Goal: Transaction & Acquisition: Purchase product/service

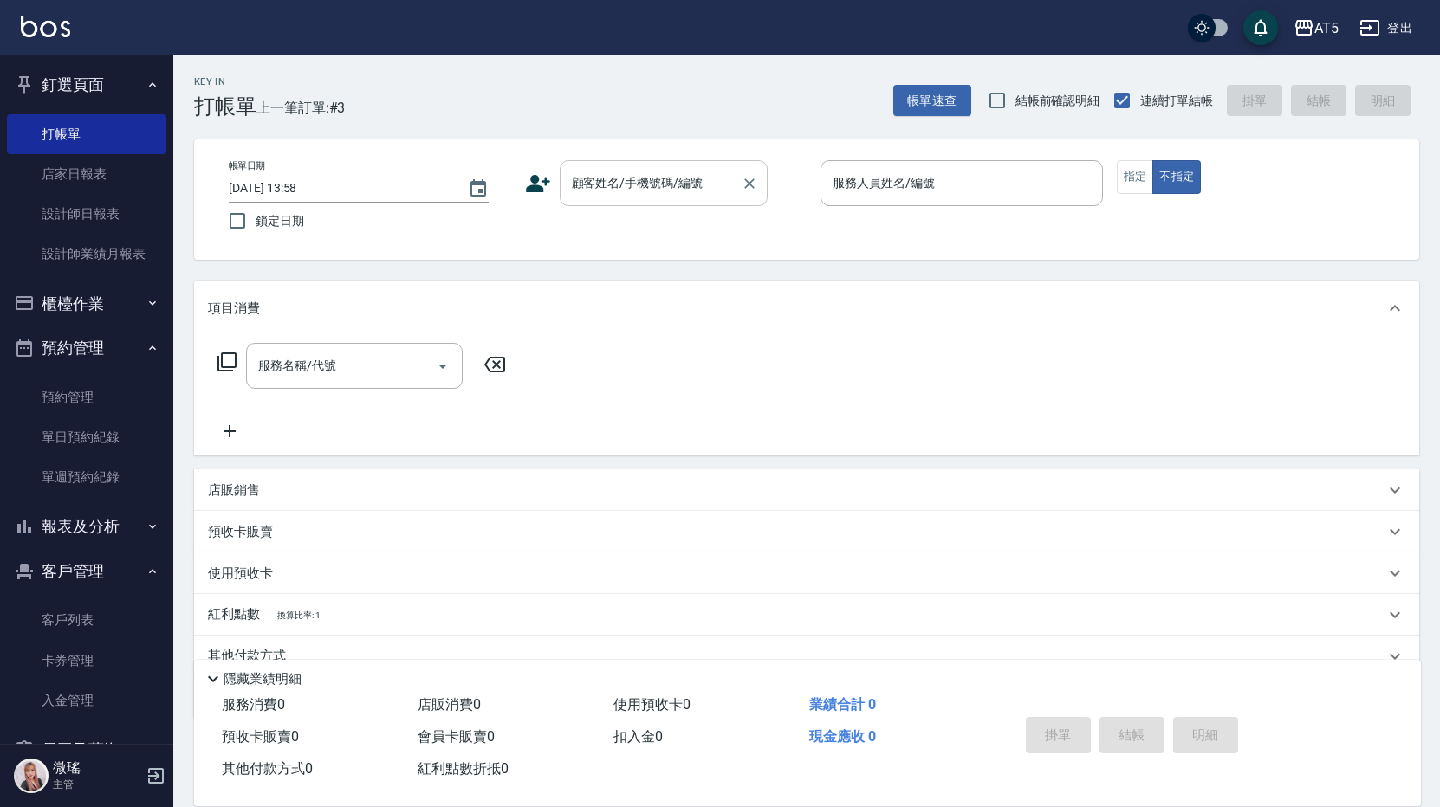
click at [651, 197] on input "顧客姓名/手機號碼/編號" at bounding box center [650, 183] width 166 height 30
click at [90, 433] on link "單日預約紀錄" at bounding box center [86, 438] width 159 height 40
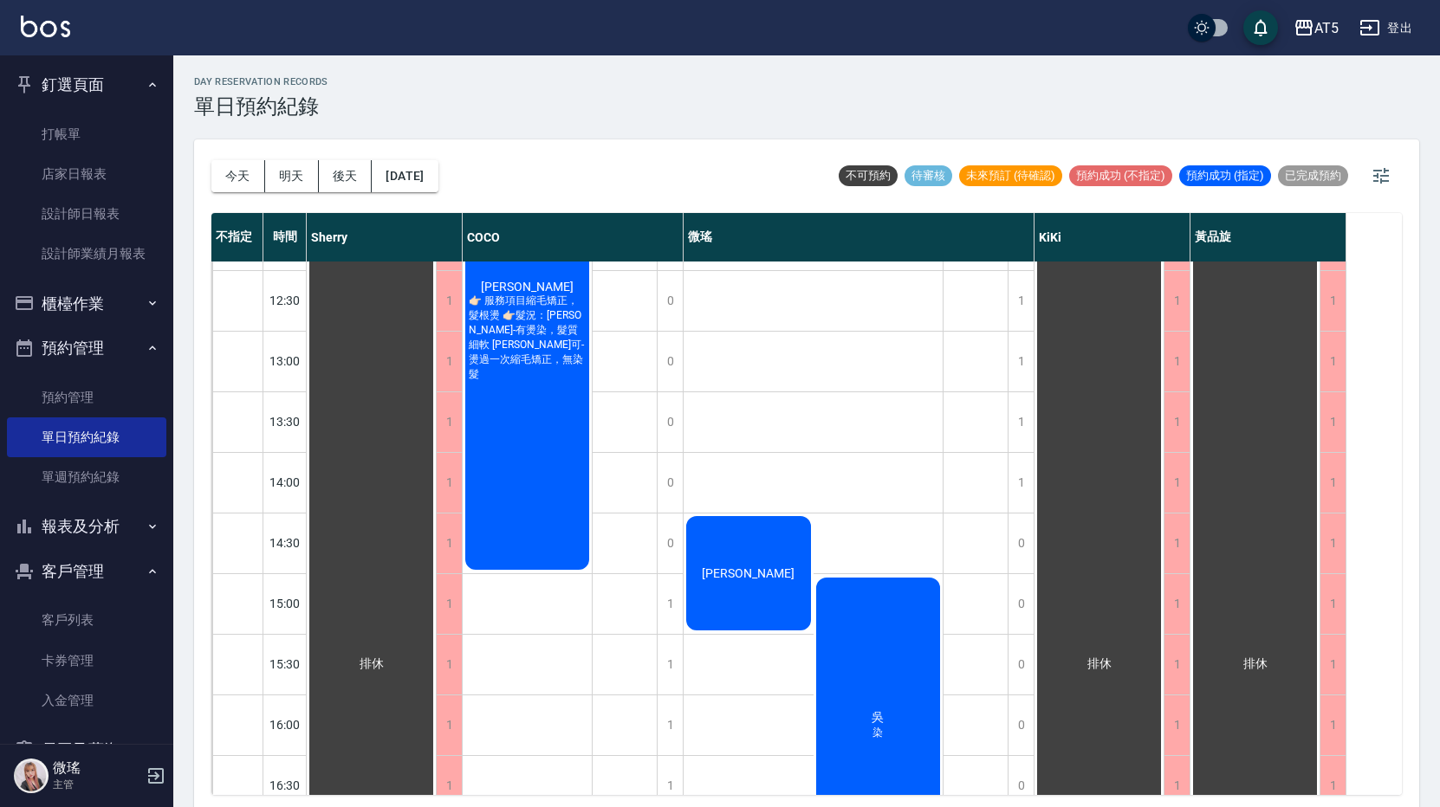
scroll to position [260, 0]
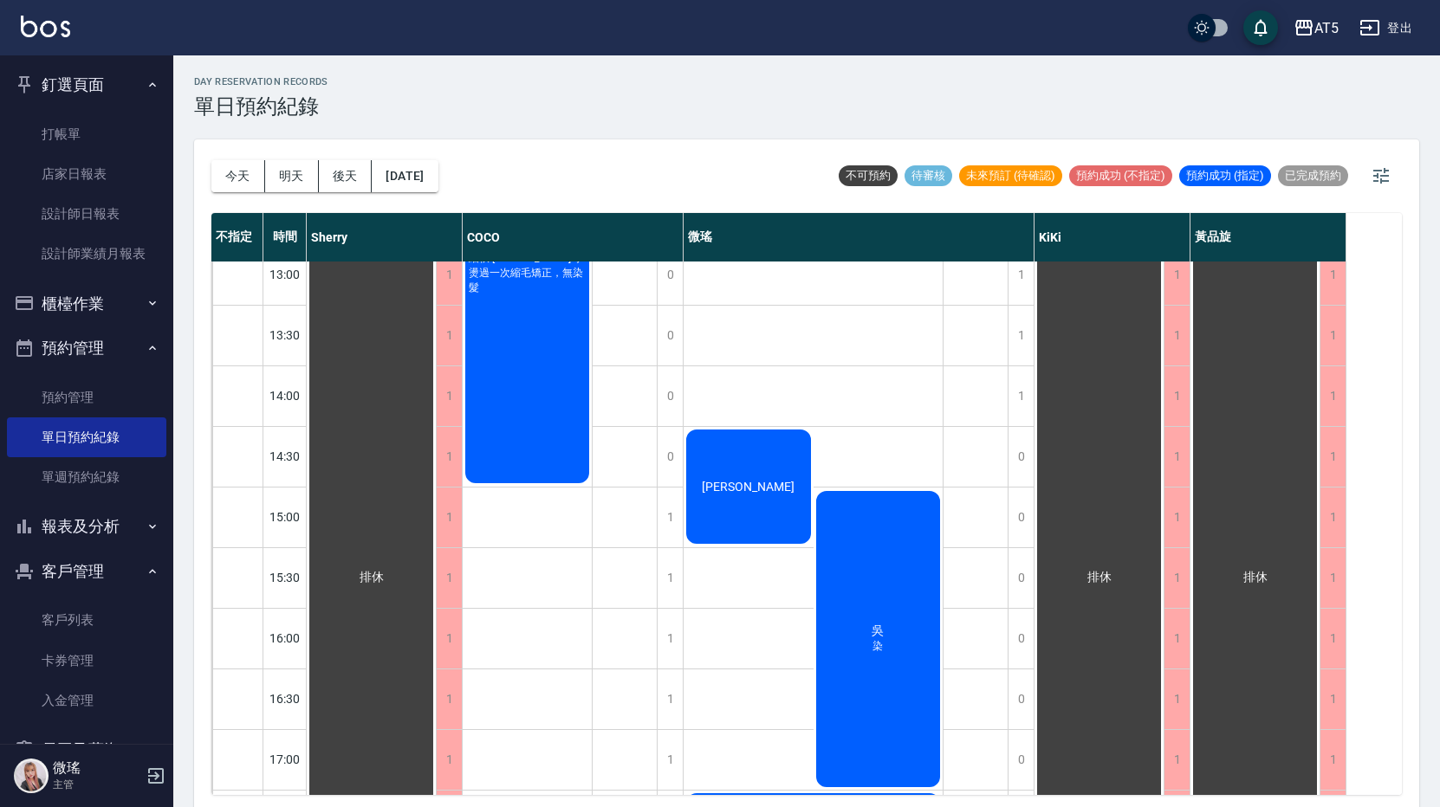
click at [754, 520] on div "[PERSON_NAME]" at bounding box center [748, 487] width 130 height 120
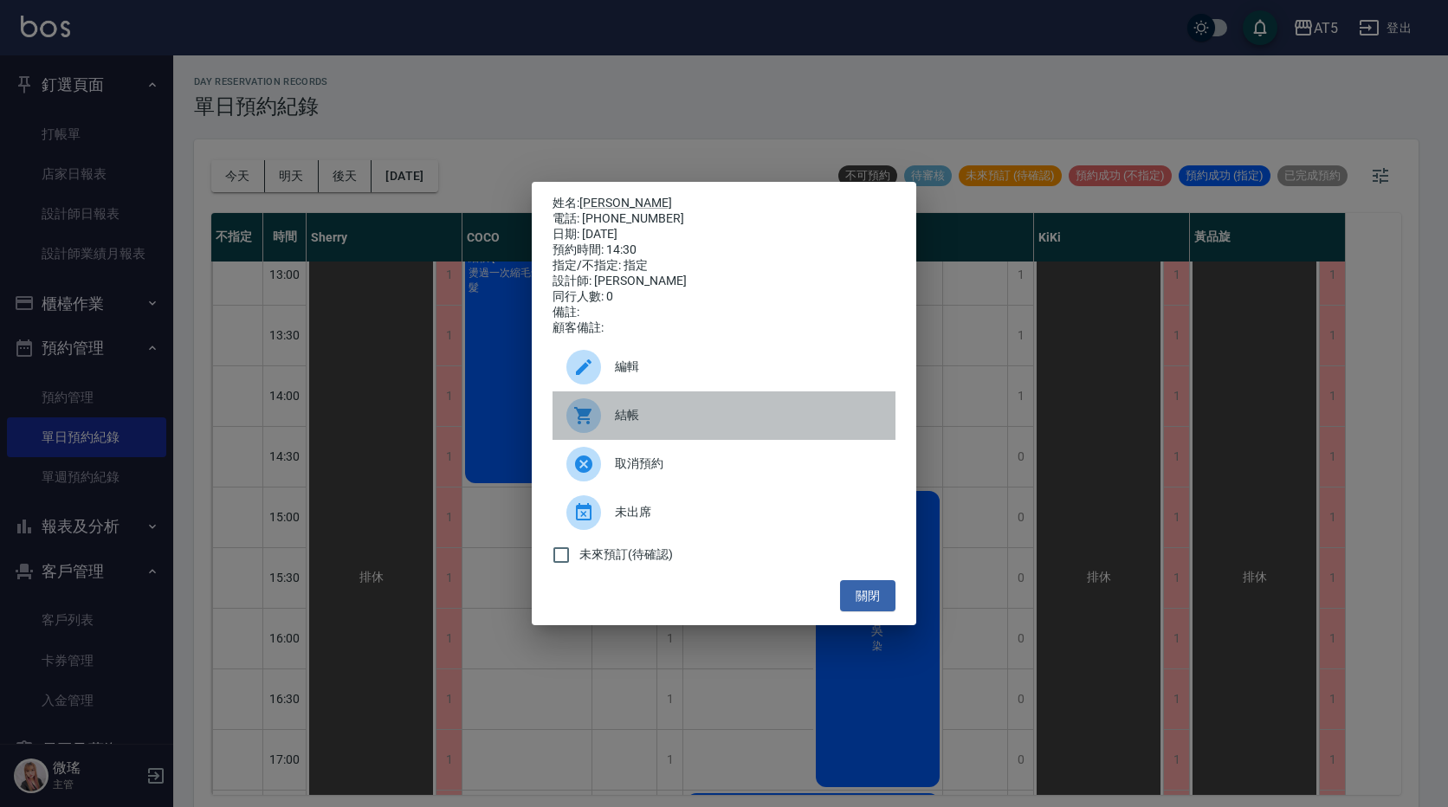
click at [653, 423] on span "結帳" at bounding box center [748, 415] width 267 height 18
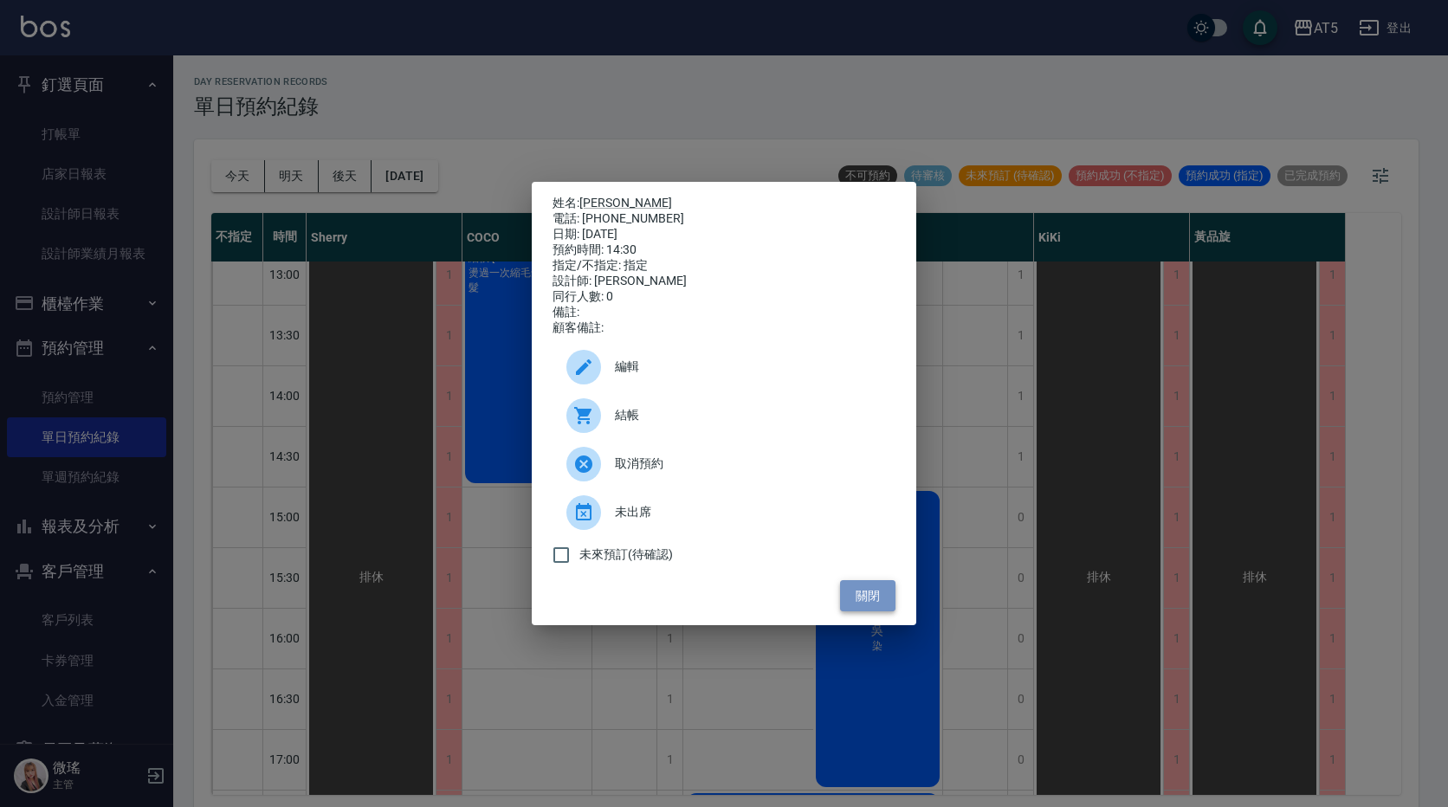
drag, startPoint x: 867, startPoint y: 612, endPoint x: 854, endPoint y: 606, distance: 14.0
click at [863, 611] on button "關閉" at bounding box center [867, 596] width 55 height 32
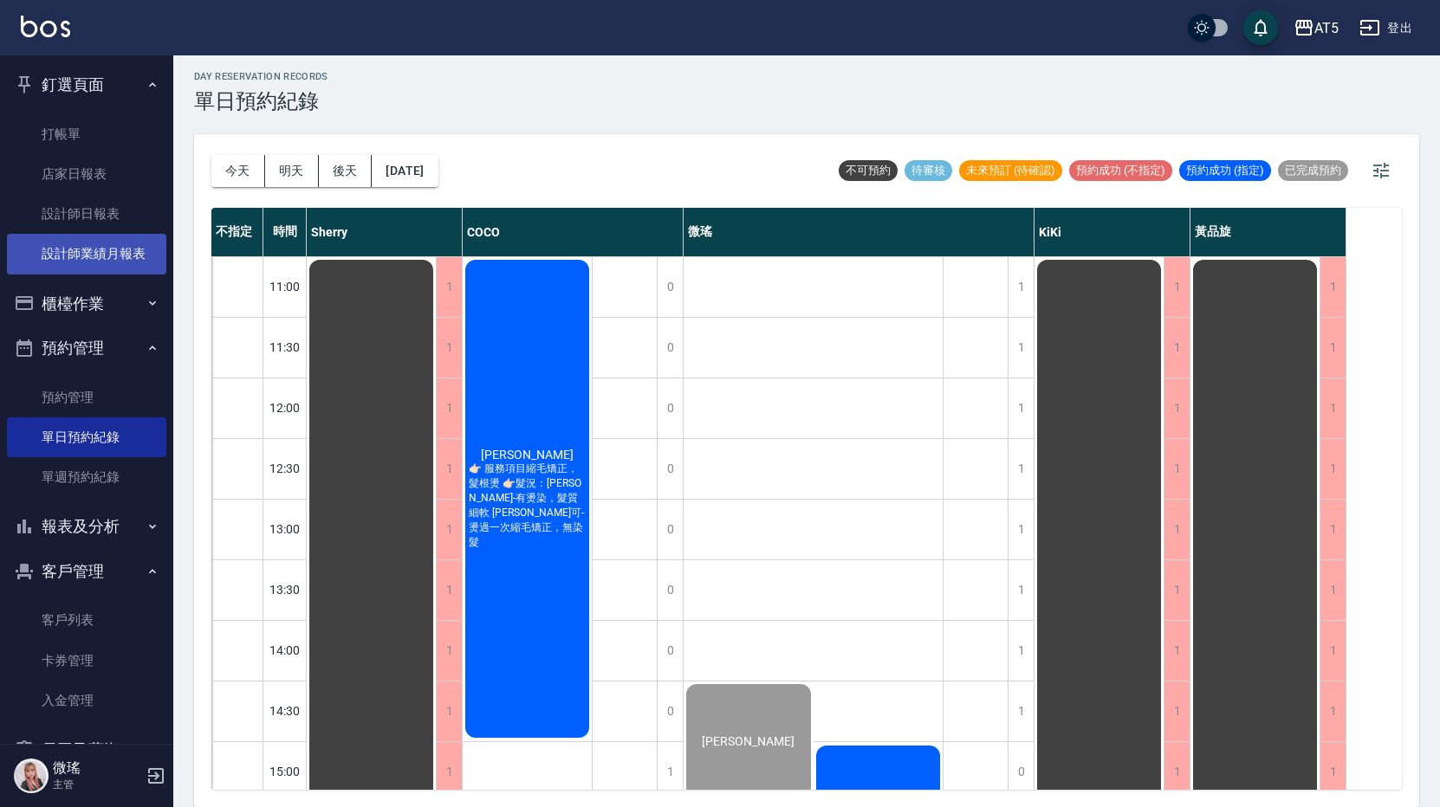
scroll to position [0, 0]
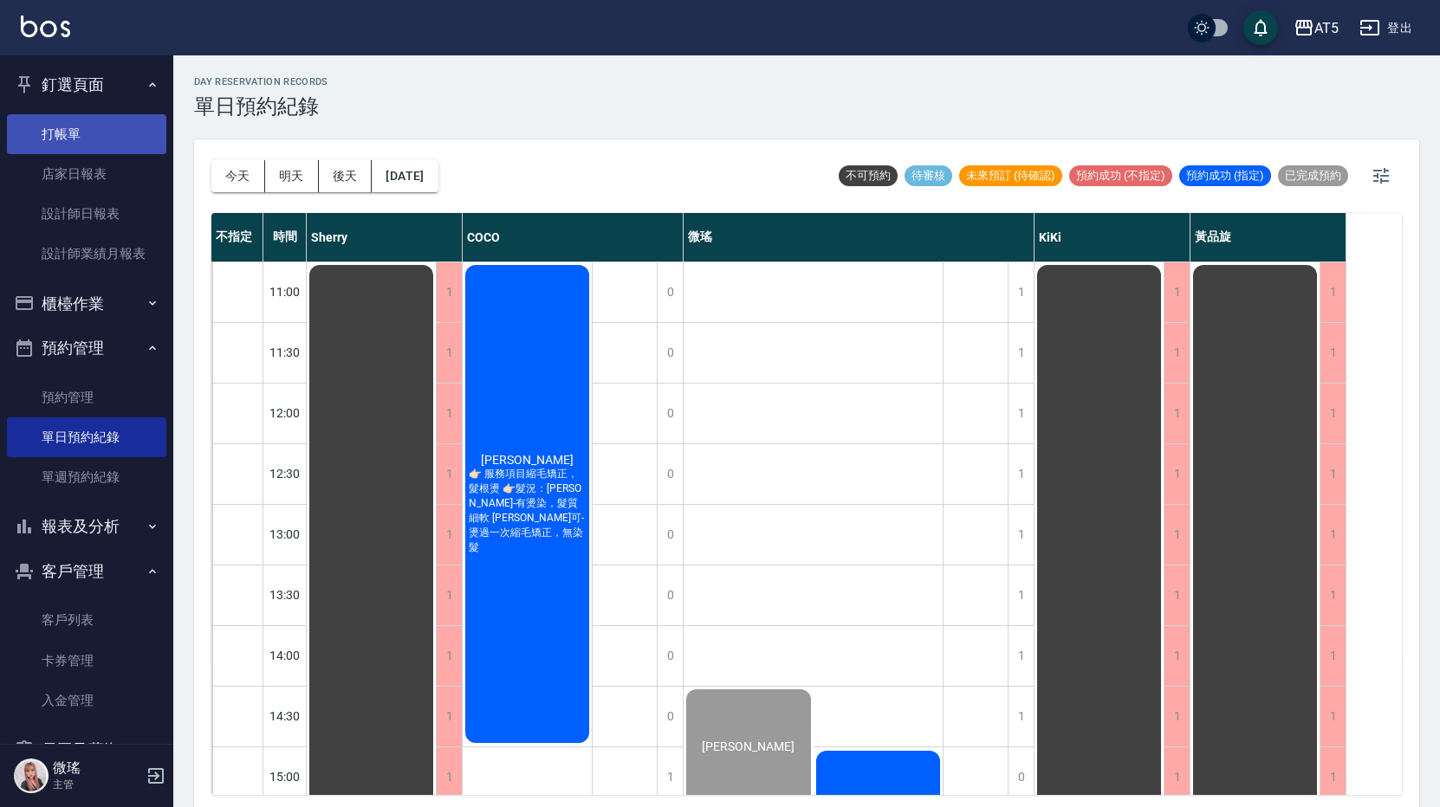
click at [94, 146] on link "打帳單" at bounding box center [86, 134] width 159 height 40
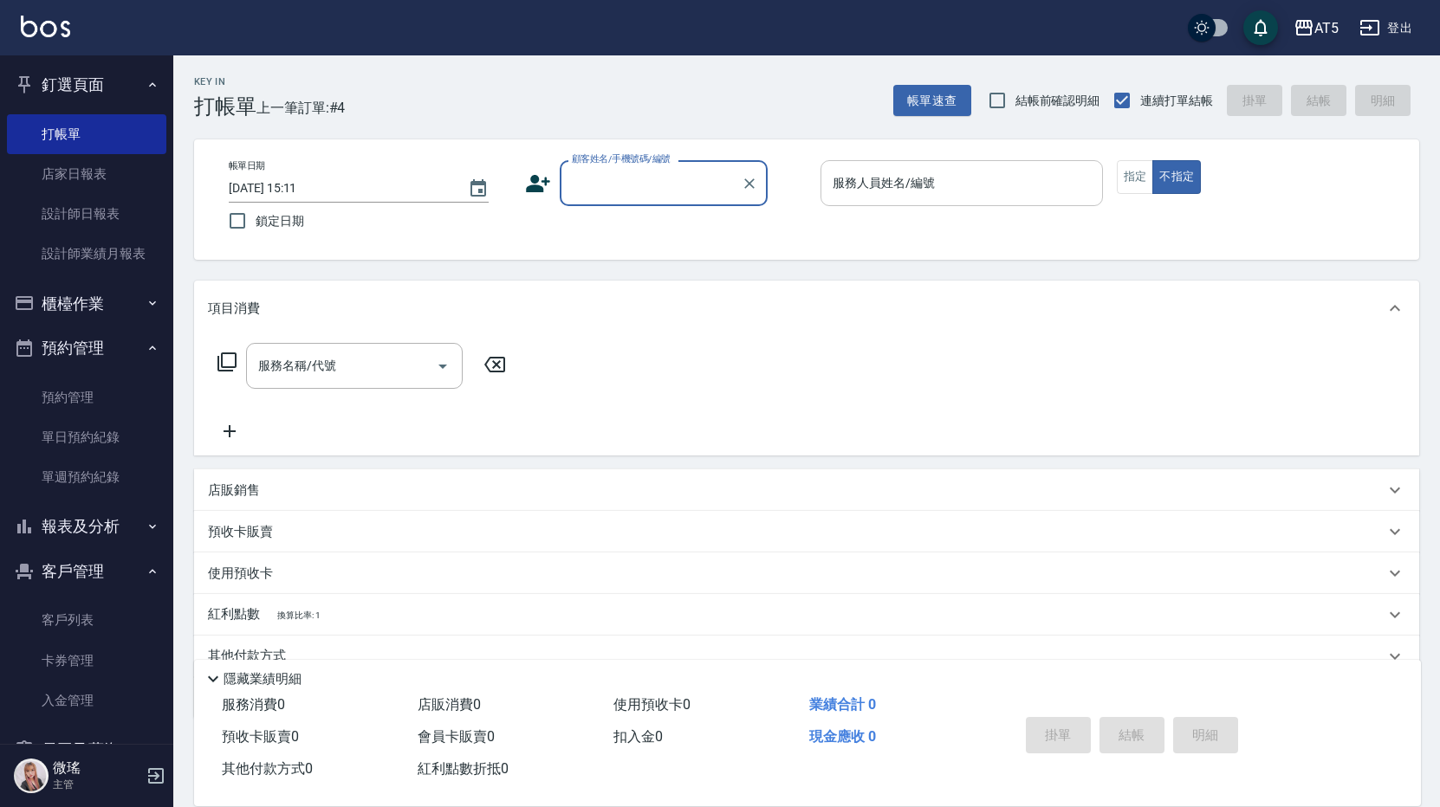
click at [942, 188] on input "服務人員姓名/編號" at bounding box center [961, 183] width 267 height 30
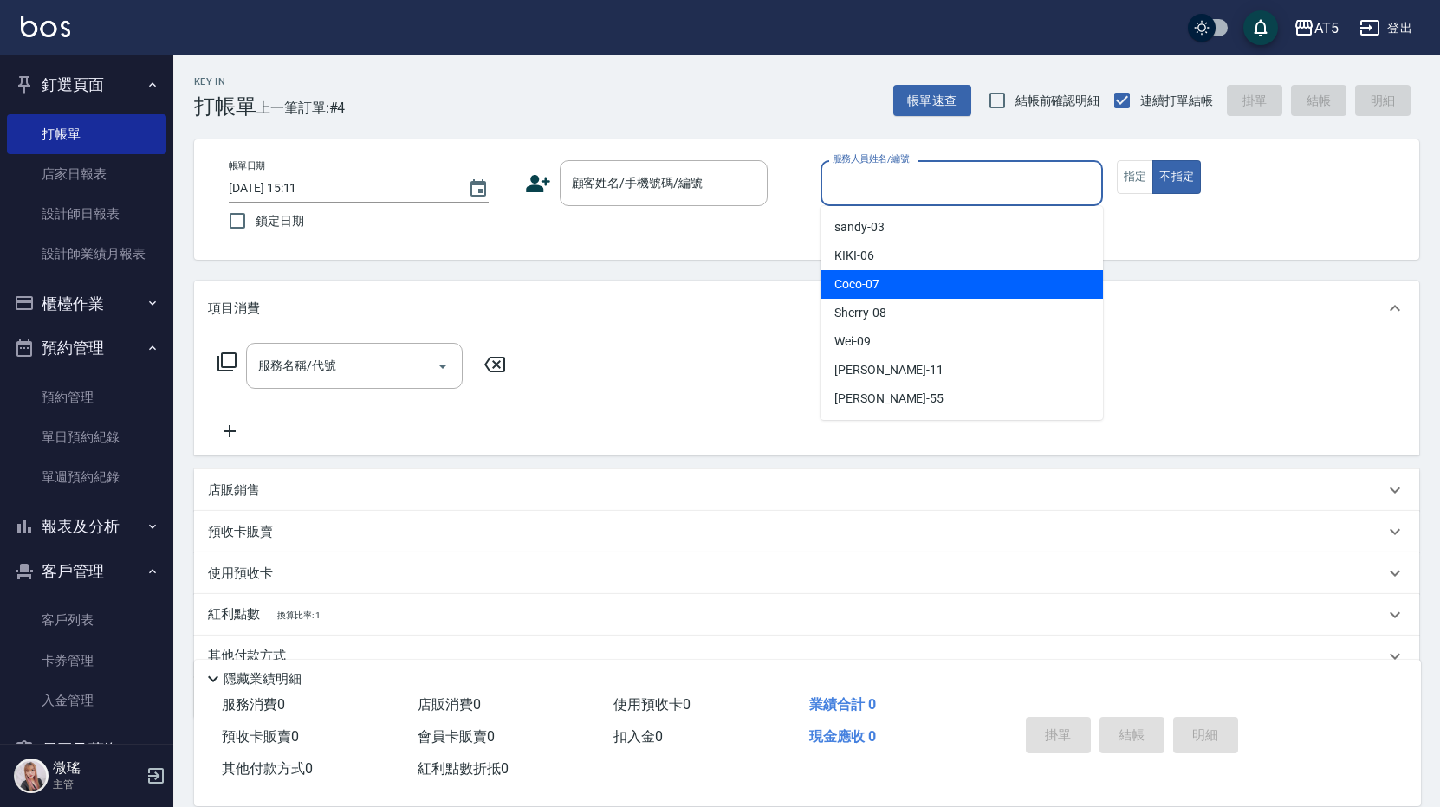
drag, startPoint x: 921, startPoint y: 277, endPoint x: 959, endPoint y: 269, distance: 38.9
click at [919, 277] on div "Coco -07" at bounding box center [961, 284] width 282 height 29
type input "Coco-07"
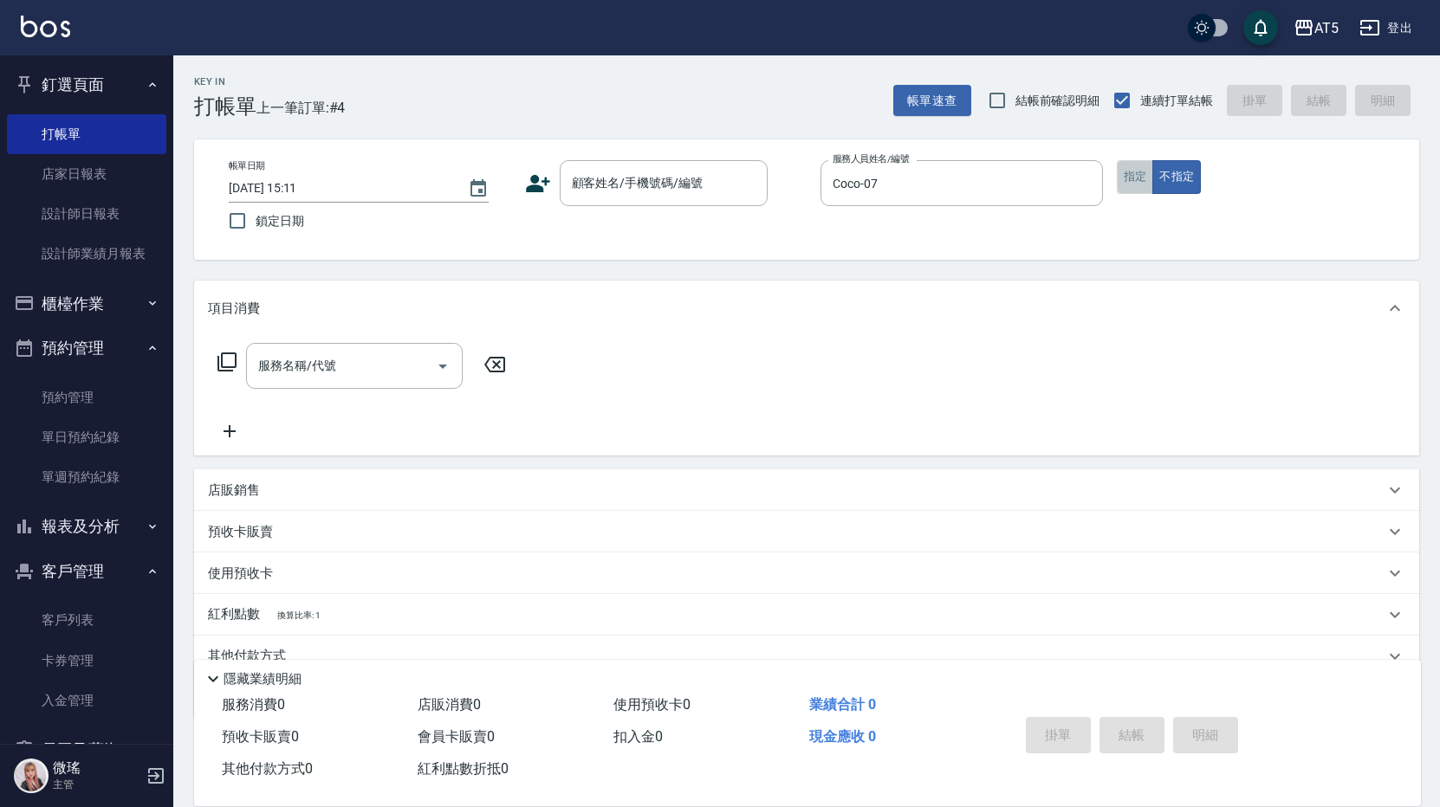
click at [1134, 177] on button "指定" at bounding box center [1135, 177] width 37 height 34
click at [625, 194] on input "顧客姓名/手機號碼/編號" at bounding box center [650, 183] width 166 height 30
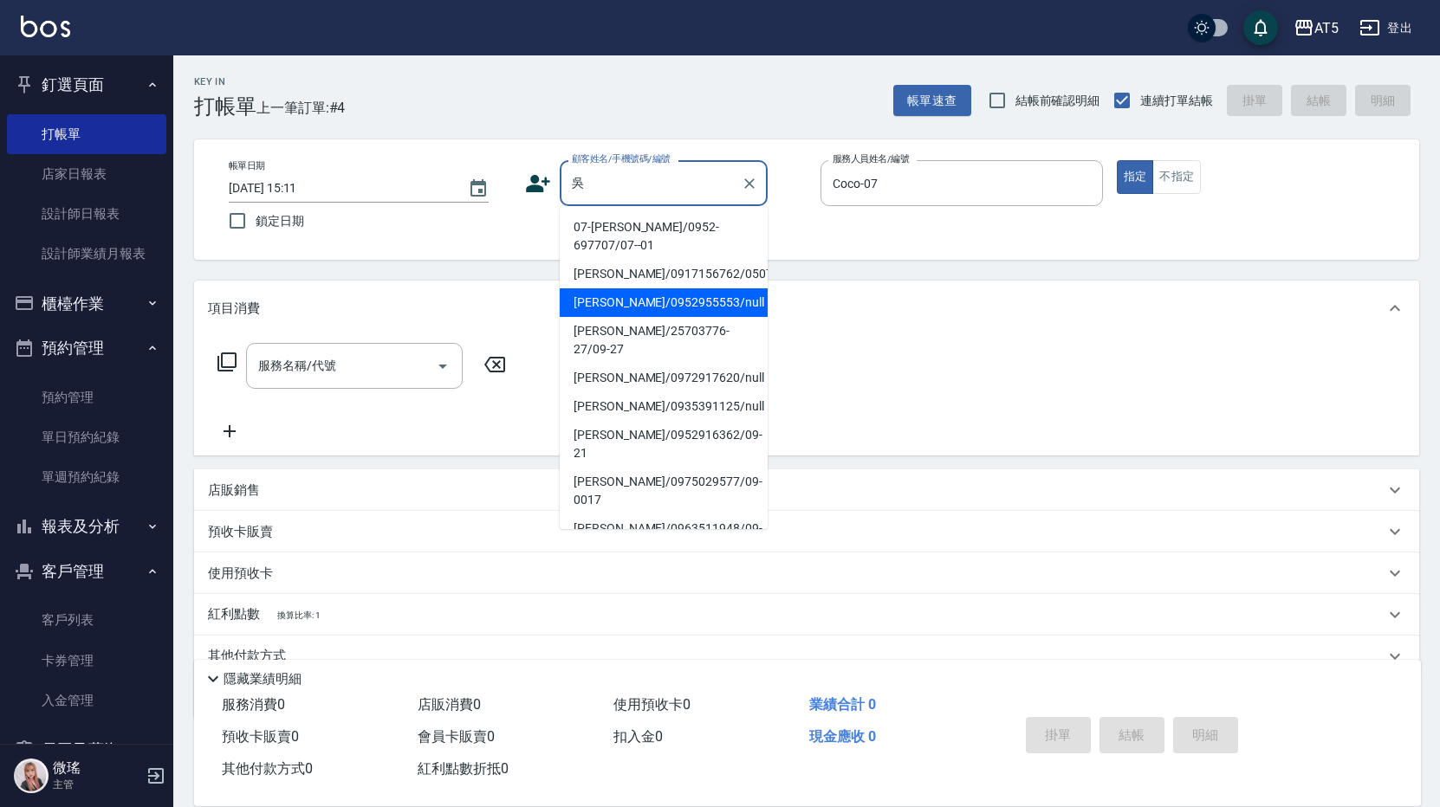
click at [661, 288] on li "[PERSON_NAME]/0952955553/null" at bounding box center [664, 302] width 208 height 29
type input "[PERSON_NAME]/0952955553/null"
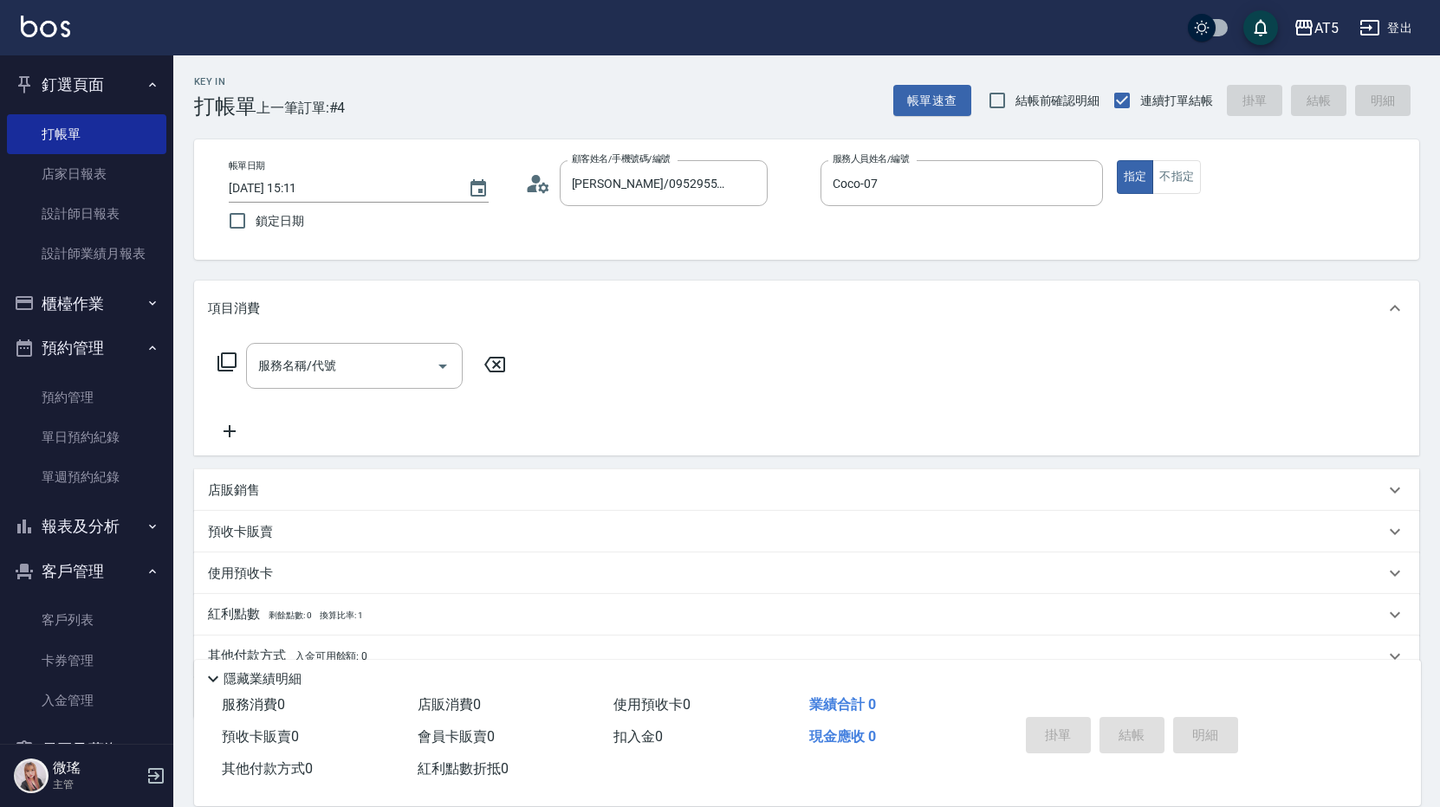
click at [214, 366] on div "服務名稱/代號 服務名稱/代號" at bounding box center [362, 366] width 308 height 46
click at [227, 361] on icon at bounding box center [227, 362] width 21 height 21
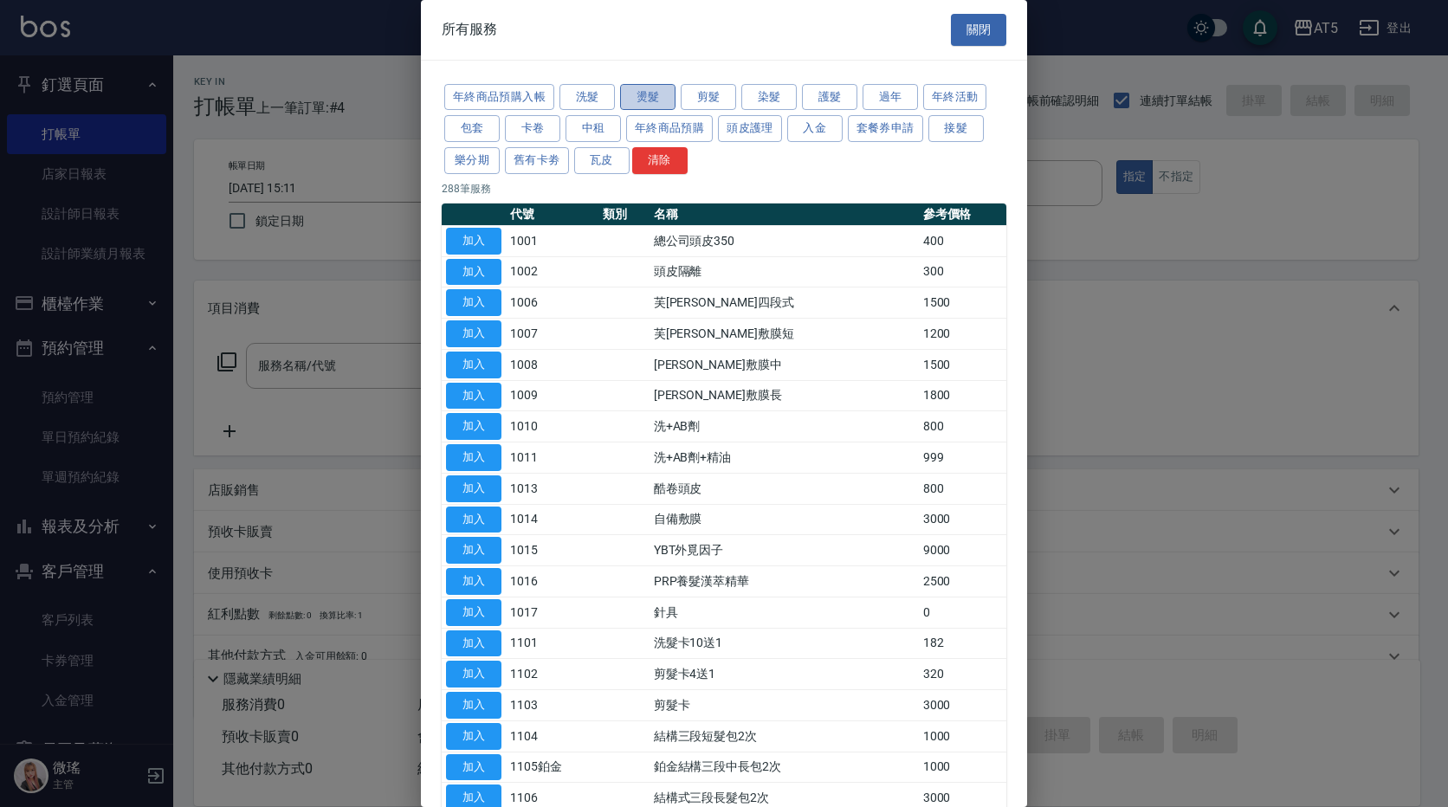
click at [643, 102] on button "燙髮" at bounding box center [647, 97] width 55 height 27
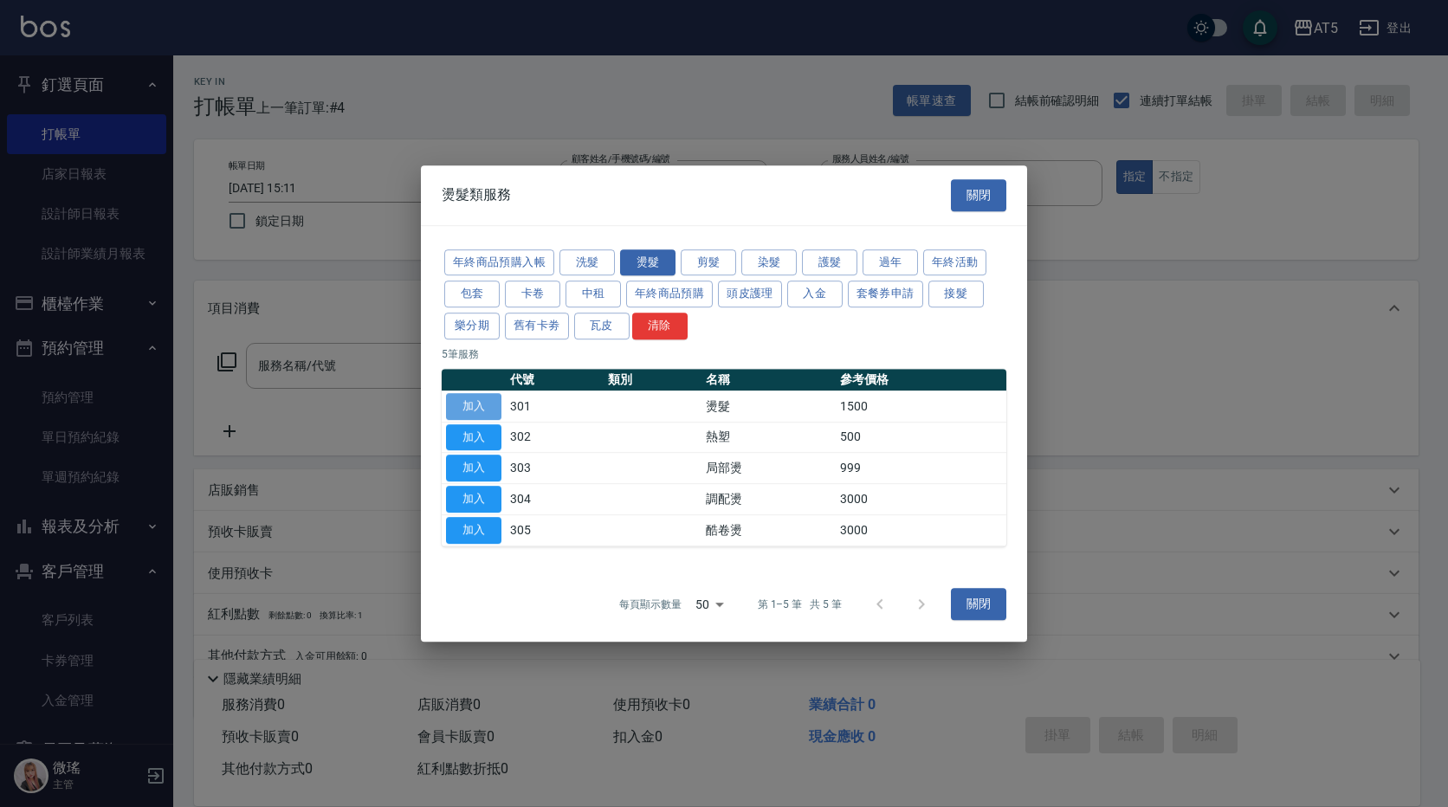
click at [461, 402] on button "加入" at bounding box center [473, 406] width 55 height 27
type input "燙髮(301)"
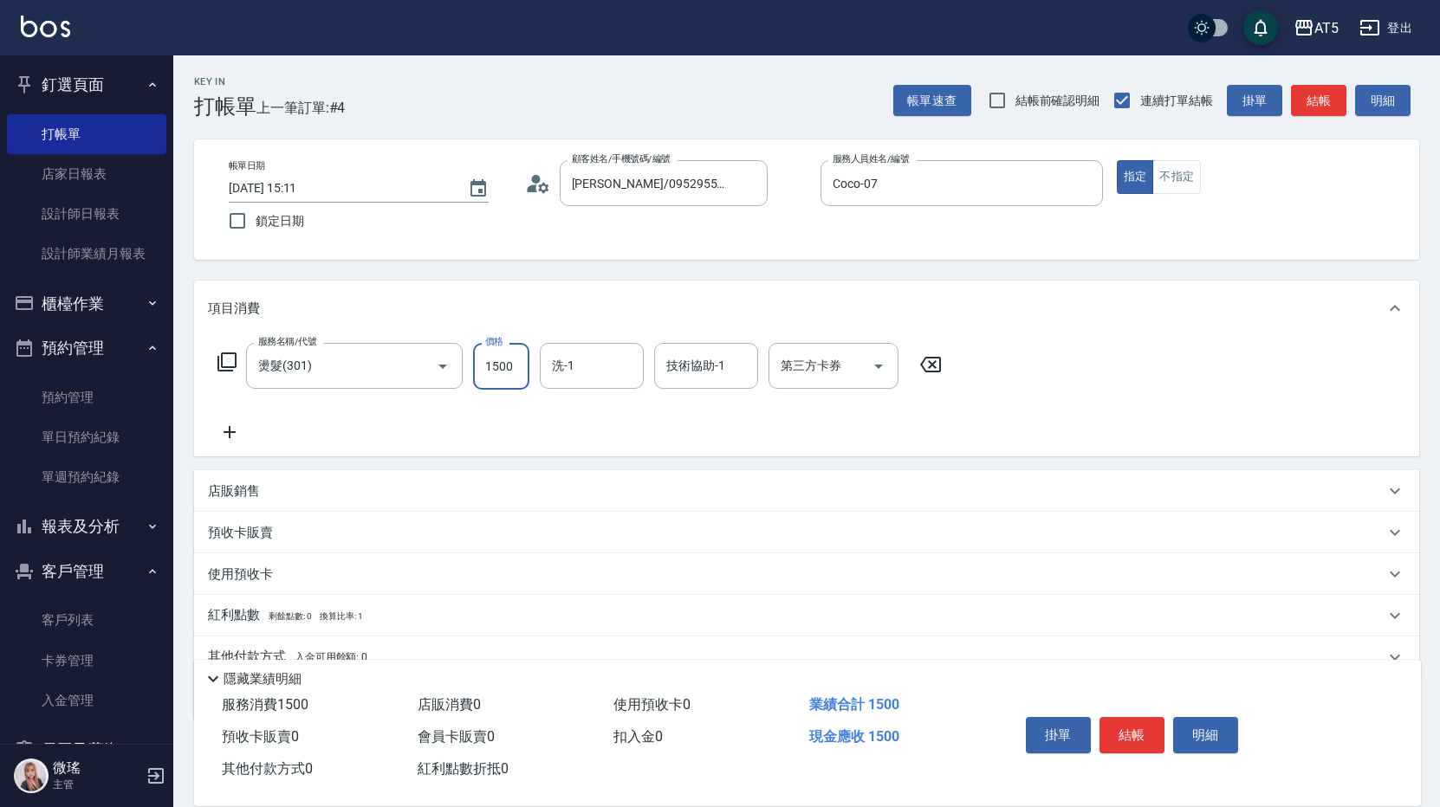
click at [503, 375] on input "1500" at bounding box center [501, 366] width 56 height 47
type input "0"
type input "118"
type input "10"
type input "1188"
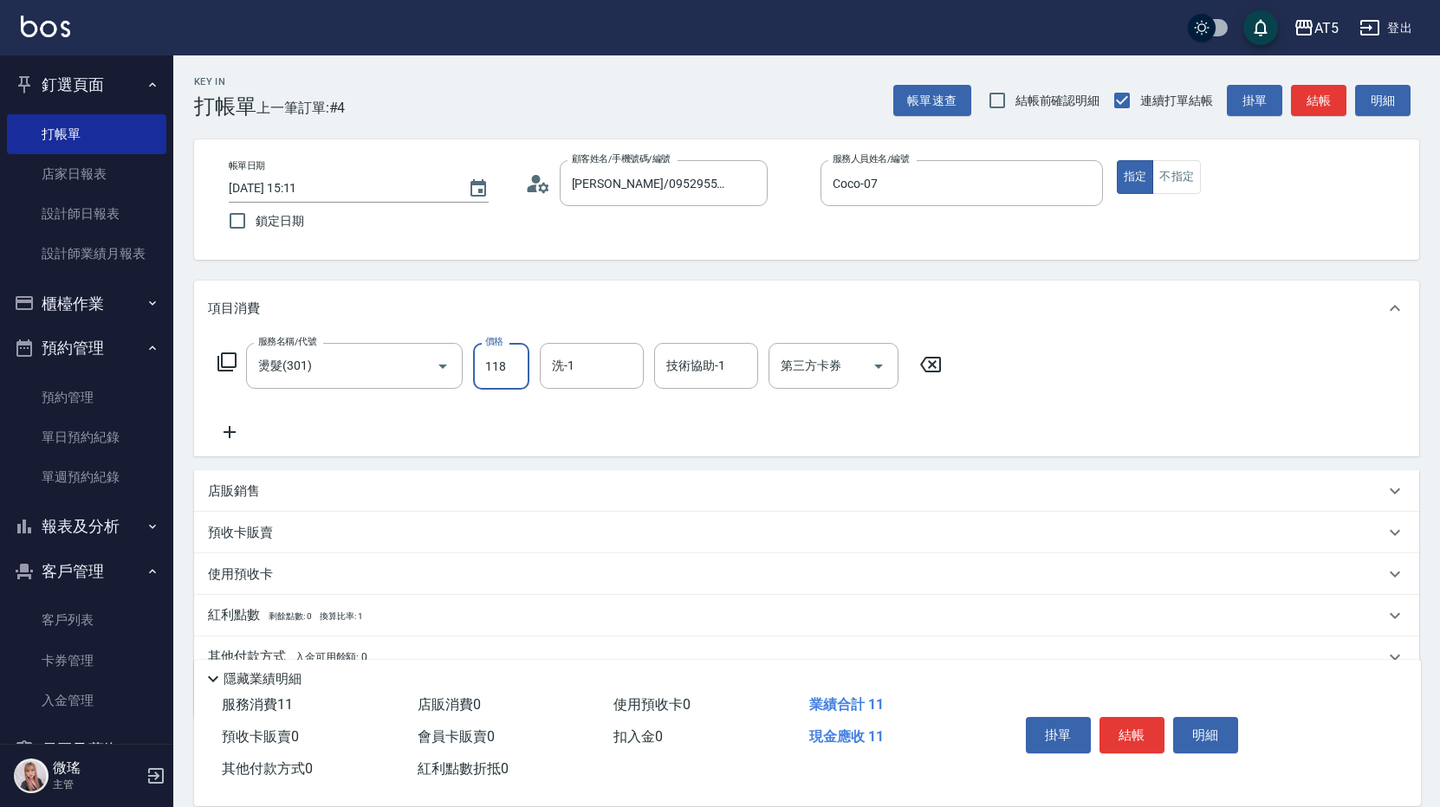
type input "110"
type input "118"
type input "0"
type input "188"
type input "180"
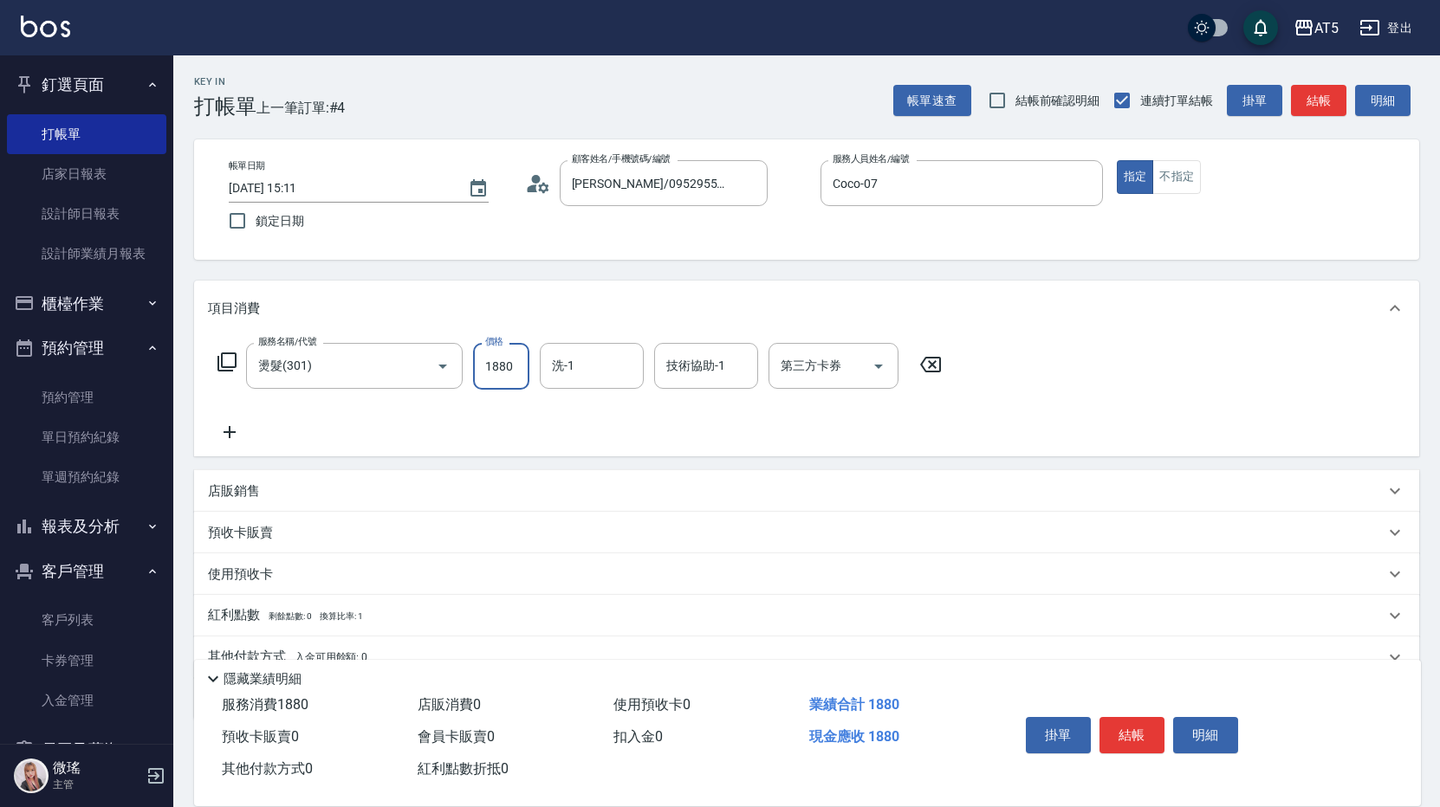
type input "1880"
click at [233, 359] on icon at bounding box center [227, 362] width 21 height 21
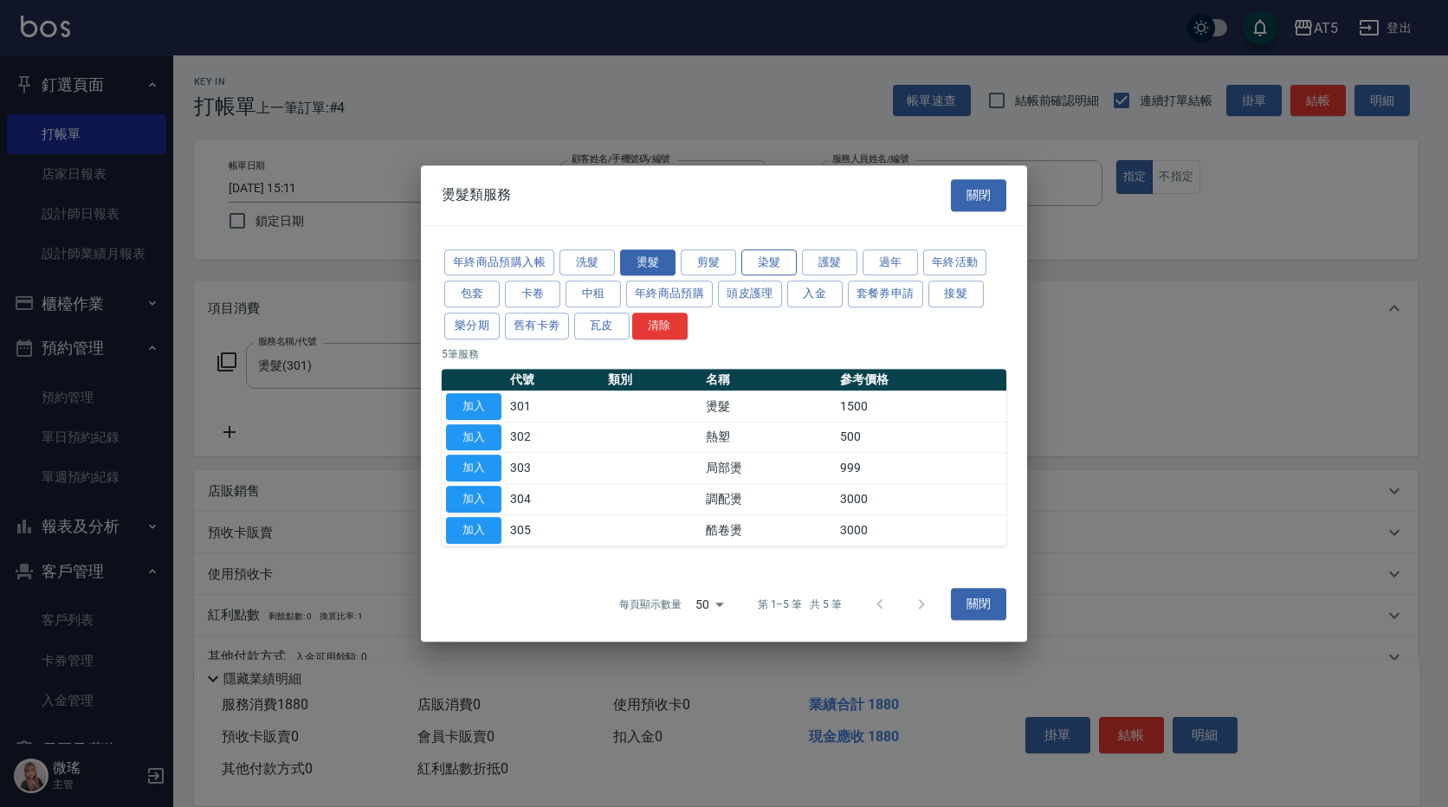
click at [776, 265] on button "染髮" at bounding box center [768, 262] width 55 height 27
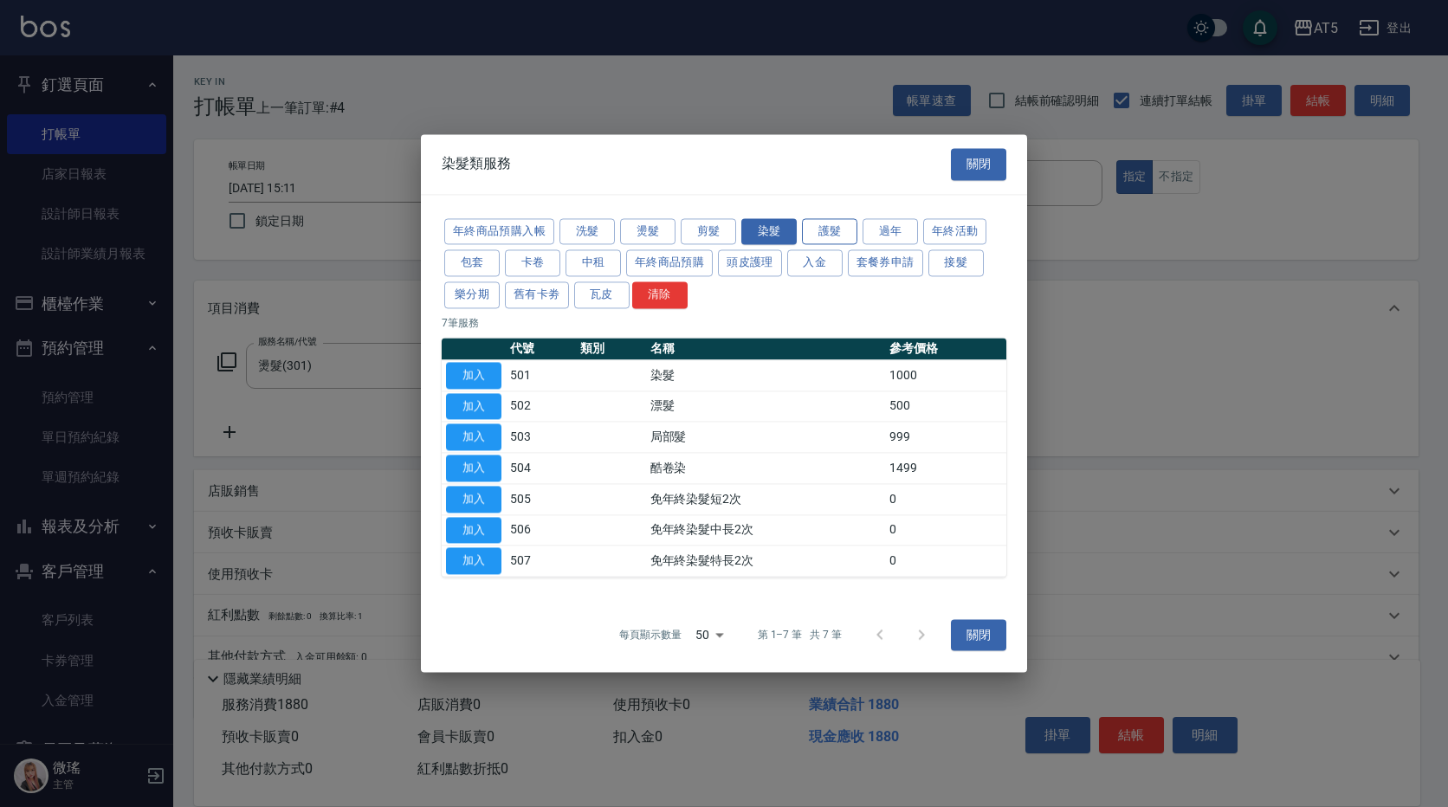
click at [830, 235] on button "護髮" at bounding box center [829, 231] width 55 height 27
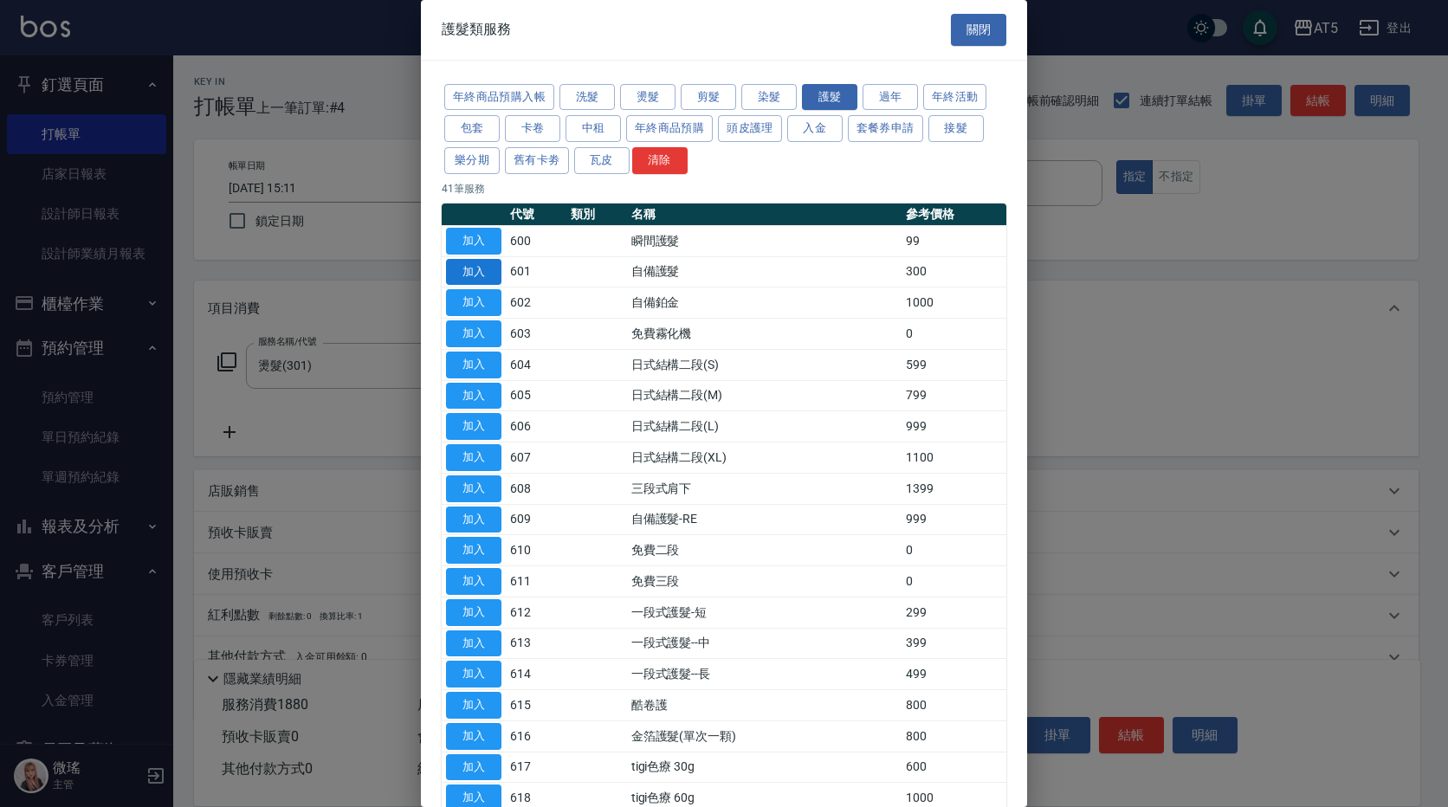
click at [471, 281] on button "加入" at bounding box center [473, 272] width 55 height 27
type input "210"
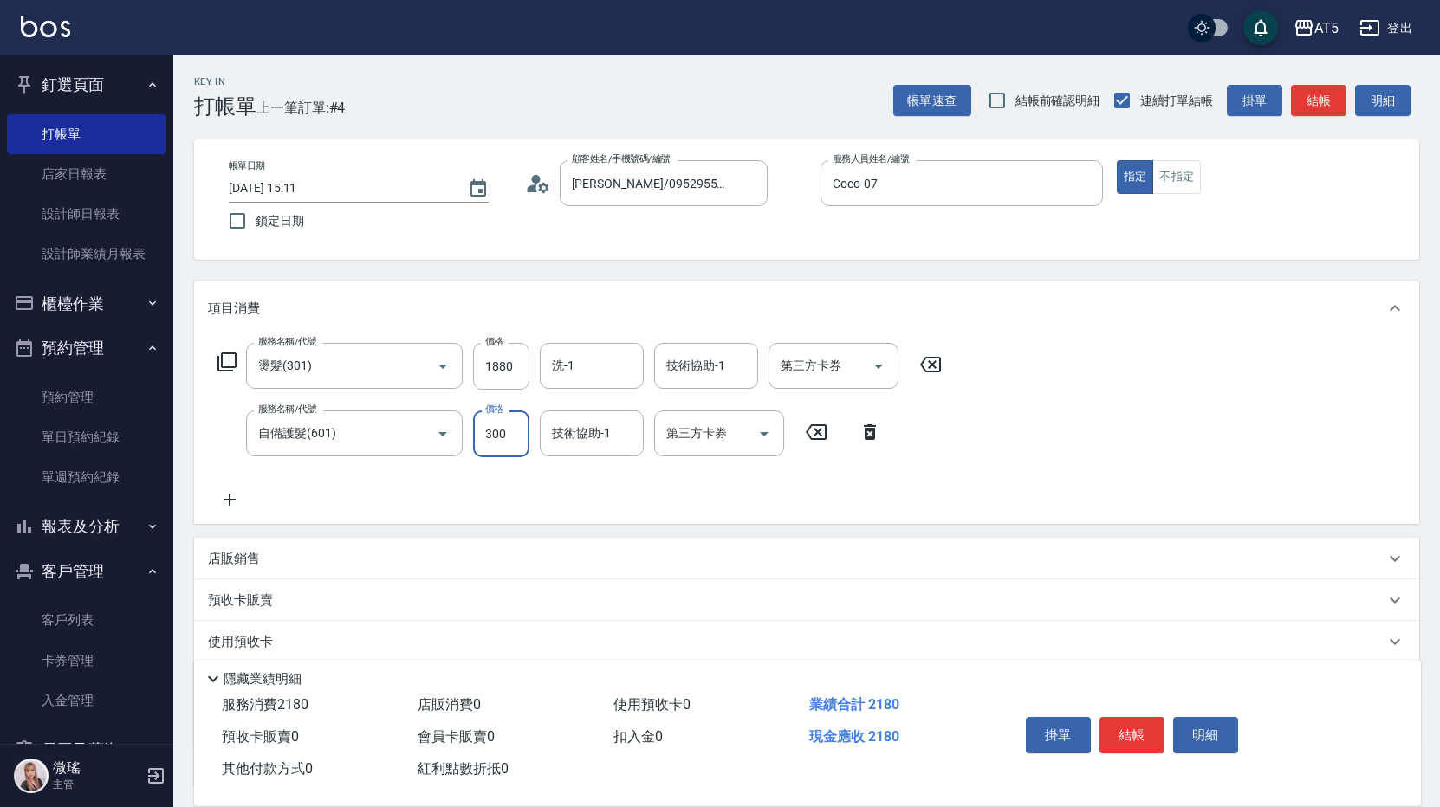
click at [509, 431] on input "300" at bounding box center [501, 434] width 56 height 47
type input "30"
type input "190"
type input "3"
type input "180"
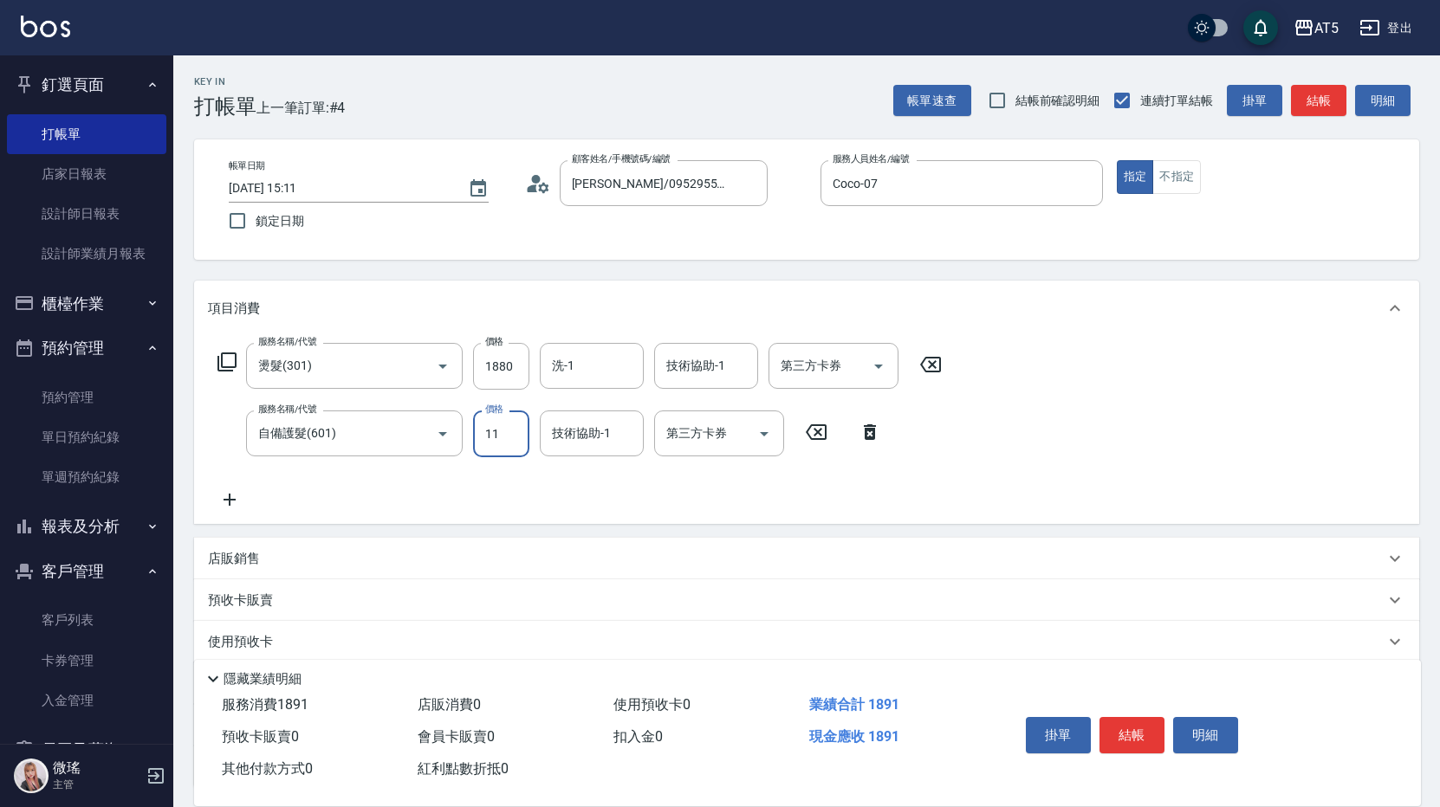
type input "112"
type input "190"
type input "1127"
type input "300"
type input "11275"
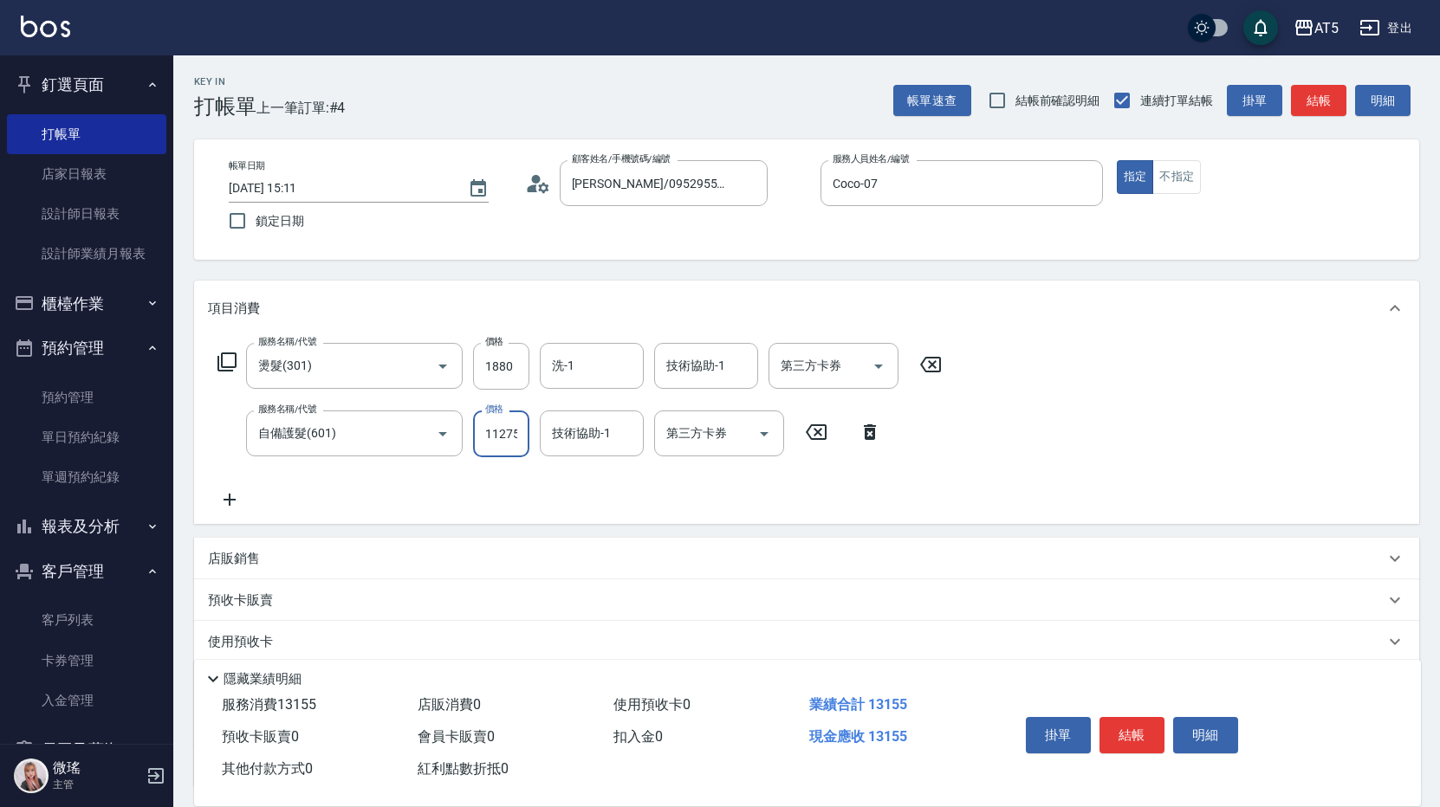
scroll to position [0, 2]
drag, startPoint x: 496, startPoint y: 437, endPoint x: 510, endPoint y: 443, distance: 14.8
click at [502, 440] on input "11275" at bounding box center [501, 434] width 56 height 47
type input "300"
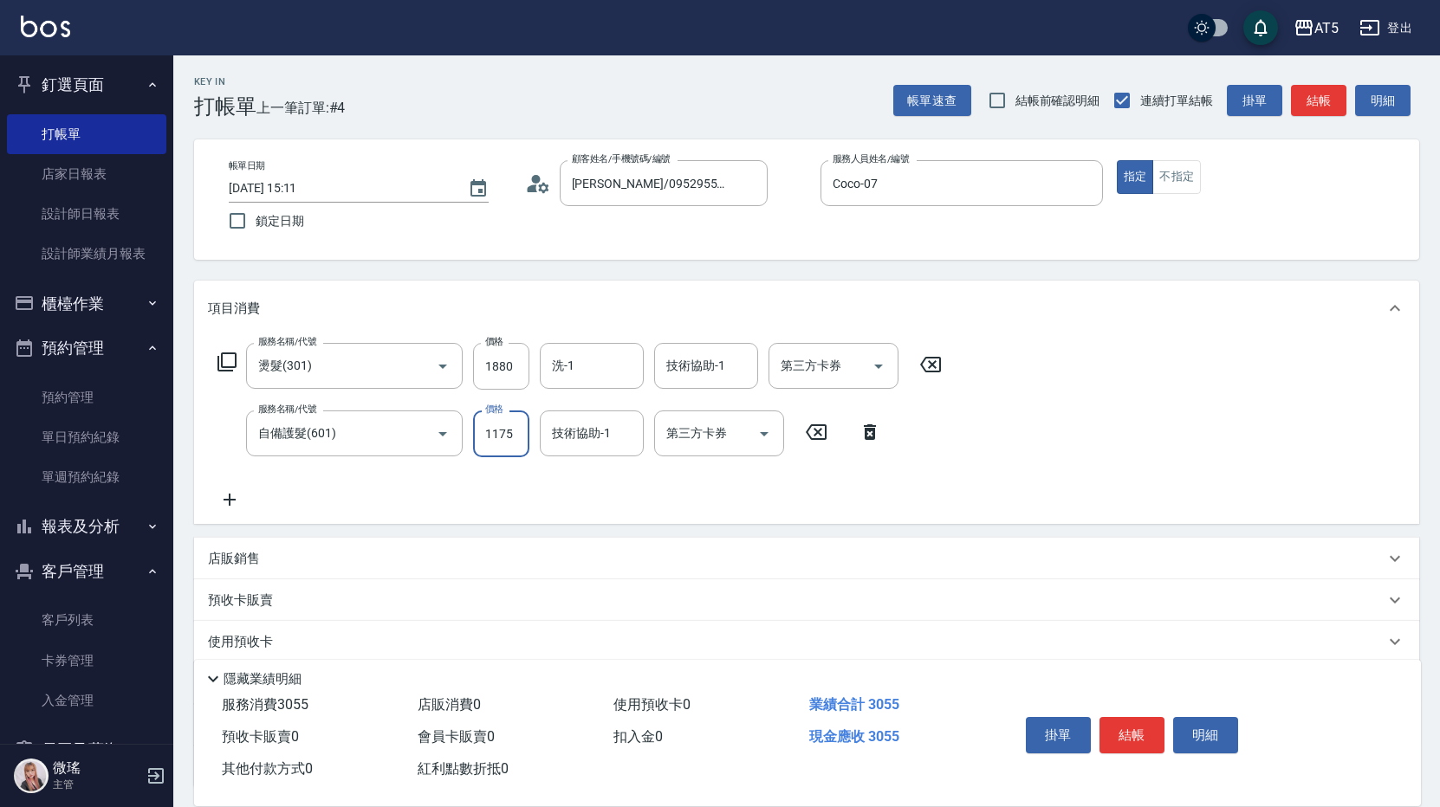
type input "1175"
click at [593, 489] on div "服務名稱/代號 燙髮(301) 服務名稱/代號 價格 1880 價格 洗-1 洗-1 技術協助-1 技術協助-1 第三方卡券 第三方卡券 服務名稱/代號 自備…" at bounding box center [580, 426] width 744 height 167
click at [224, 363] on icon at bounding box center [227, 362] width 21 height 21
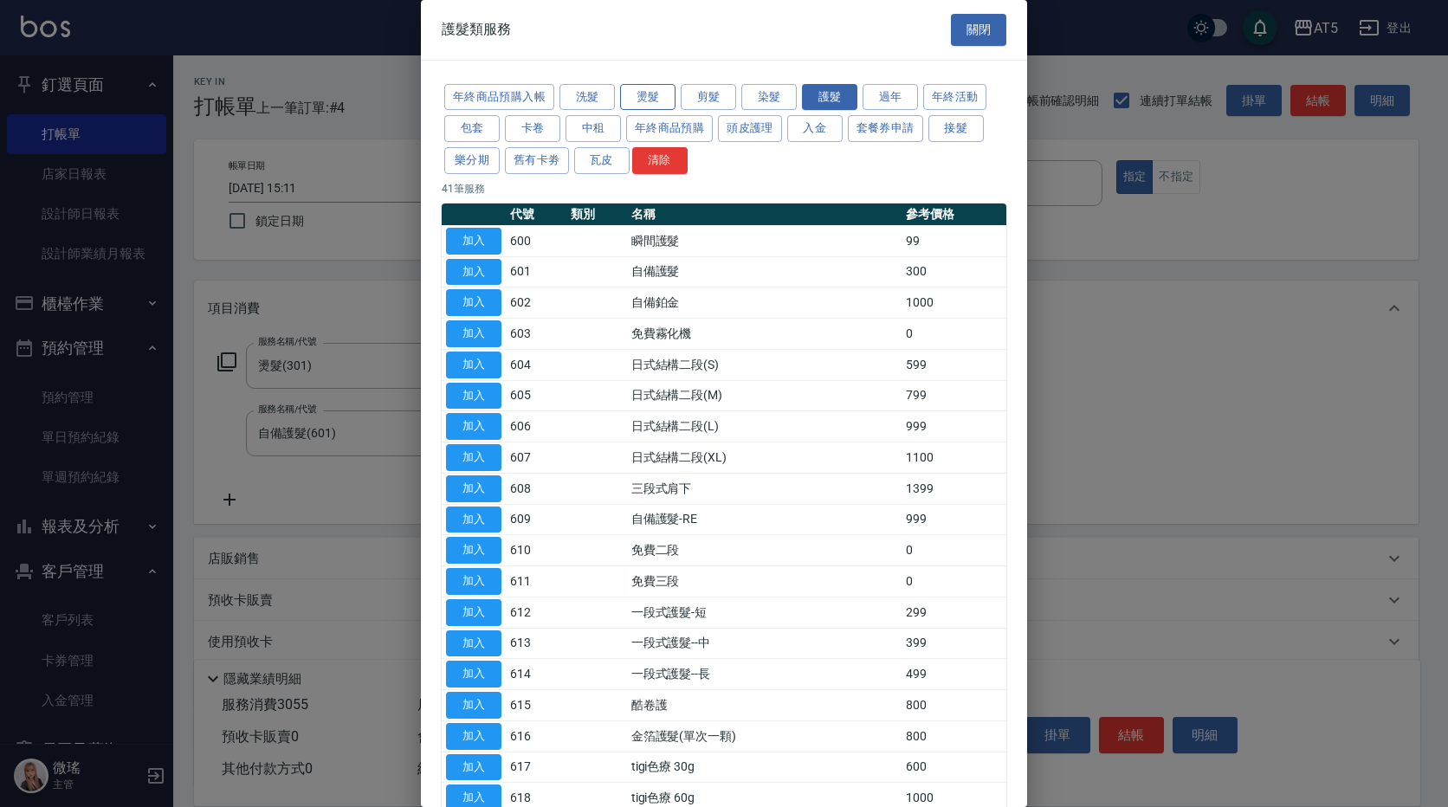
click at [668, 100] on button "燙髮" at bounding box center [647, 97] width 55 height 27
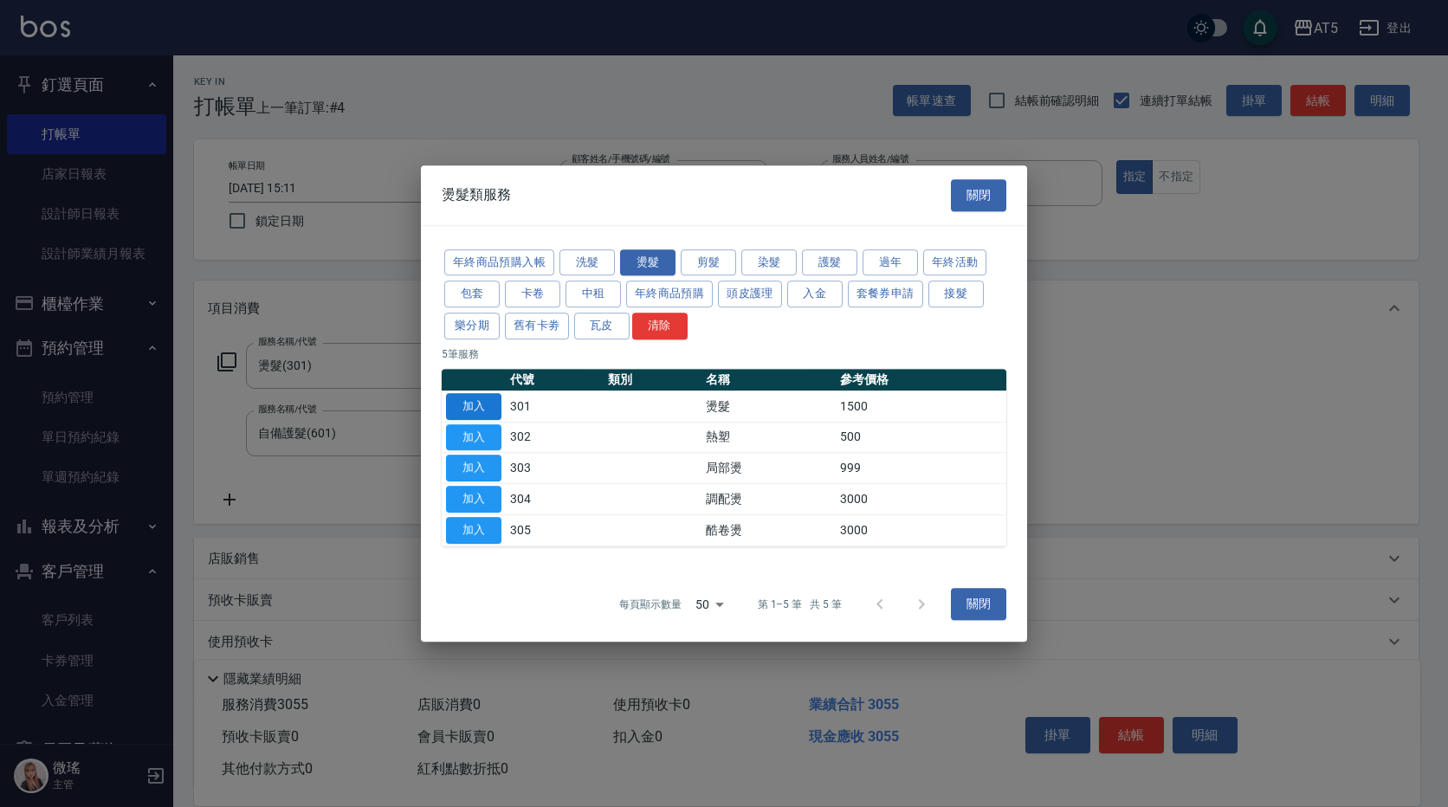
click at [474, 401] on button "加入" at bounding box center [473, 406] width 55 height 27
type input "450"
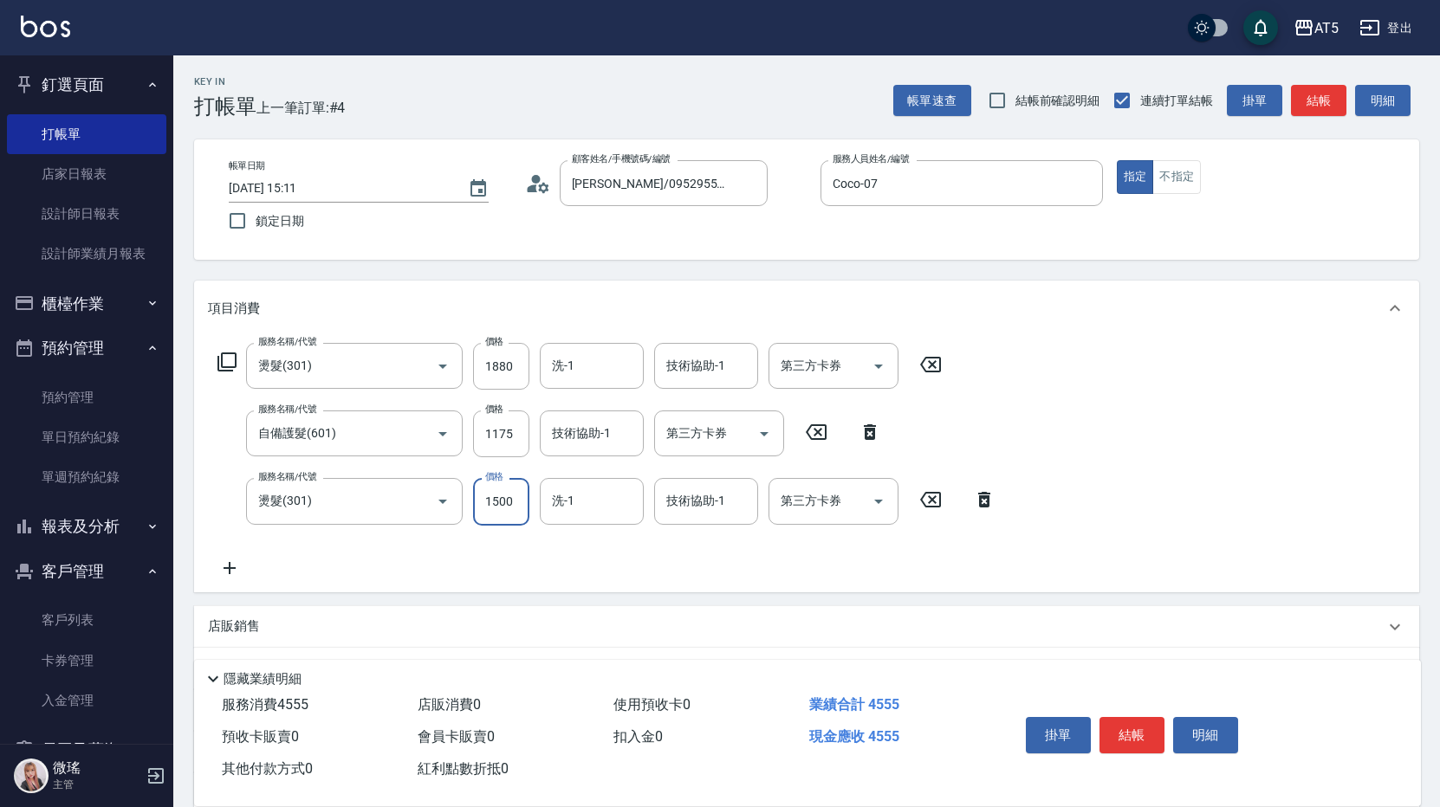
click at [516, 517] on input "1500" at bounding box center [501, 501] width 56 height 47
type input "0"
type input "300"
type input "118"
type input "310"
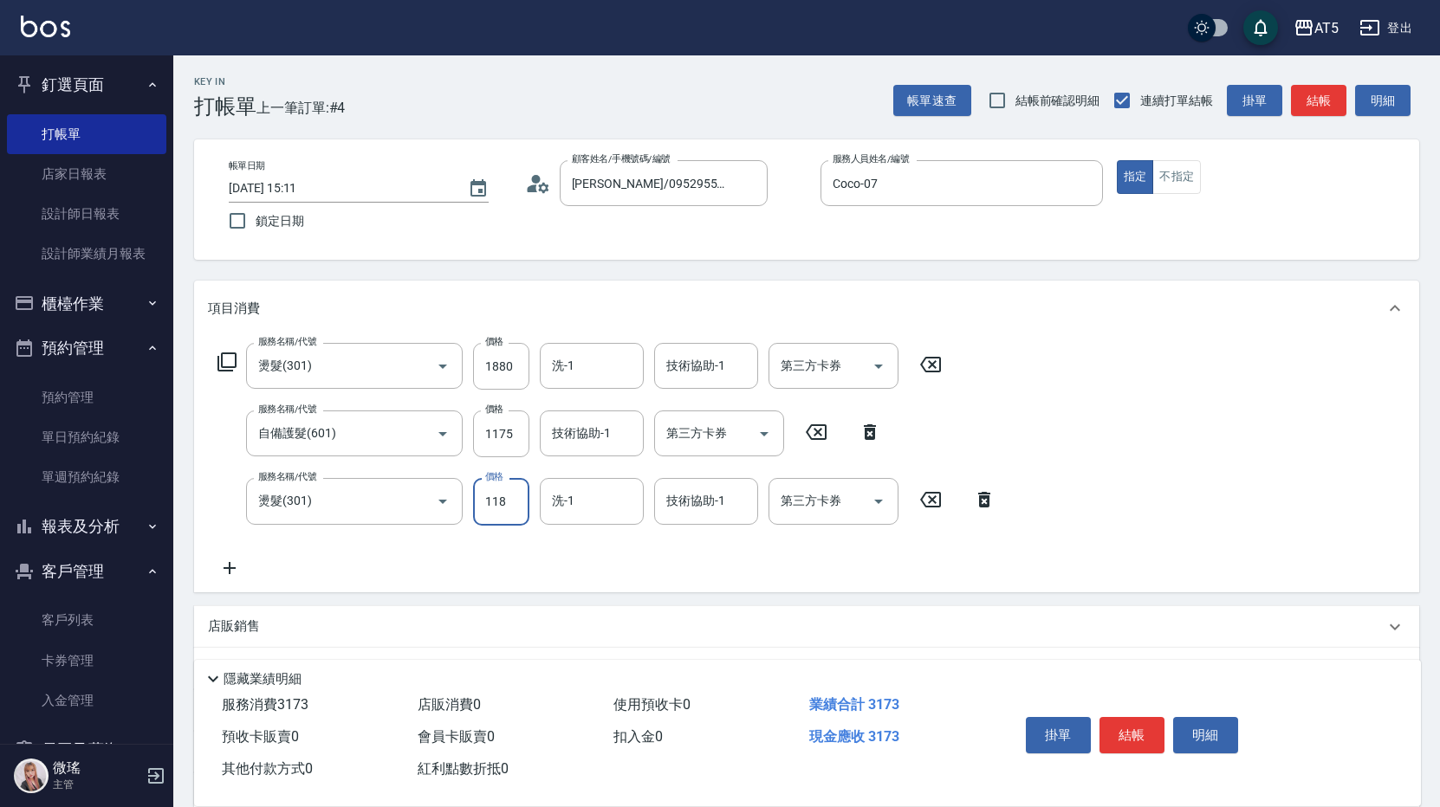
type input "11"
type input "300"
type input "188"
type input "320"
type input "1880"
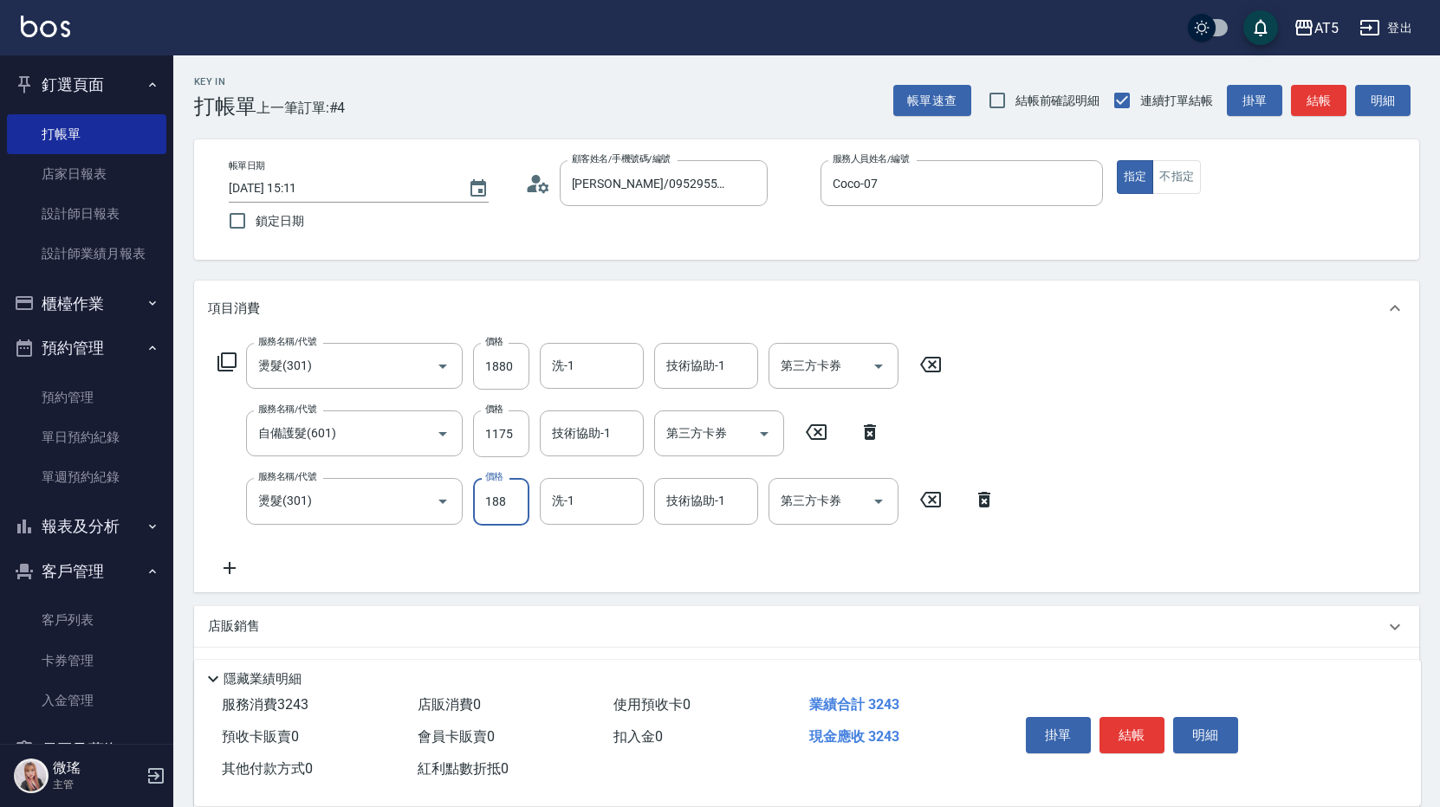
type input "490"
type input "1880"
click at [231, 358] on icon at bounding box center [227, 362] width 21 height 21
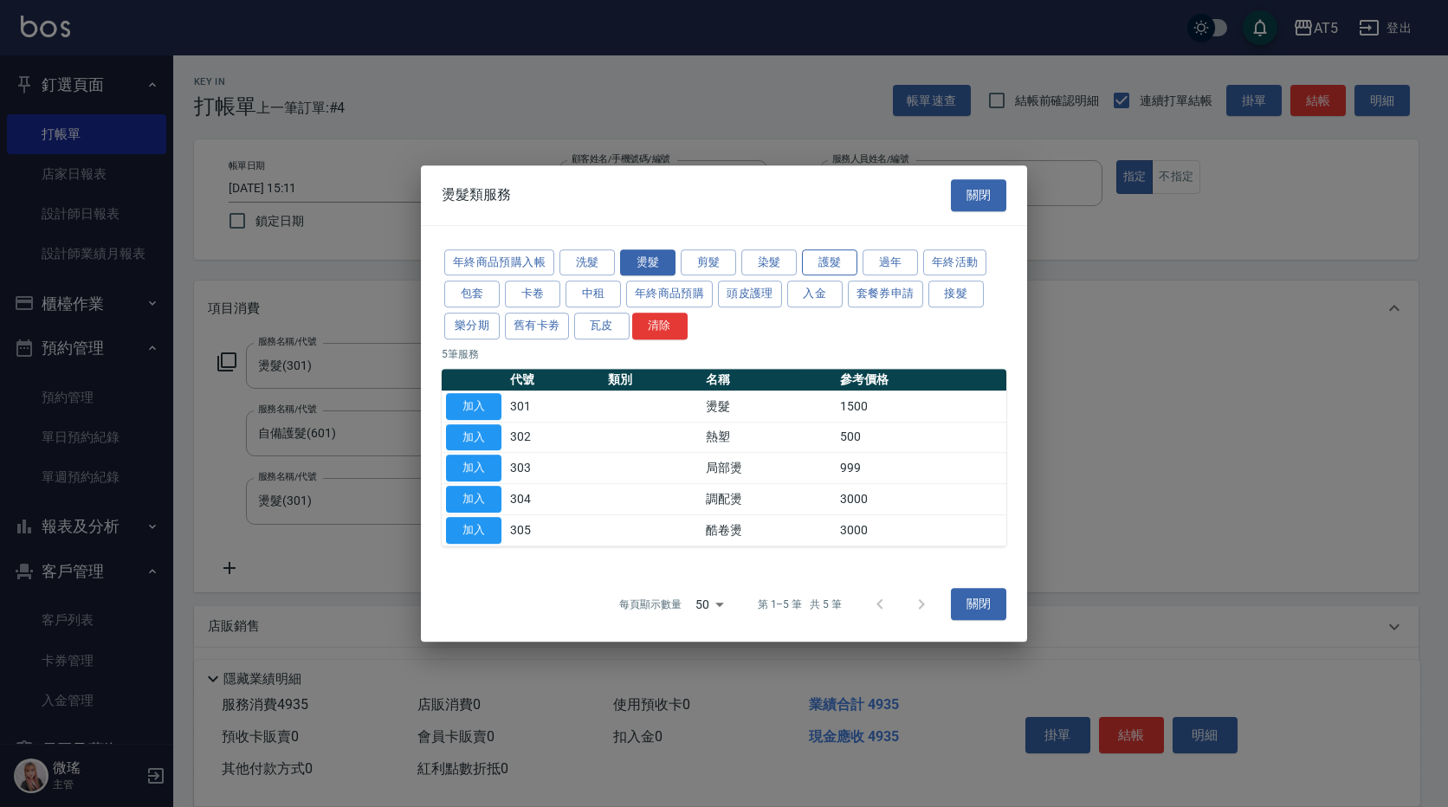
click at [816, 262] on button "護髮" at bounding box center [829, 262] width 55 height 27
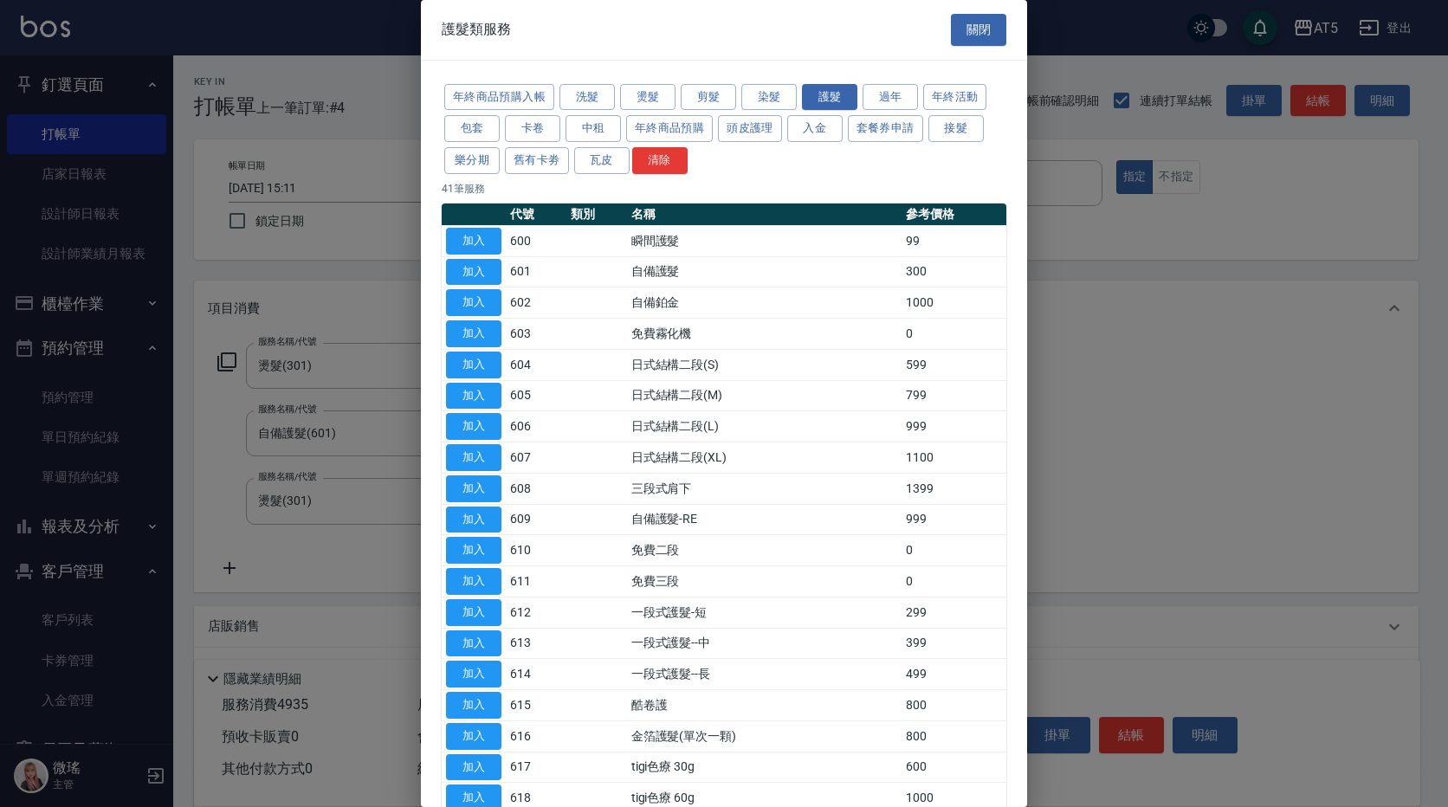
click at [477, 268] on button "加入" at bounding box center [473, 272] width 55 height 27
type input "520"
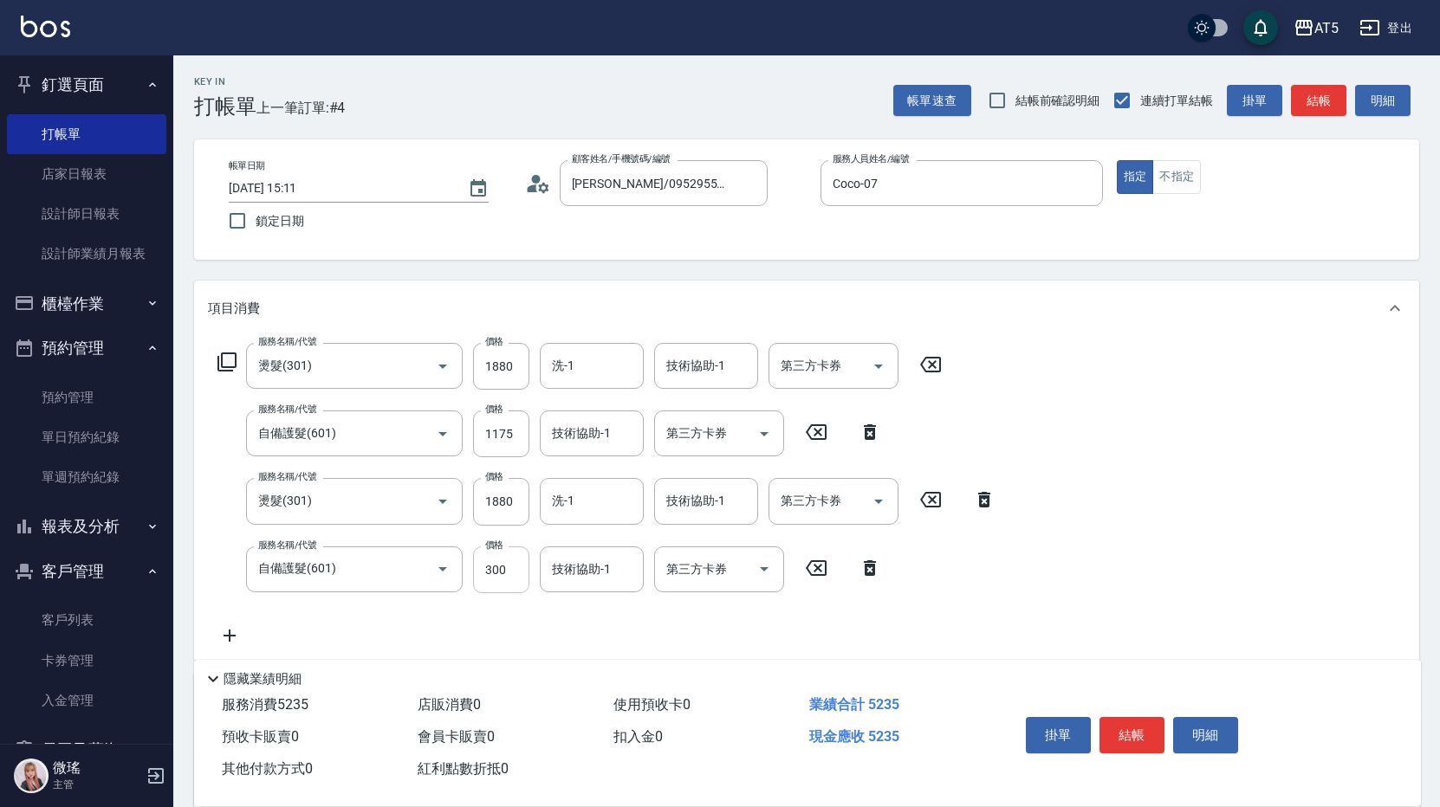
click at [505, 580] on div "服務名稱/代號 燙髮(301) 服務名稱/代號 價格 1880 價格 洗-1 洗-1 技術協助-1 技術協助-1 第三方卡券 第三方卡券 服務名稱/代號 自備…" at bounding box center [607, 494] width 798 height 303
click at [511, 547] on input "300" at bounding box center [501, 570] width 56 height 47
type input "0"
type input "490"
type input "221"
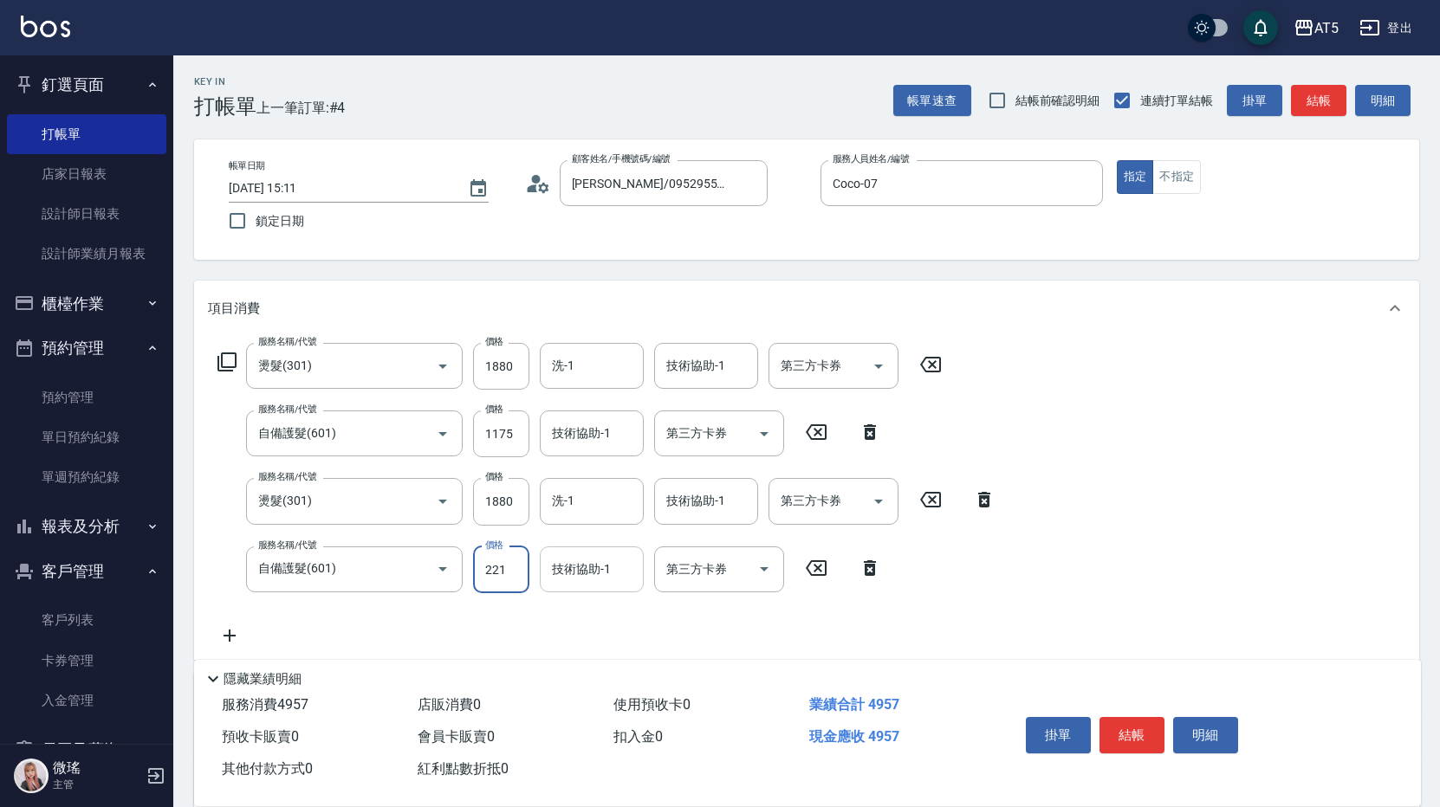
type input "510"
type input "2217"
type input "710"
type input "22175"
type input "2710"
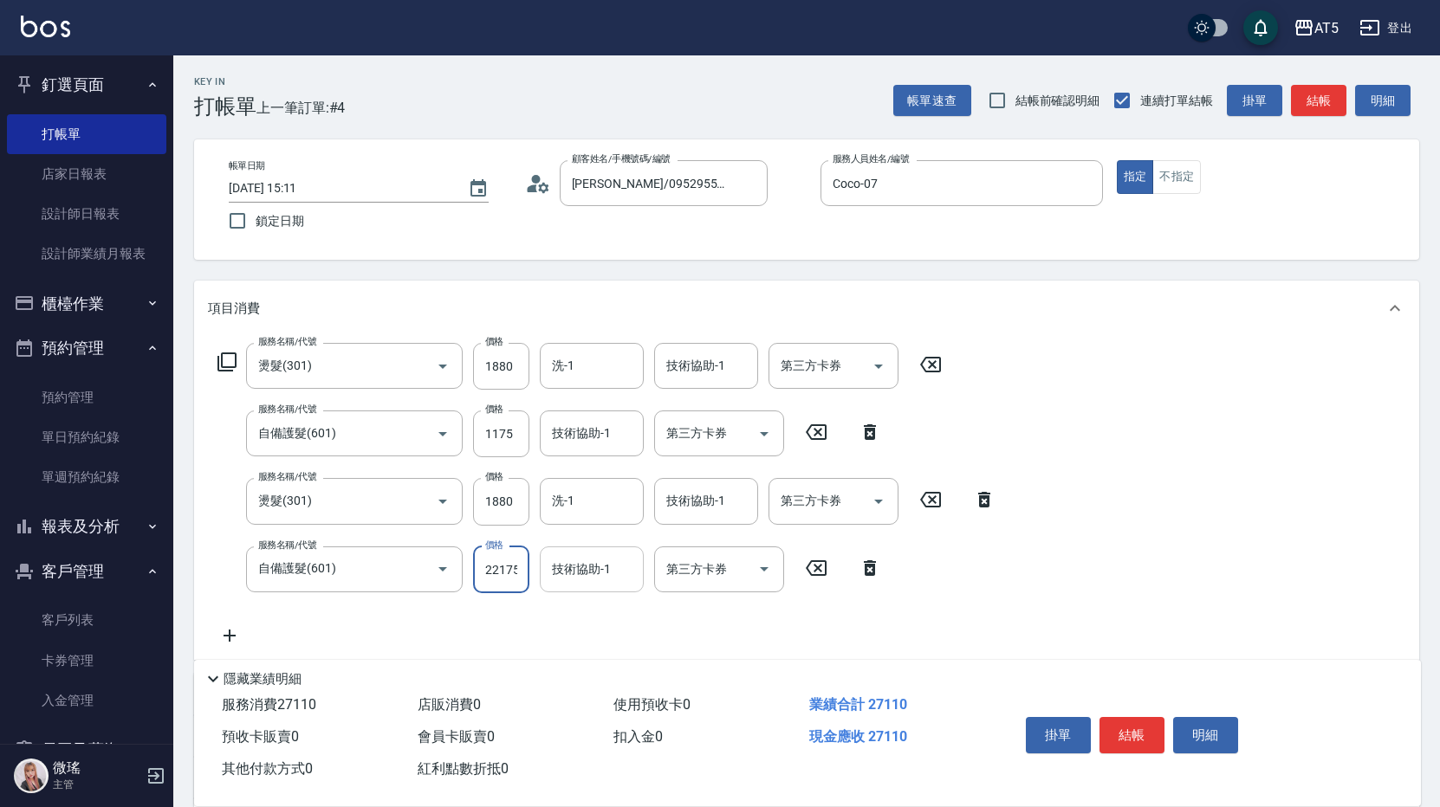
scroll to position [0, 2]
drag, startPoint x: 496, startPoint y: 573, endPoint x: 584, endPoint y: 575, distance: 87.5
click at [497, 573] on input "22175" at bounding box center [501, 570] width 56 height 47
type input "2175"
type input "710"
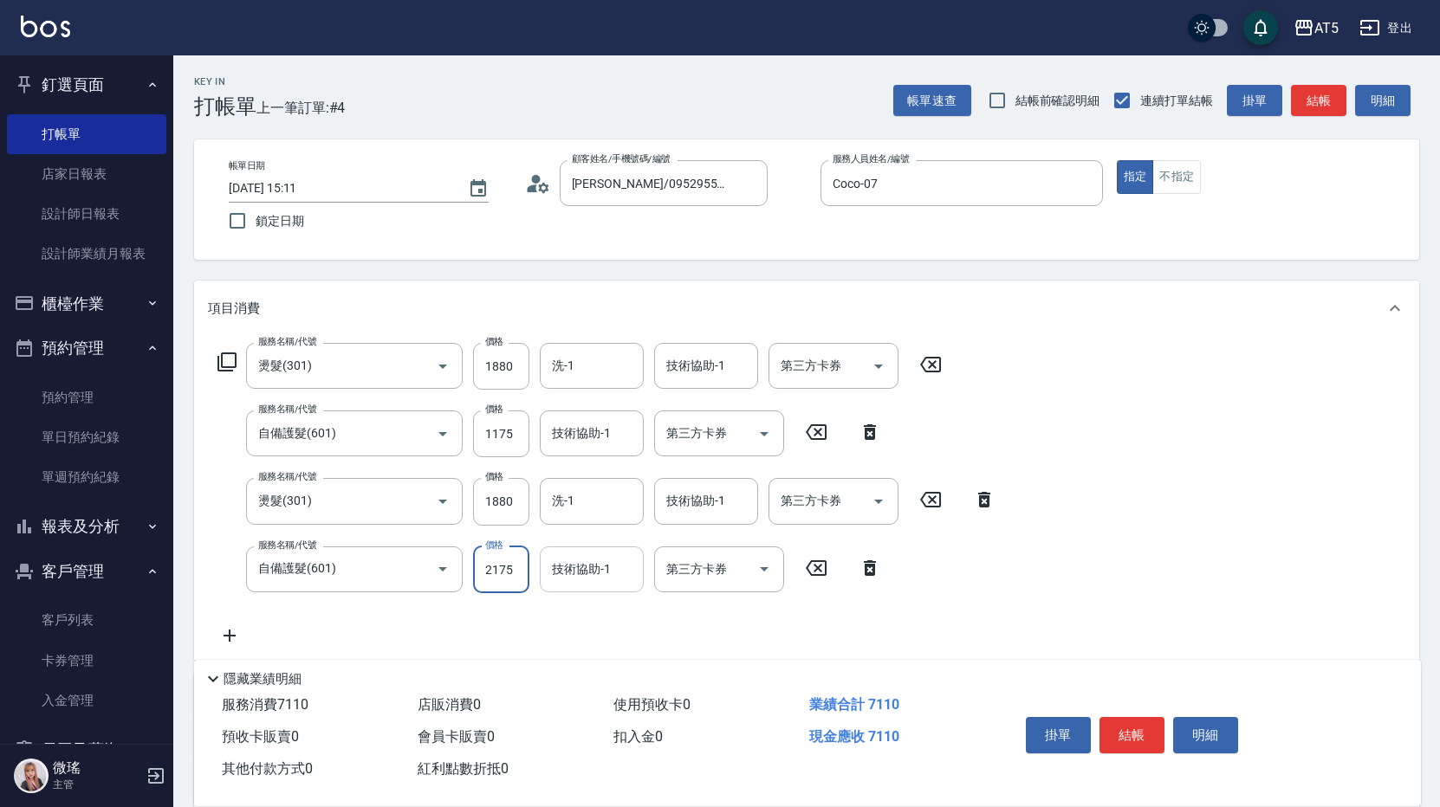
type input "175"
type input "510"
click at [494, 573] on input "175" at bounding box center [501, 570] width 56 height 47
click at [495, 572] on input "175" at bounding box center [501, 570] width 56 height 47
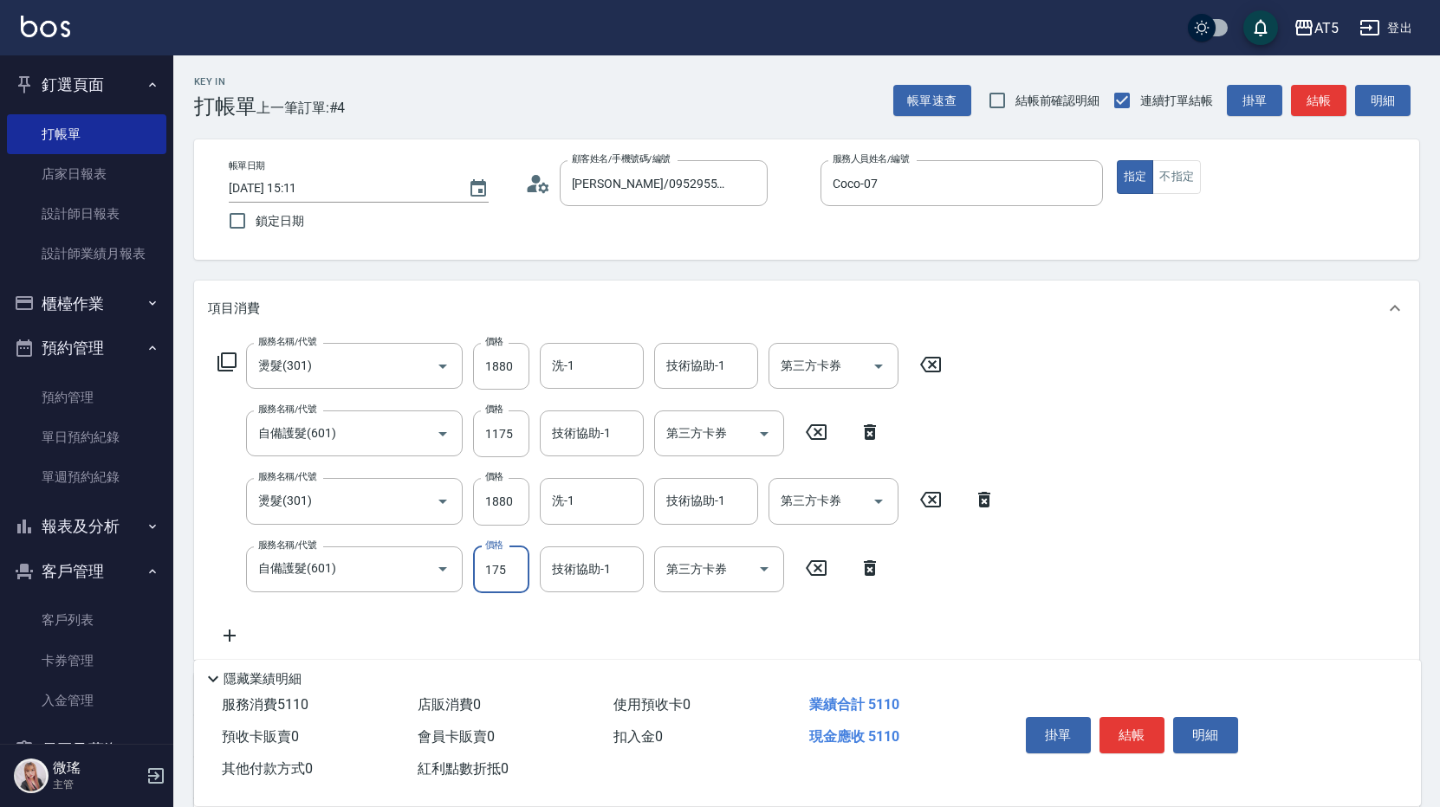
click at [512, 573] on input "175" at bounding box center [501, 570] width 56 height 47
click at [495, 572] on input "175" at bounding box center [501, 570] width 56 height 47
click at [496, 571] on input "175" at bounding box center [501, 570] width 56 height 47
click at [491, 567] on input "175" at bounding box center [501, 570] width 56 height 47
type input "1275"
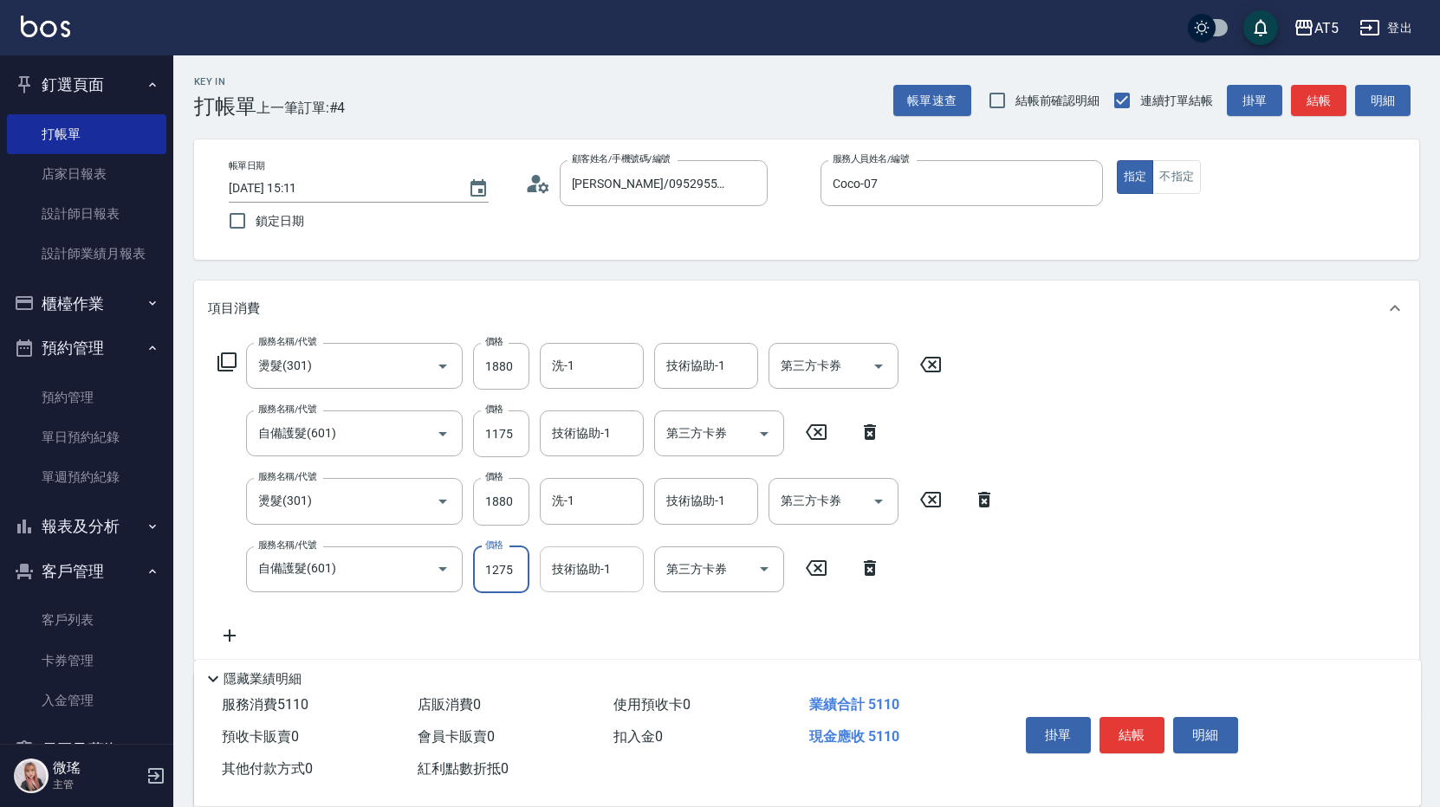
type input "620"
type input "1275"
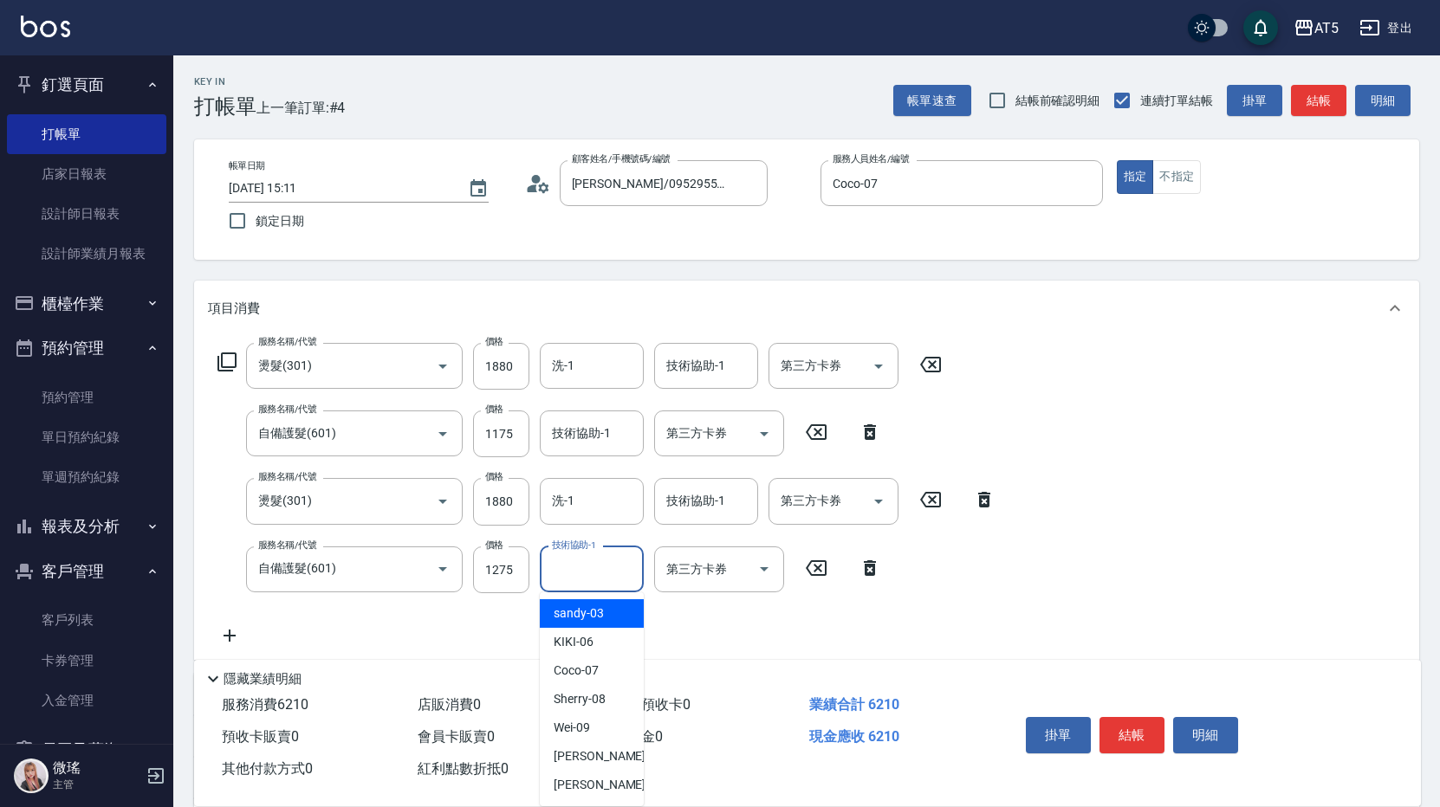
click at [584, 580] on input "技術協助-1" at bounding box center [591, 569] width 88 height 30
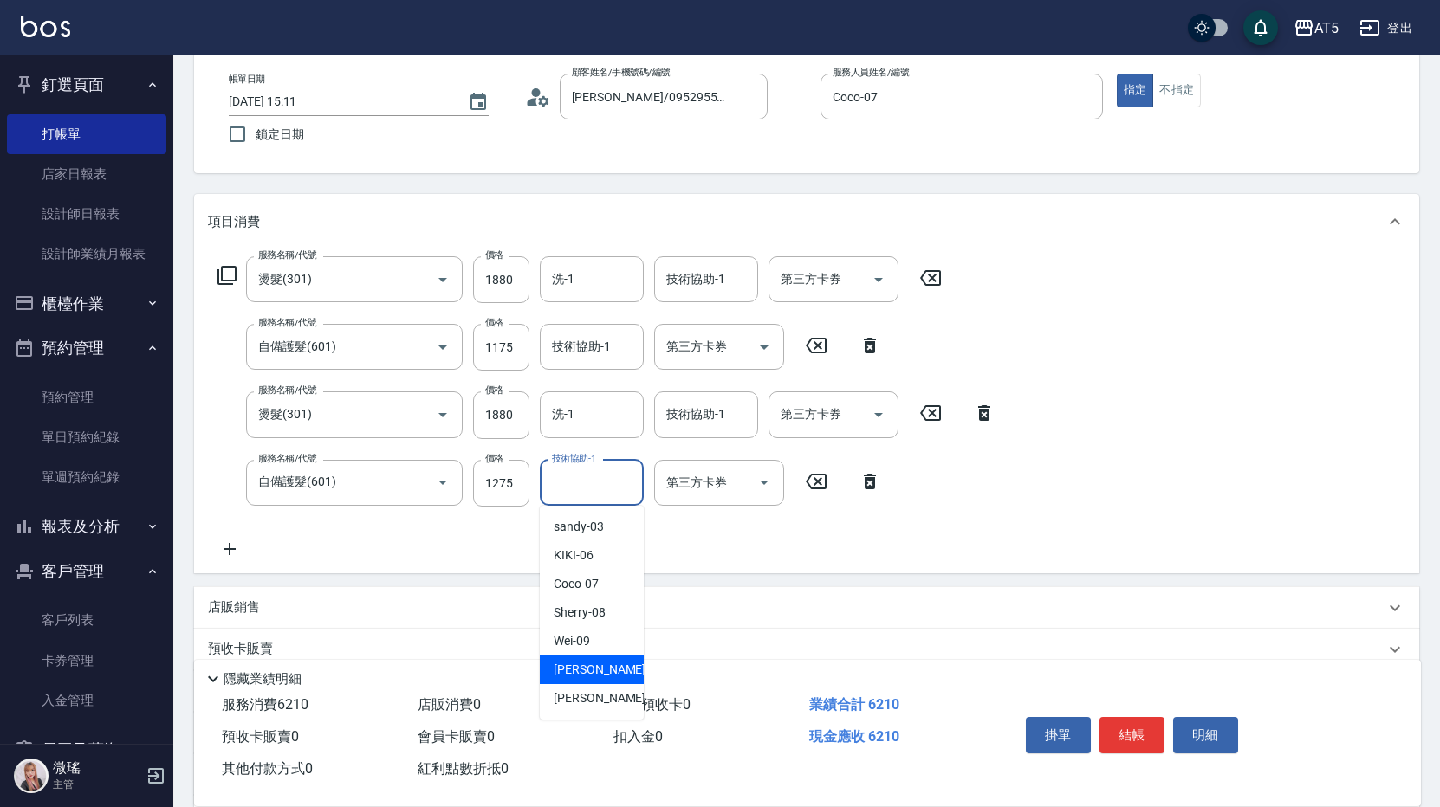
click at [574, 678] on div "[PERSON_NAME] -11" at bounding box center [592, 670] width 104 height 29
type input "[PERSON_NAME]-11"
click at [598, 416] on input "洗-1" at bounding box center [591, 414] width 88 height 30
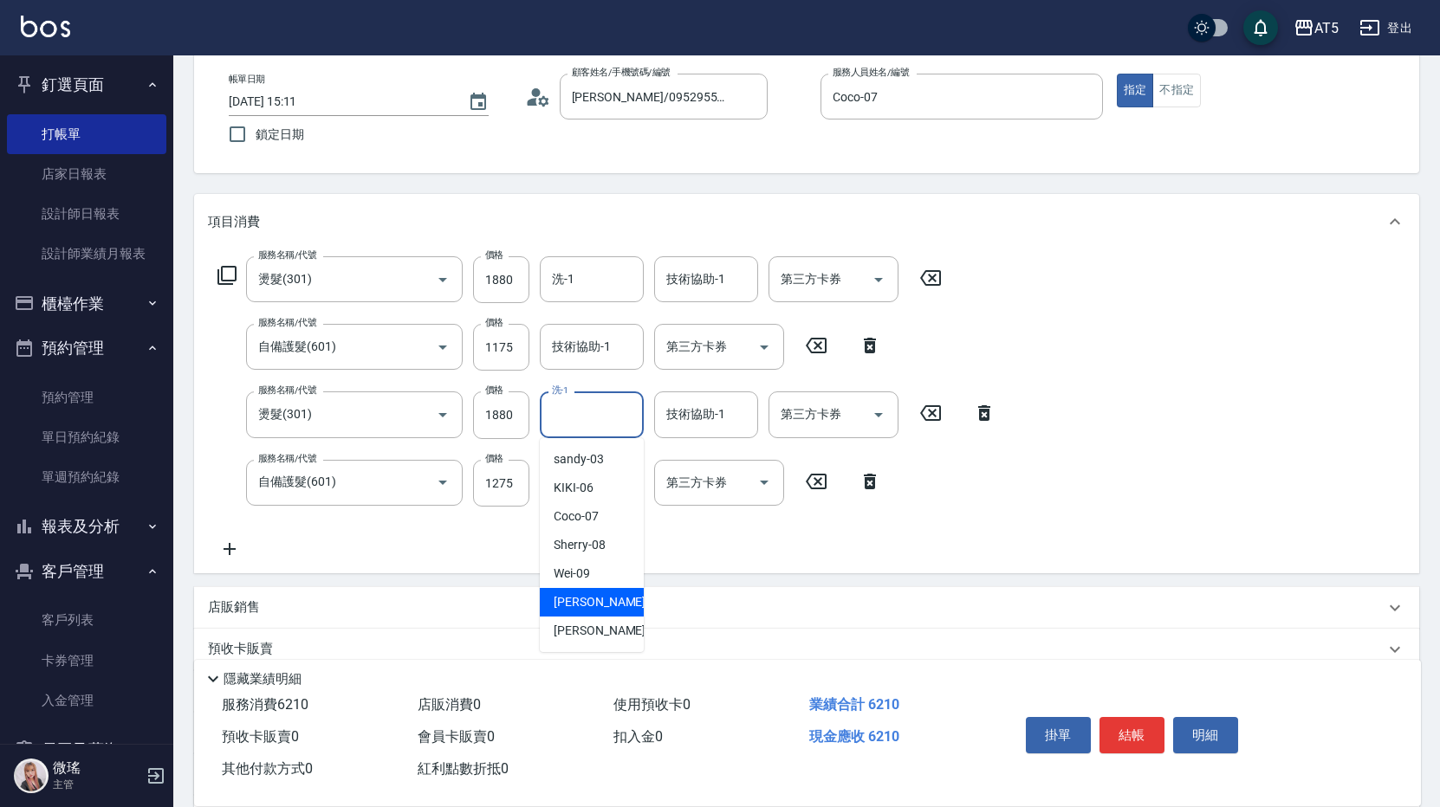
click at [576, 599] on span "[PERSON_NAME] -11" at bounding box center [608, 602] width 109 height 18
type input "[PERSON_NAME]-11"
click at [495, 347] on input "1175" at bounding box center [501, 347] width 56 height 47
click at [501, 349] on input "1175" at bounding box center [501, 347] width 56 height 47
drag, startPoint x: 489, startPoint y: 348, endPoint x: 513, endPoint y: 363, distance: 28.4
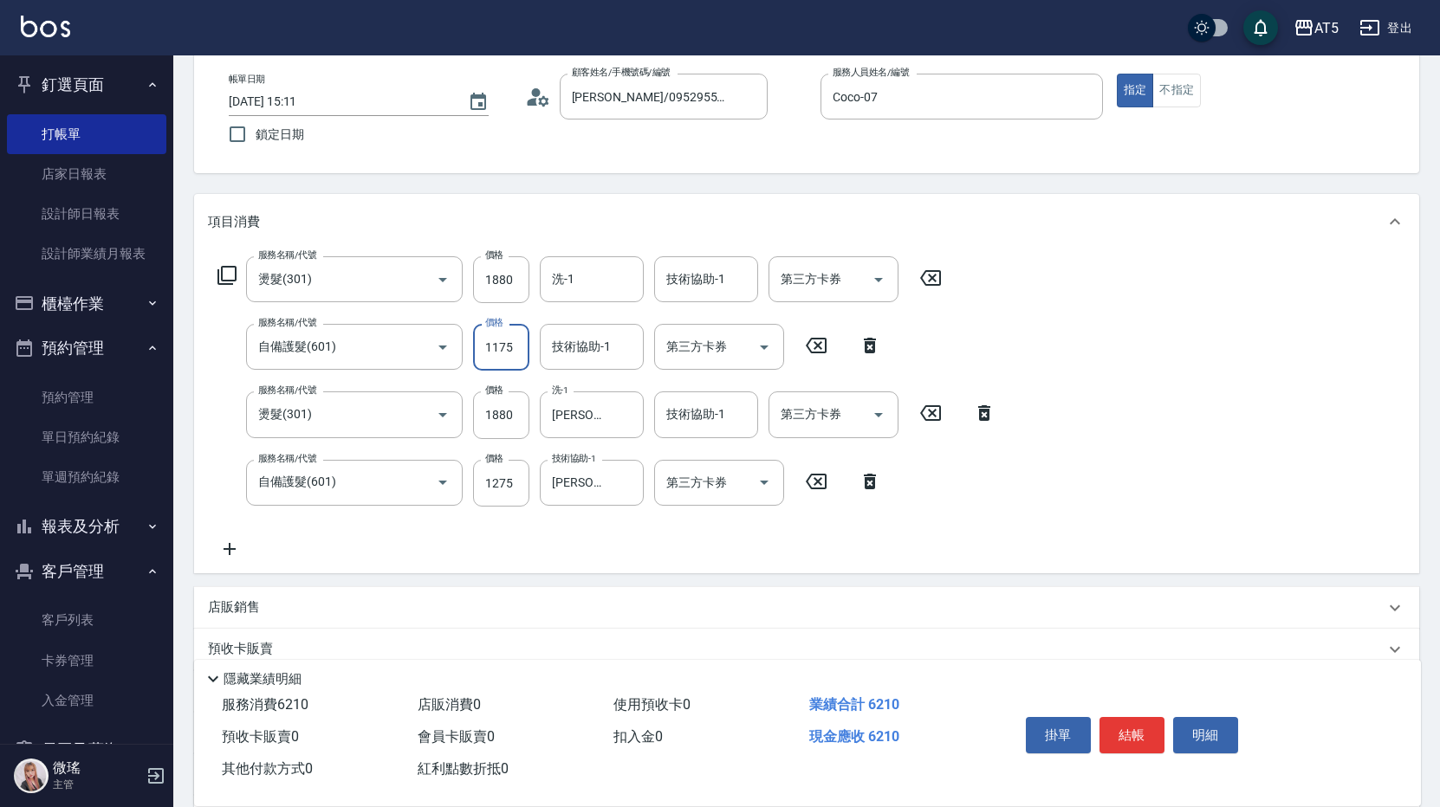
click at [490, 347] on input "1175" at bounding box center [501, 347] width 56 height 47
drag, startPoint x: 585, startPoint y: 561, endPoint x: 508, endPoint y: 461, distance: 126.6
click at [579, 549] on div "服務名稱/代號 燙髮(301) 服務名稱/代號 價格 1880 價格 洗-1 洗-1 技術協助-1 技術協助-1 第三方卡券 第三方卡券 服務名稱/代號 自備…" at bounding box center [806, 411] width 1225 height 324
click at [501, 353] on input "1175" at bounding box center [501, 347] width 56 height 47
click at [500, 348] on input "1175" at bounding box center [501, 347] width 56 height 47
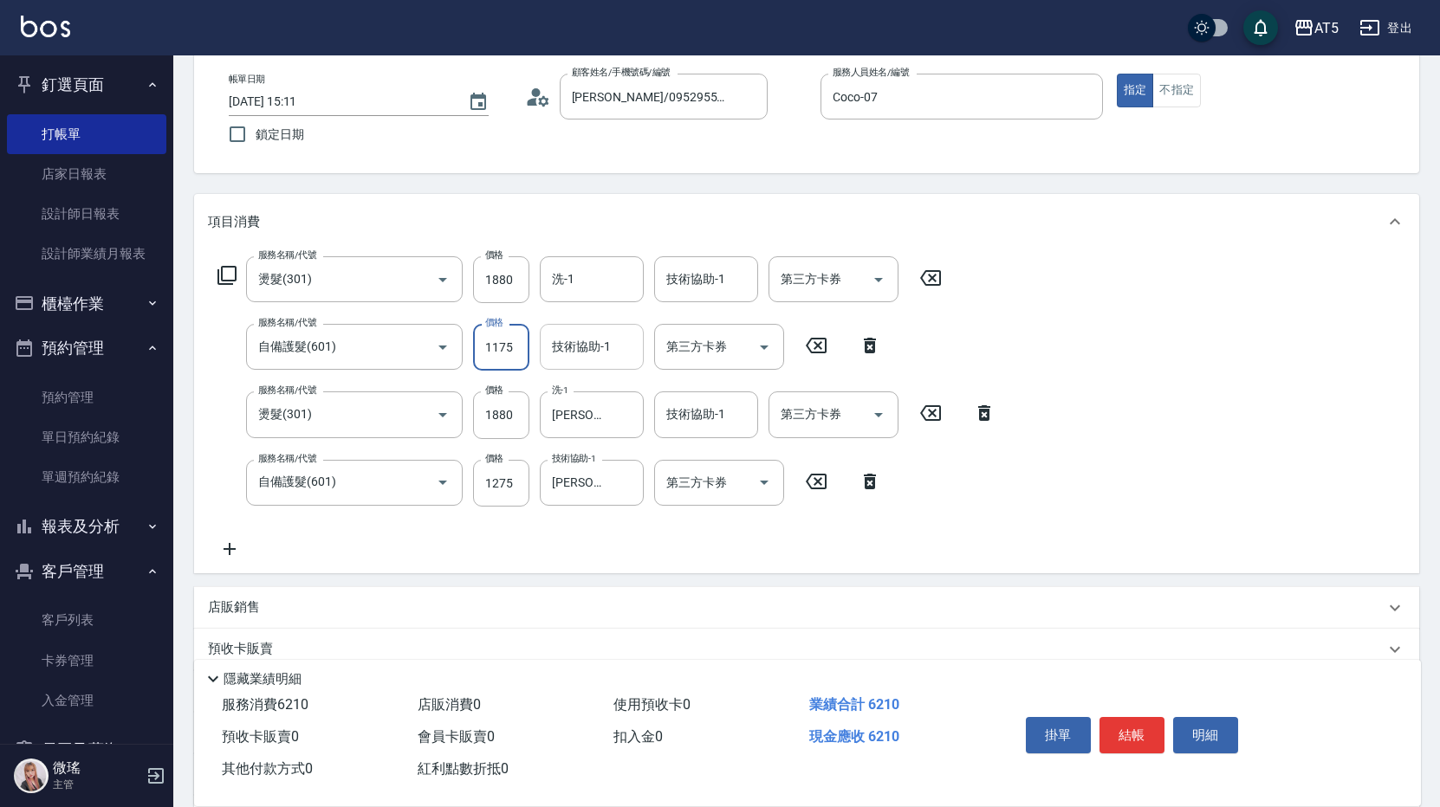
type input "175"
type input "520"
type input "1275"
type input "630"
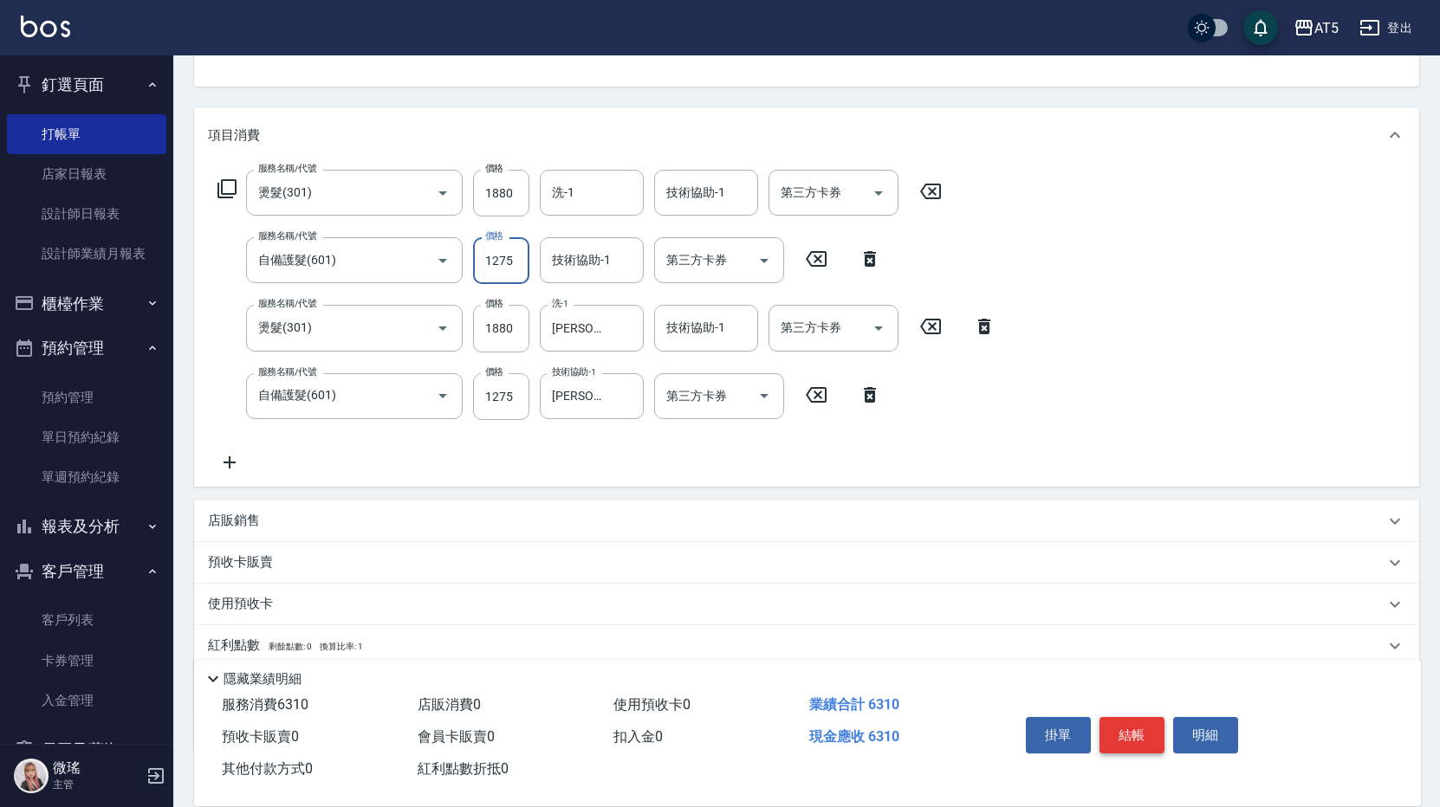
type input "1275"
click at [1146, 734] on button "結帳" at bounding box center [1131, 735] width 65 height 36
type input "[DATE] 15:14"
type input "0"
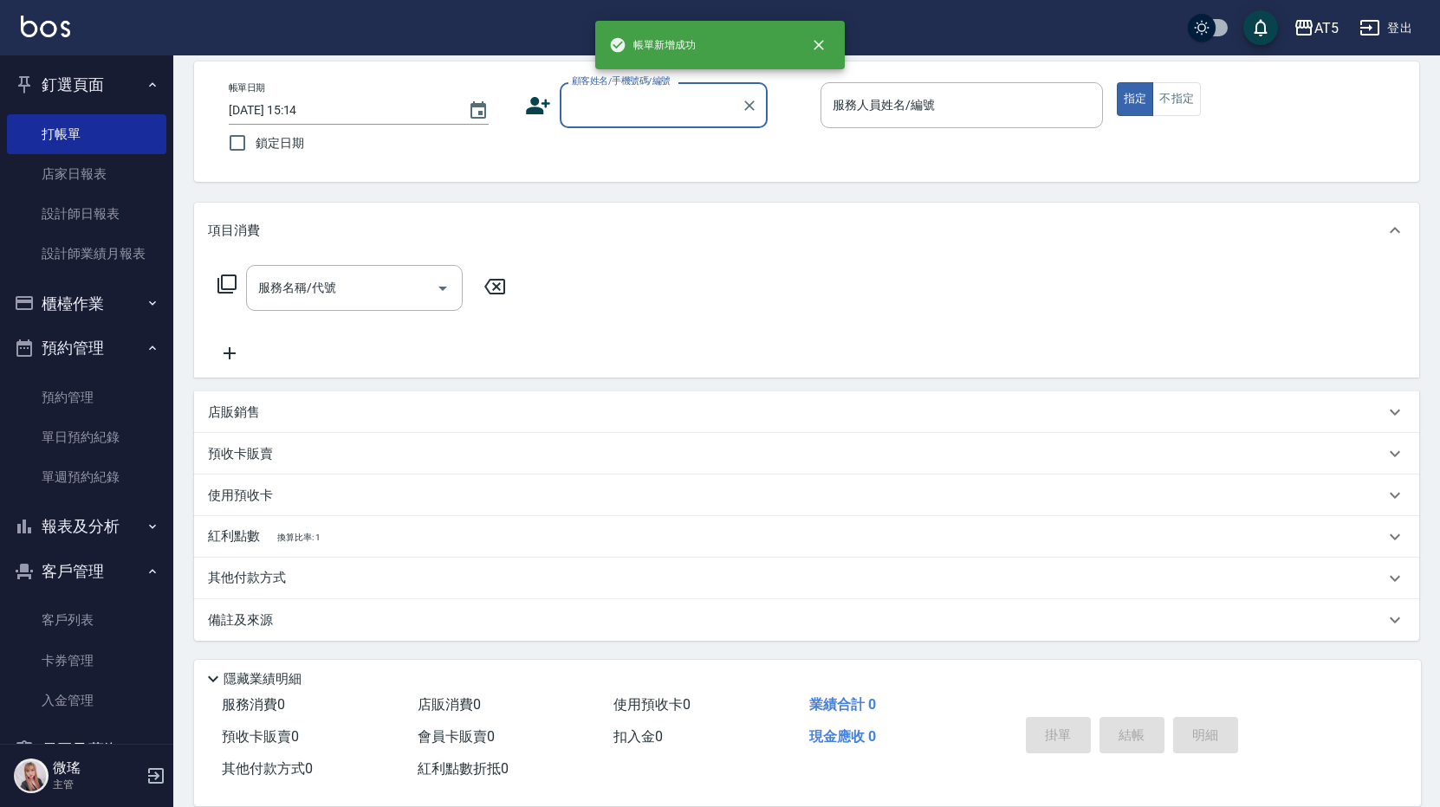
scroll to position [78, 0]
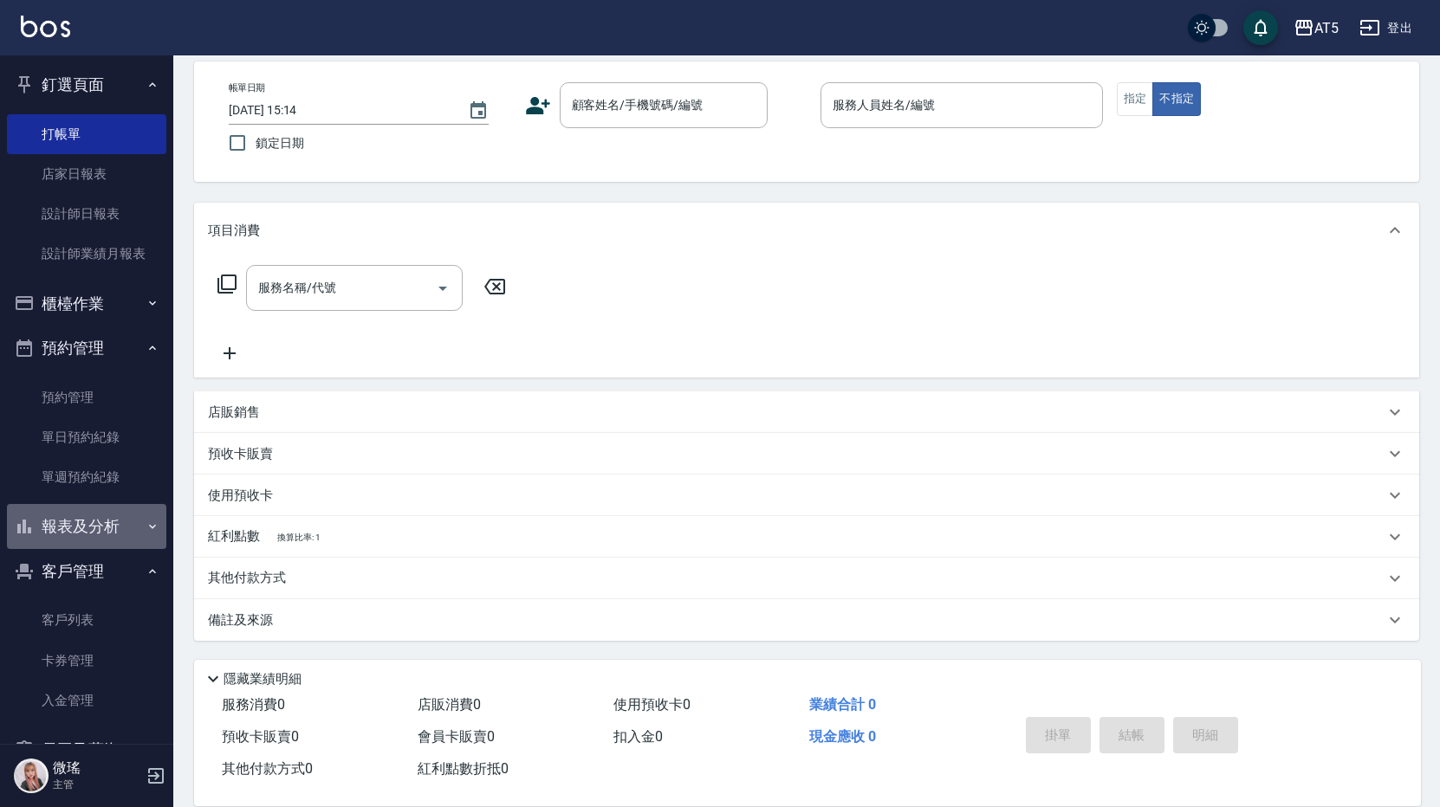
click at [95, 537] on button "報表及分析" at bounding box center [86, 526] width 159 height 45
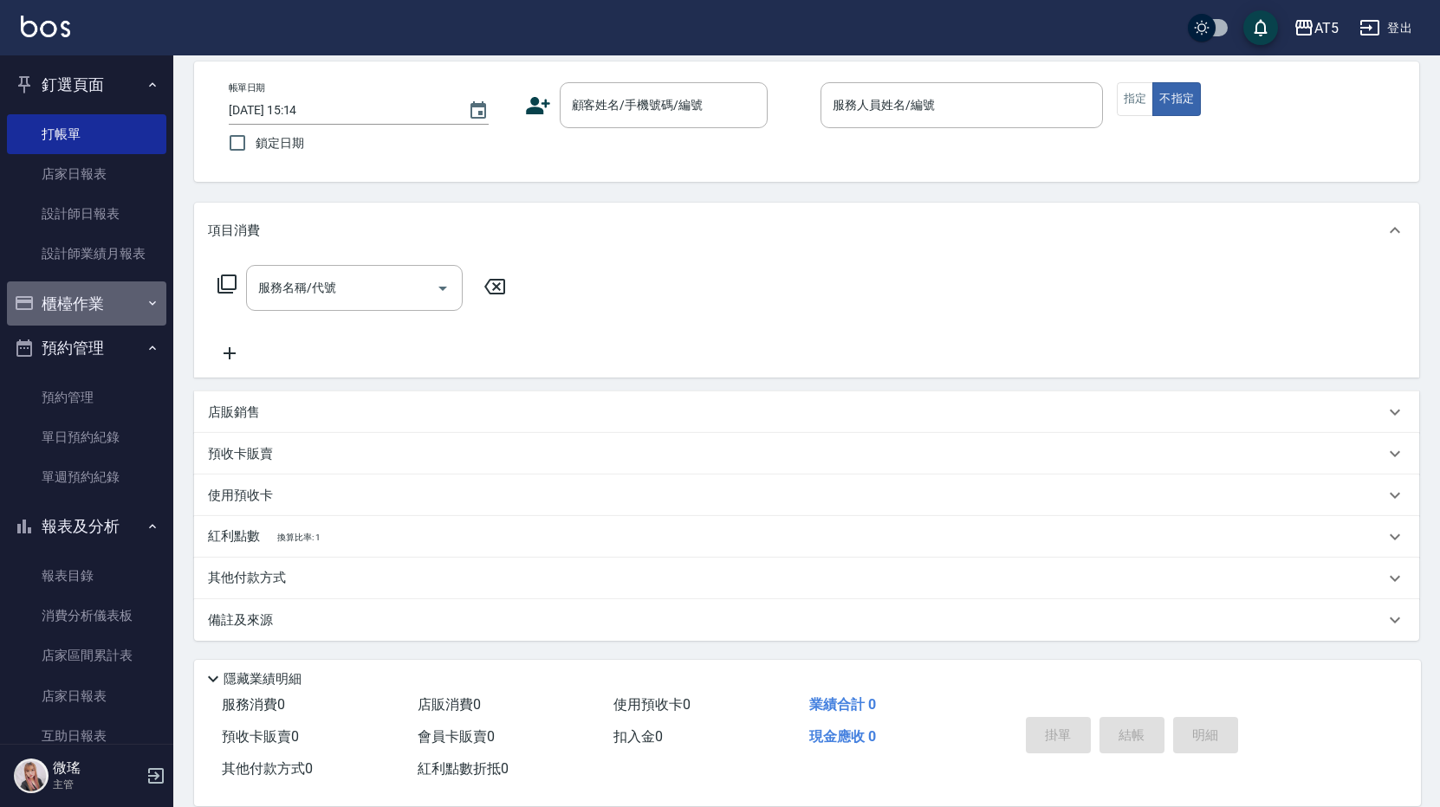
click at [89, 316] on button "櫃檯作業" at bounding box center [86, 304] width 159 height 45
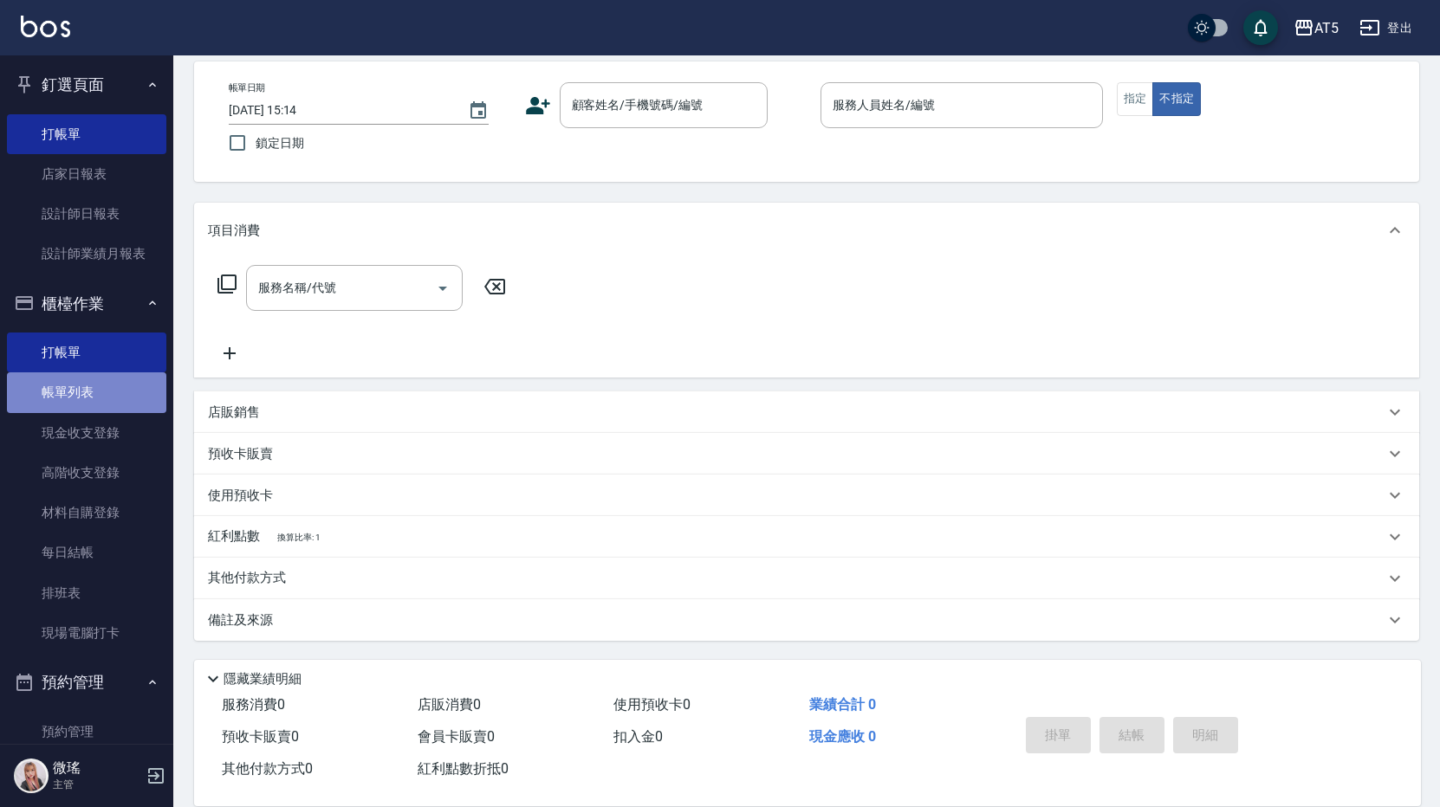
click at [99, 407] on link "帳單列表" at bounding box center [86, 392] width 159 height 40
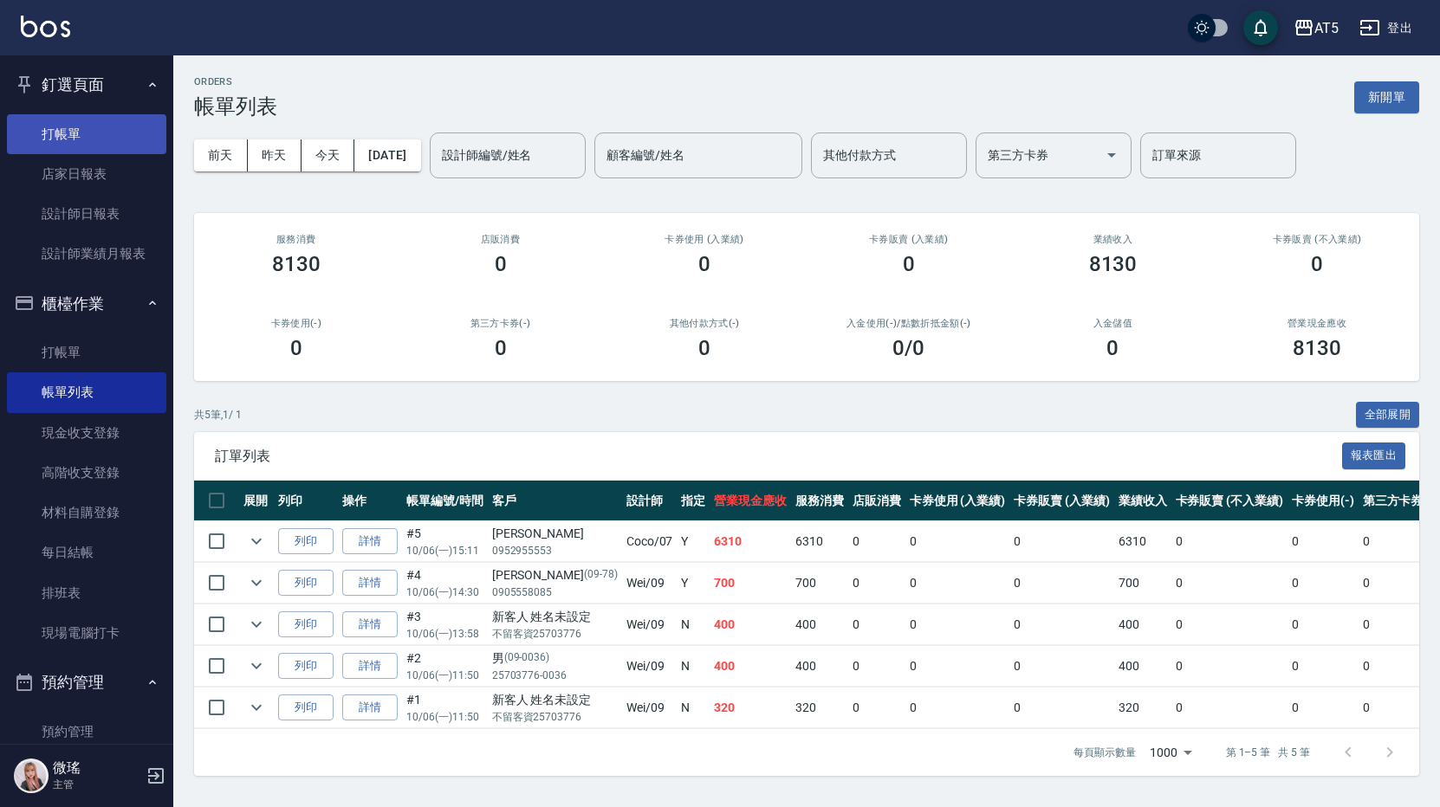
click at [87, 131] on link "打帳單" at bounding box center [86, 134] width 159 height 40
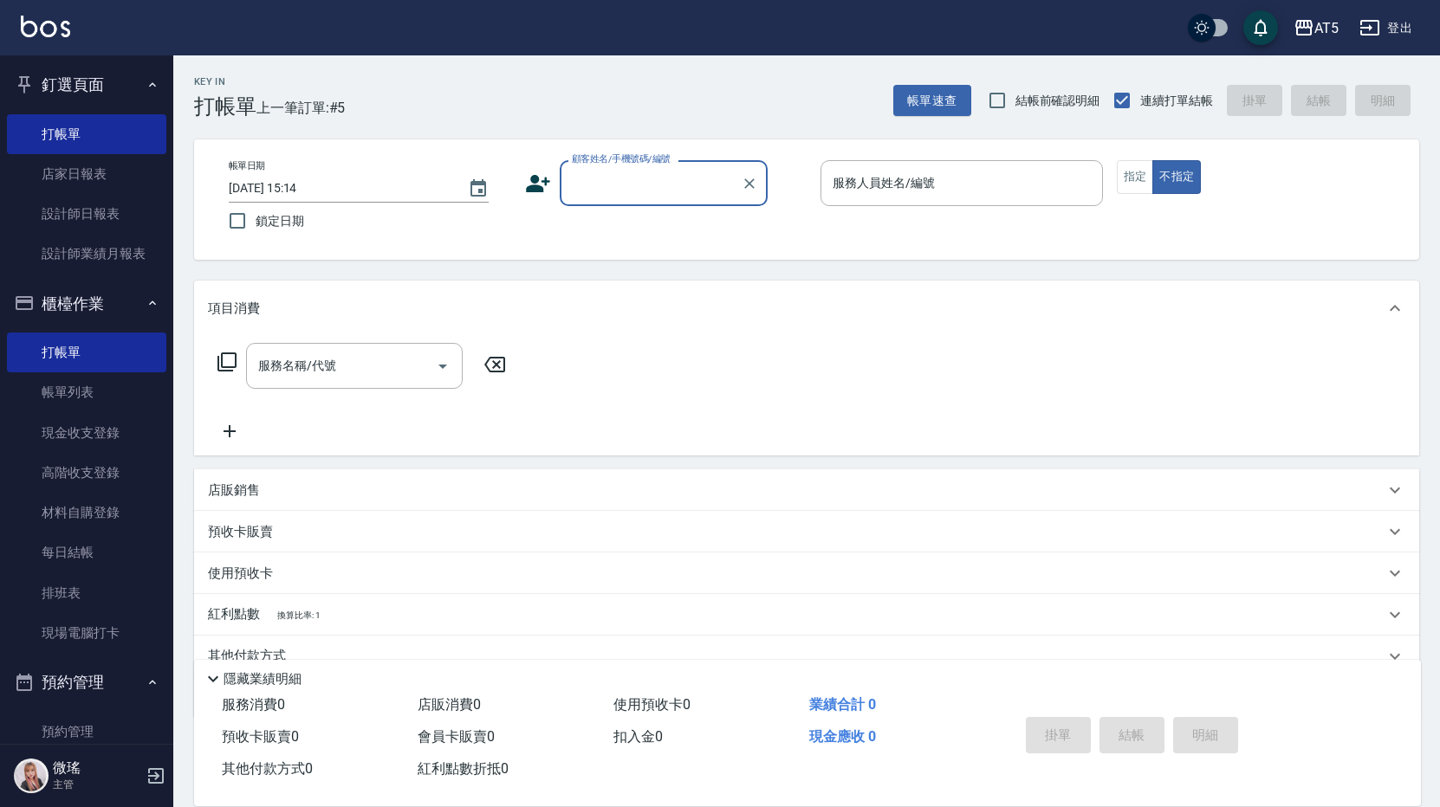
drag, startPoint x: 87, startPoint y: 131, endPoint x: 1143, endPoint y: 348, distance: 1077.2
click at [87, 132] on link "打帳單" at bounding box center [86, 134] width 159 height 40
click at [885, 461] on div "項目消費 服務名稱/代號 服務名稱/代號 店販銷售 服務人員姓名/編號 服務人員姓名/編號 商品代號/名稱 商品代號/名稱 預收卡販賣 卡券名稱/代號 卡券名…" at bounding box center [806, 500] width 1225 height 438
click at [641, 185] on input "顧客姓名/手機號碼/編號" at bounding box center [650, 183] width 166 height 30
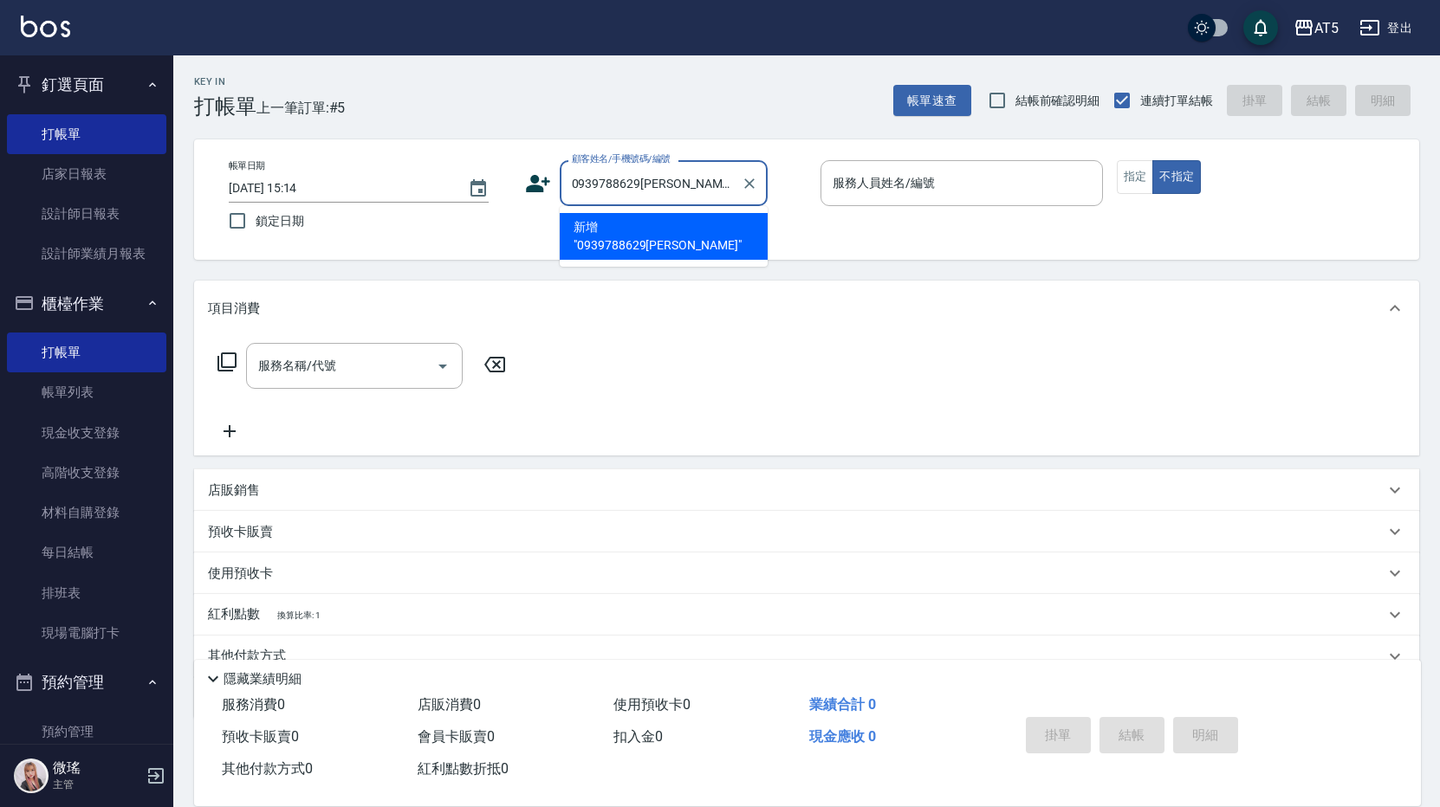
type input "0939788629[PERSON_NAME]"
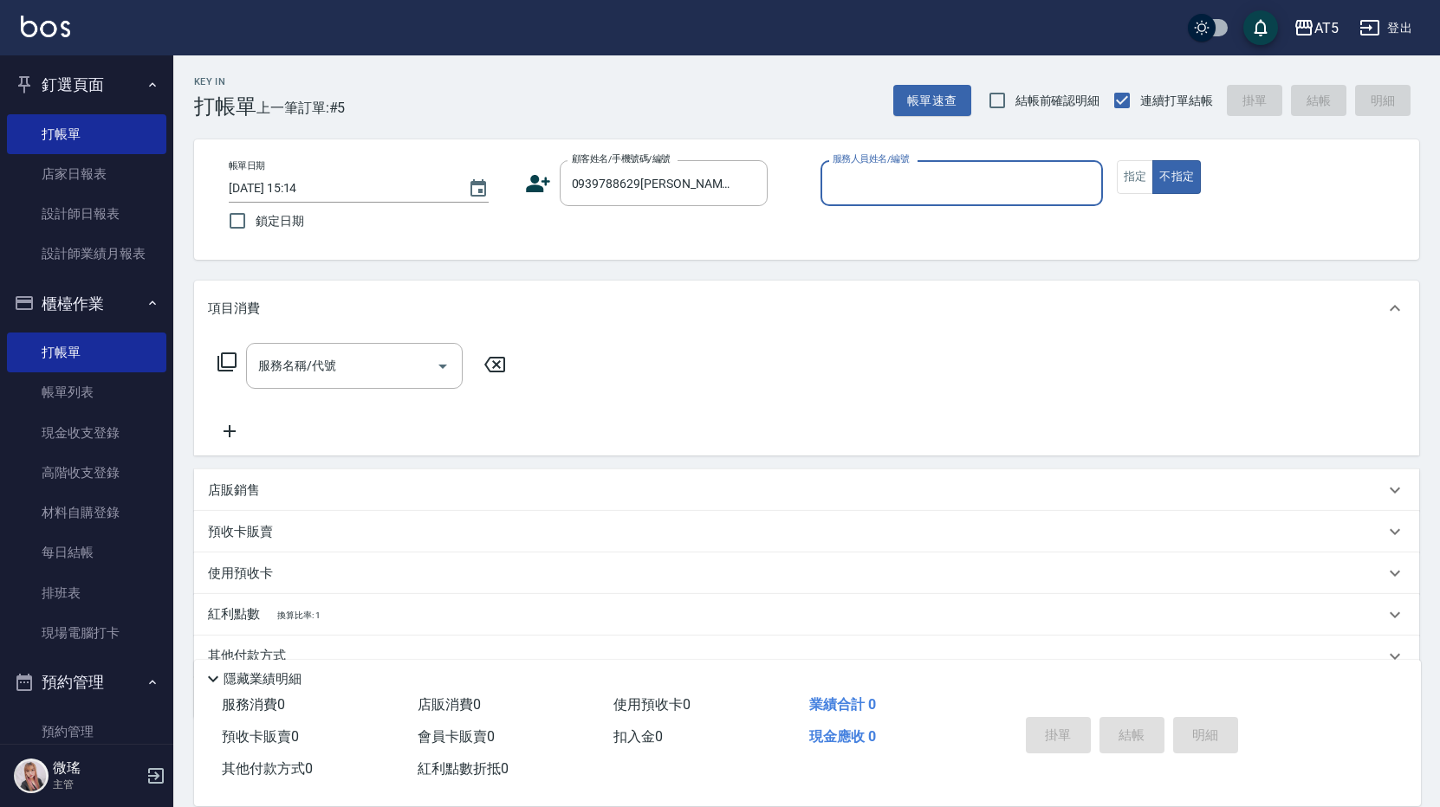
click at [918, 198] on input "服務人員姓名/編號" at bounding box center [961, 183] width 267 height 30
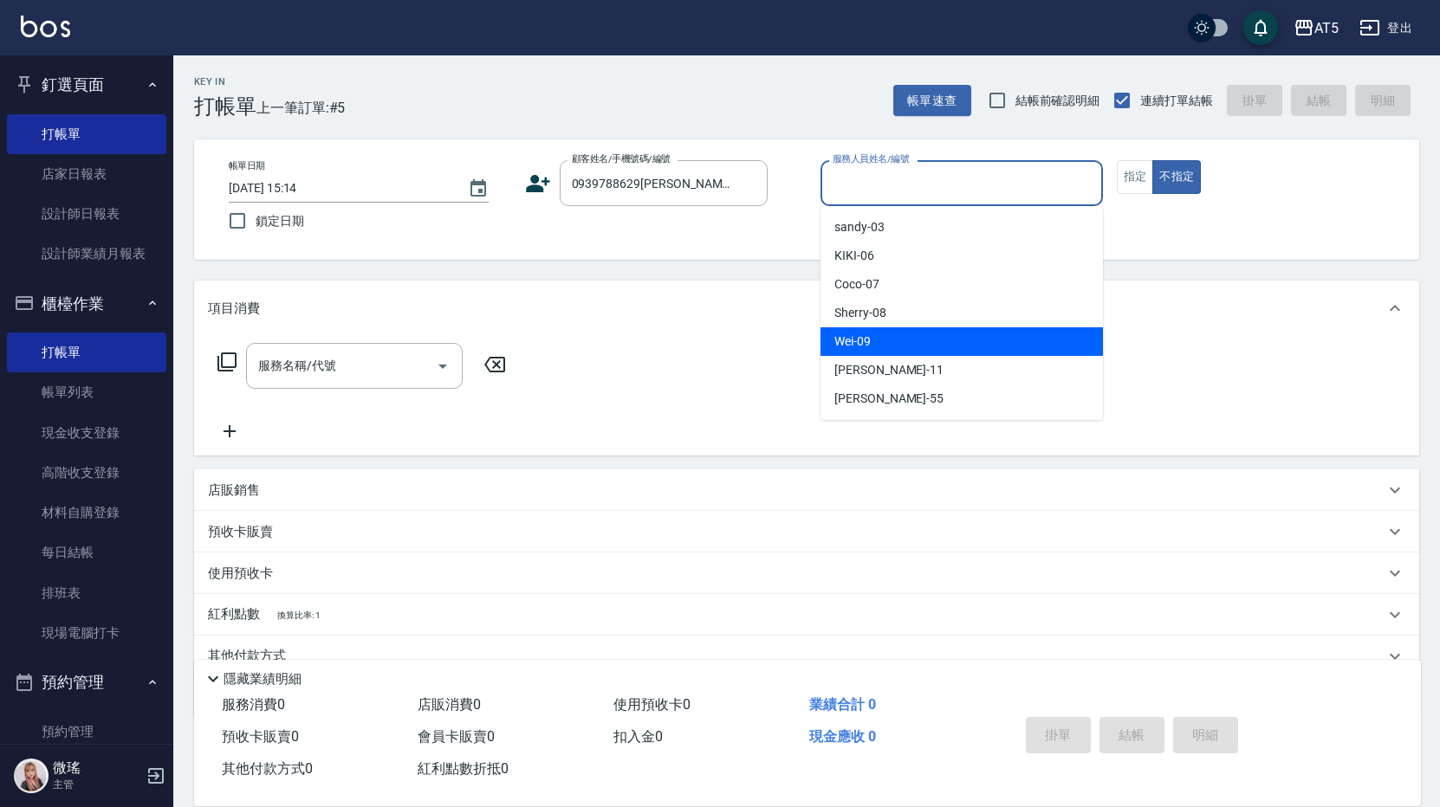
click at [921, 341] on div "Wei -09" at bounding box center [961, 341] width 282 height 29
type input "Wei-09"
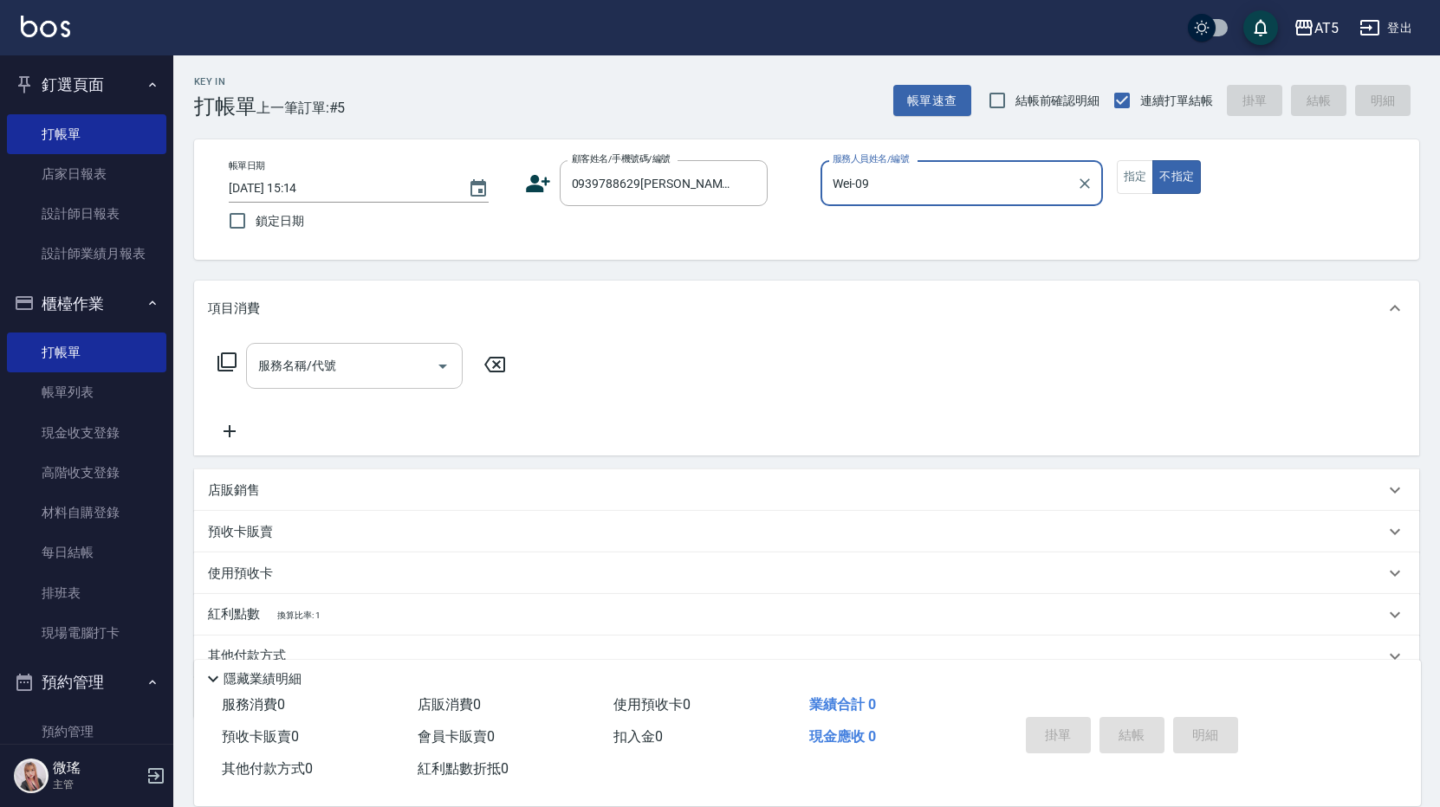
click at [340, 357] on input "服務名稱/代號" at bounding box center [341, 366] width 175 height 30
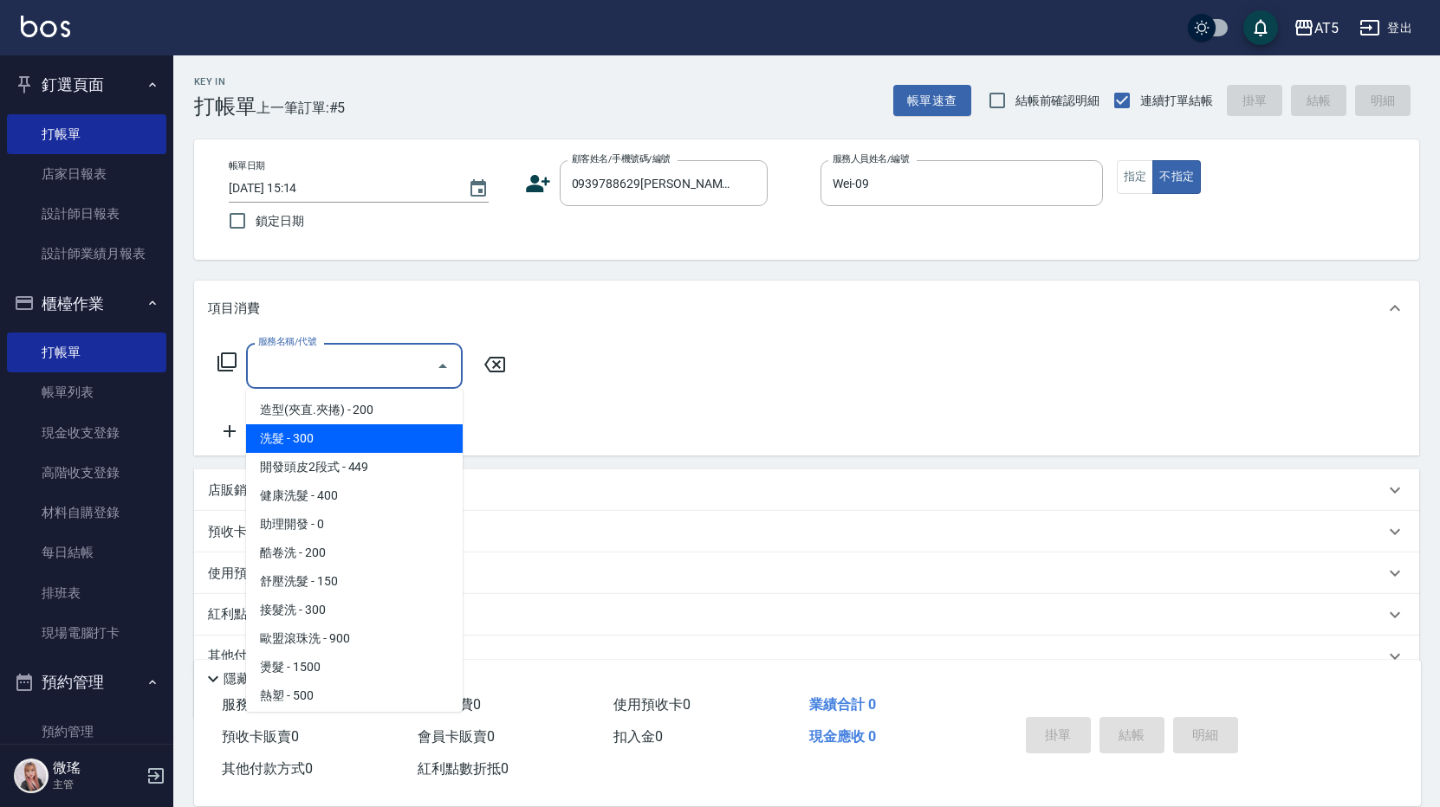
click at [345, 435] on span "洗髮 - 300" at bounding box center [354, 438] width 217 height 29
type input "洗髮(201)"
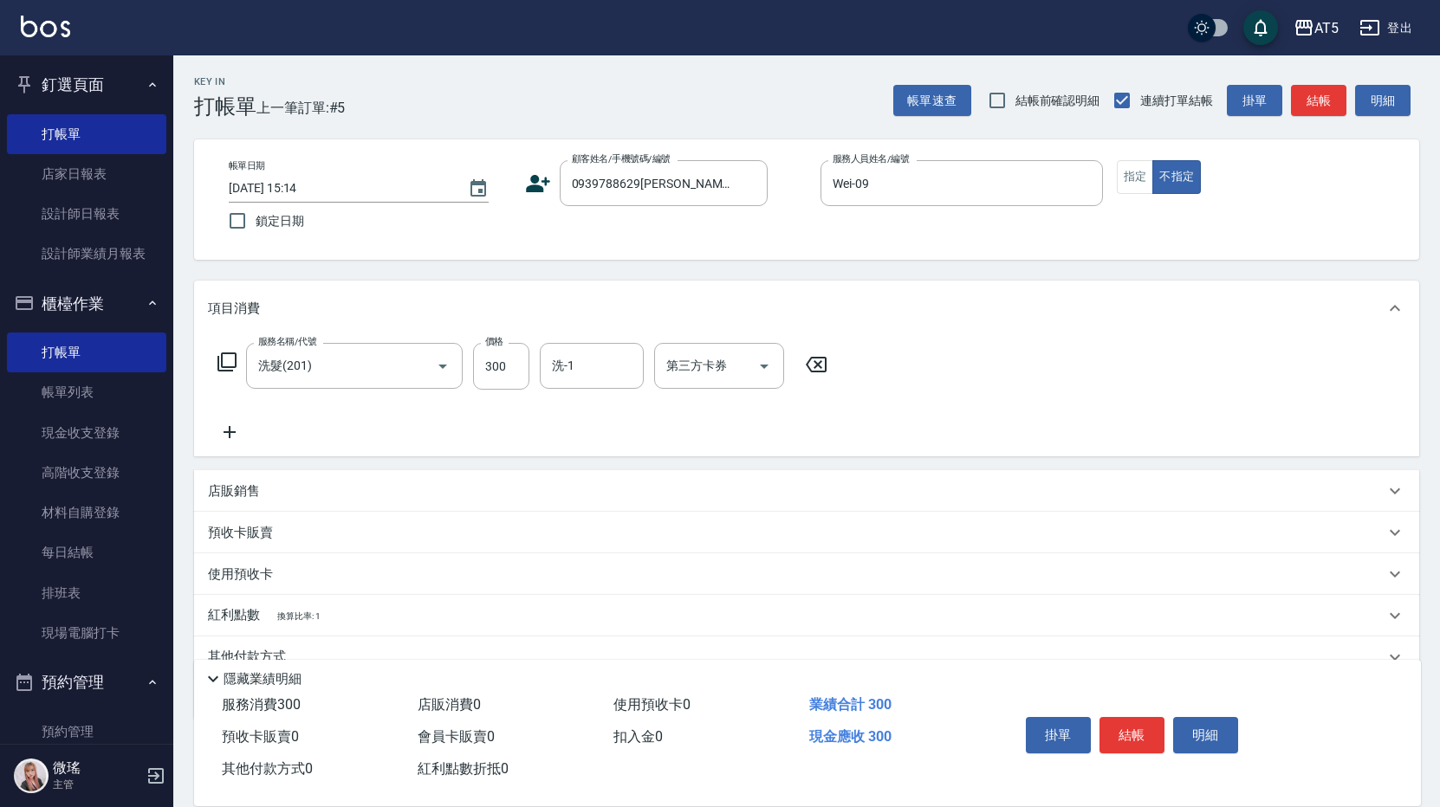
click at [228, 434] on icon at bounding box center [229, 432] width 43 height 21
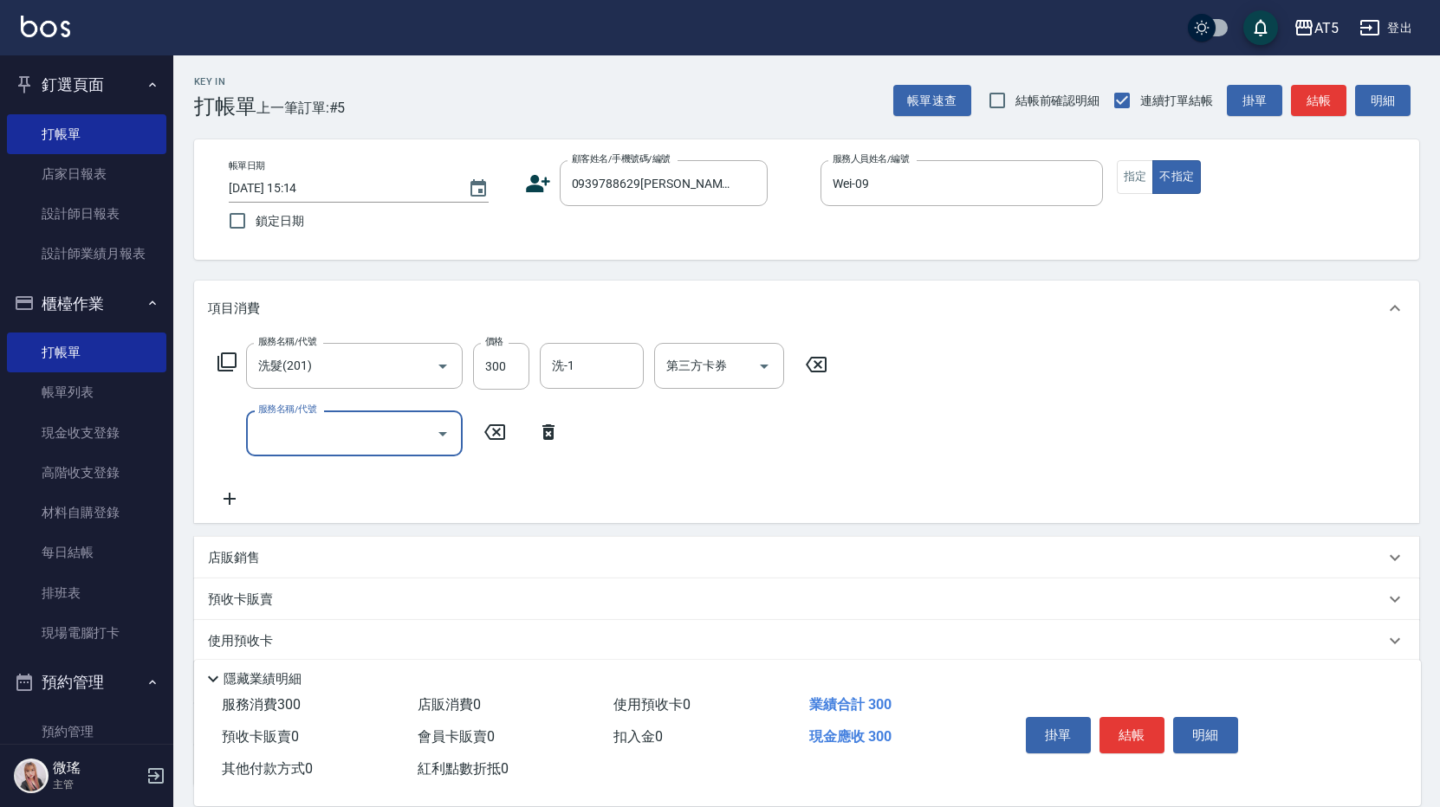
click at [300, 441] on input "服務名稱/代號" at bounding box center [341, 433] width 175 height 30
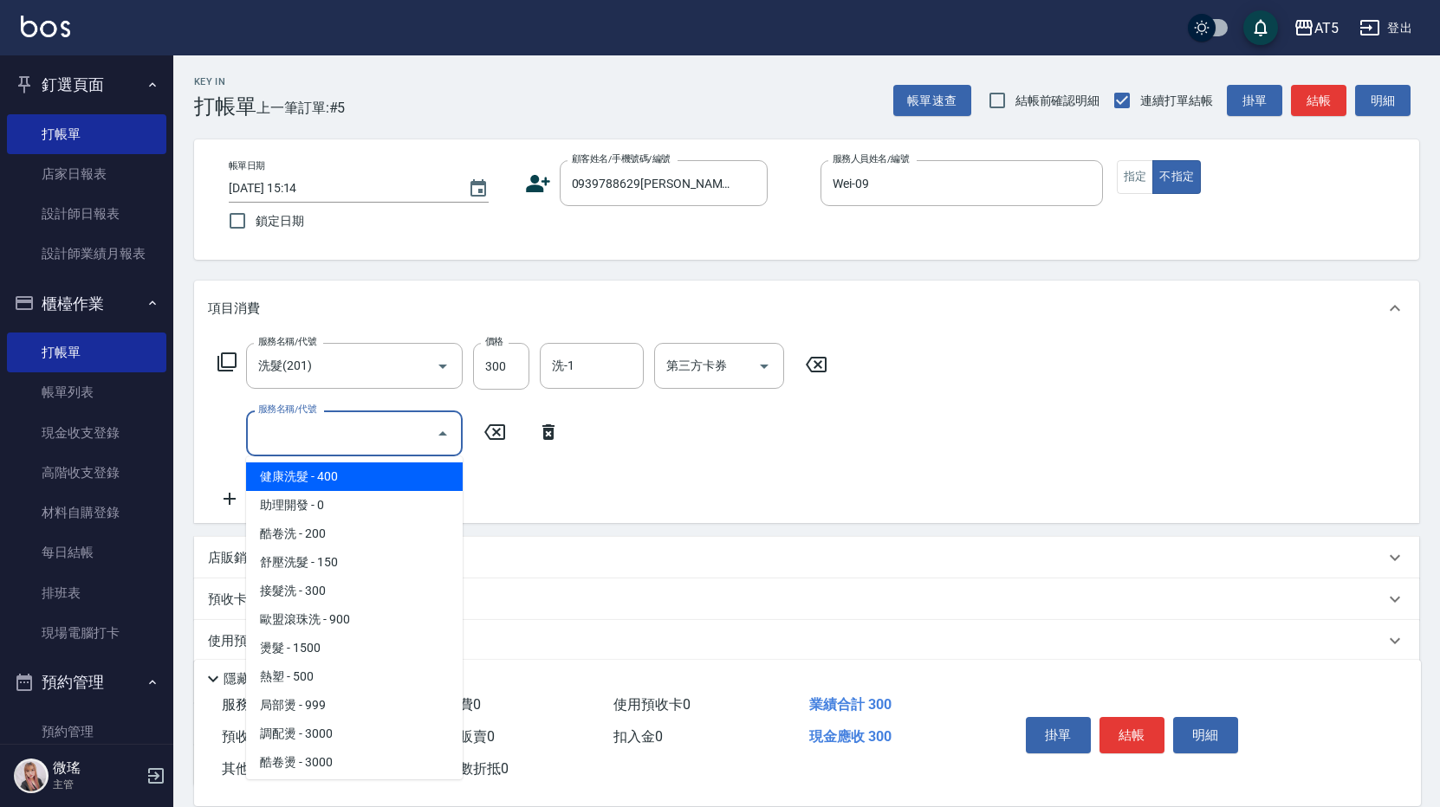
scroll to position [346, 0]
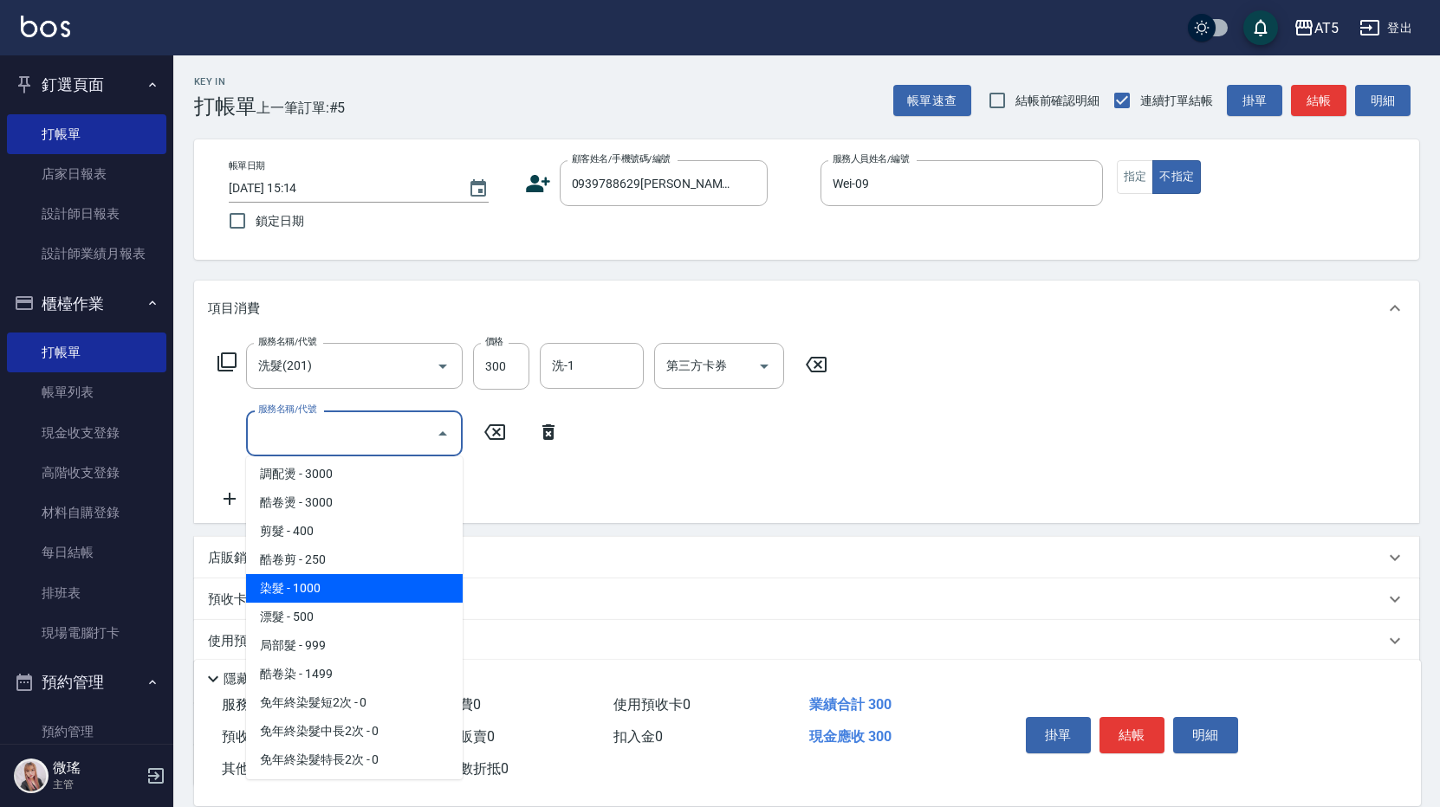
click at [338, 575] on span "染髮 - 1000" at bounding box center [354, 588] width 217 height 29
type input "130"
type input "染髮(501)"
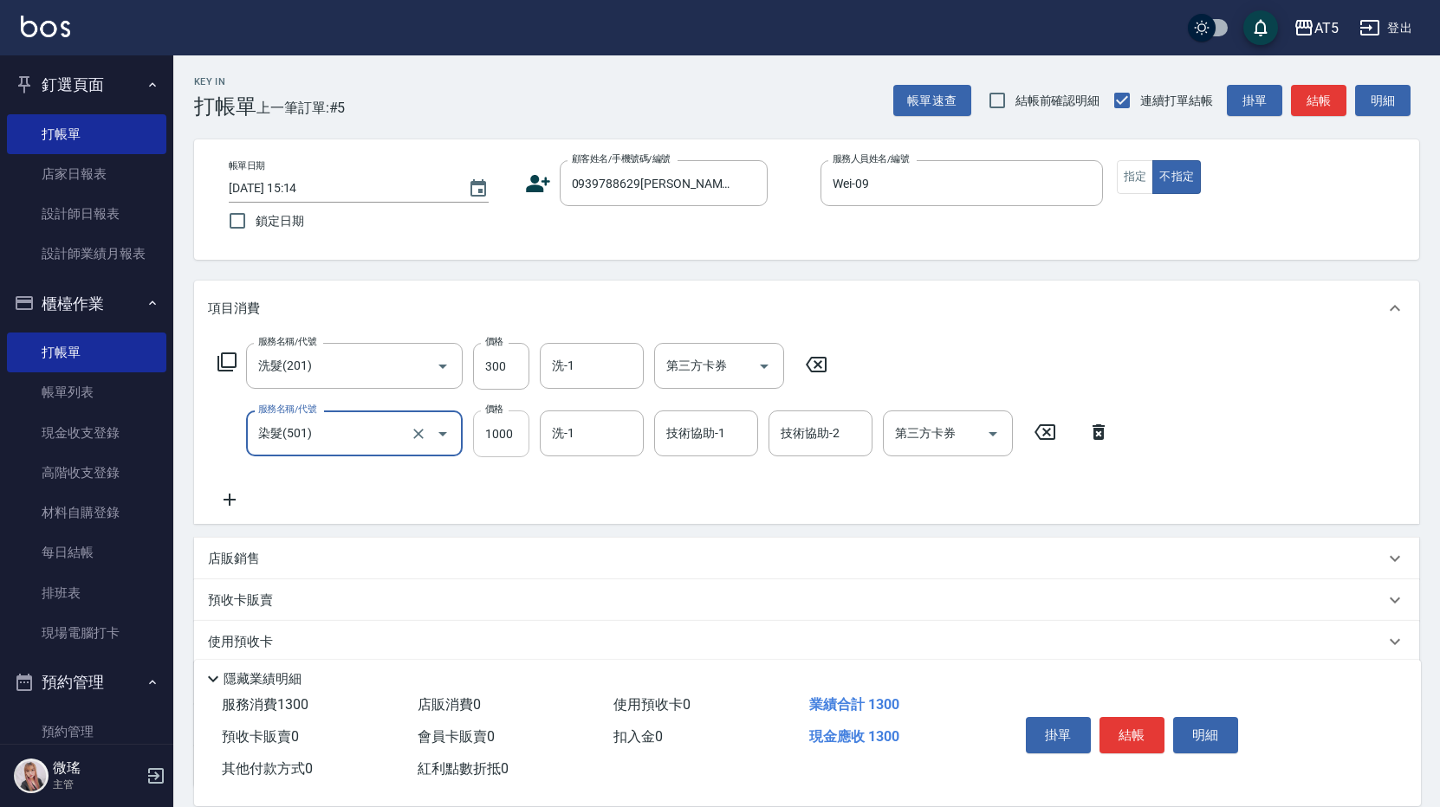
click at [484, 451] on input "1000" at bounding box center [501, 434] width 56 height 47
type input "1"
type input "30"
type input "120"
type input "150"
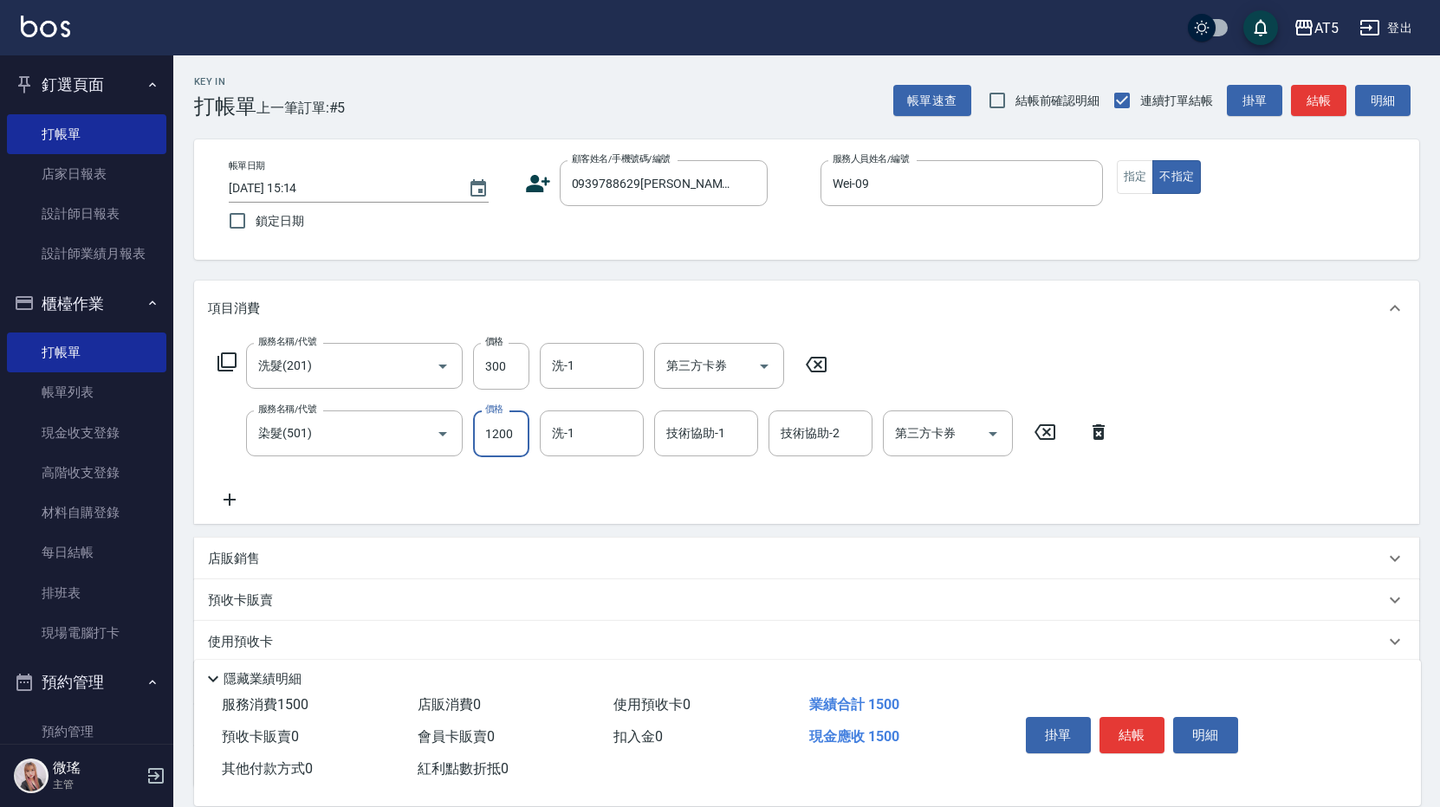
type input "1200"
click at [239, 494] on icon at bounding box center [229, 499] width 43 height 21
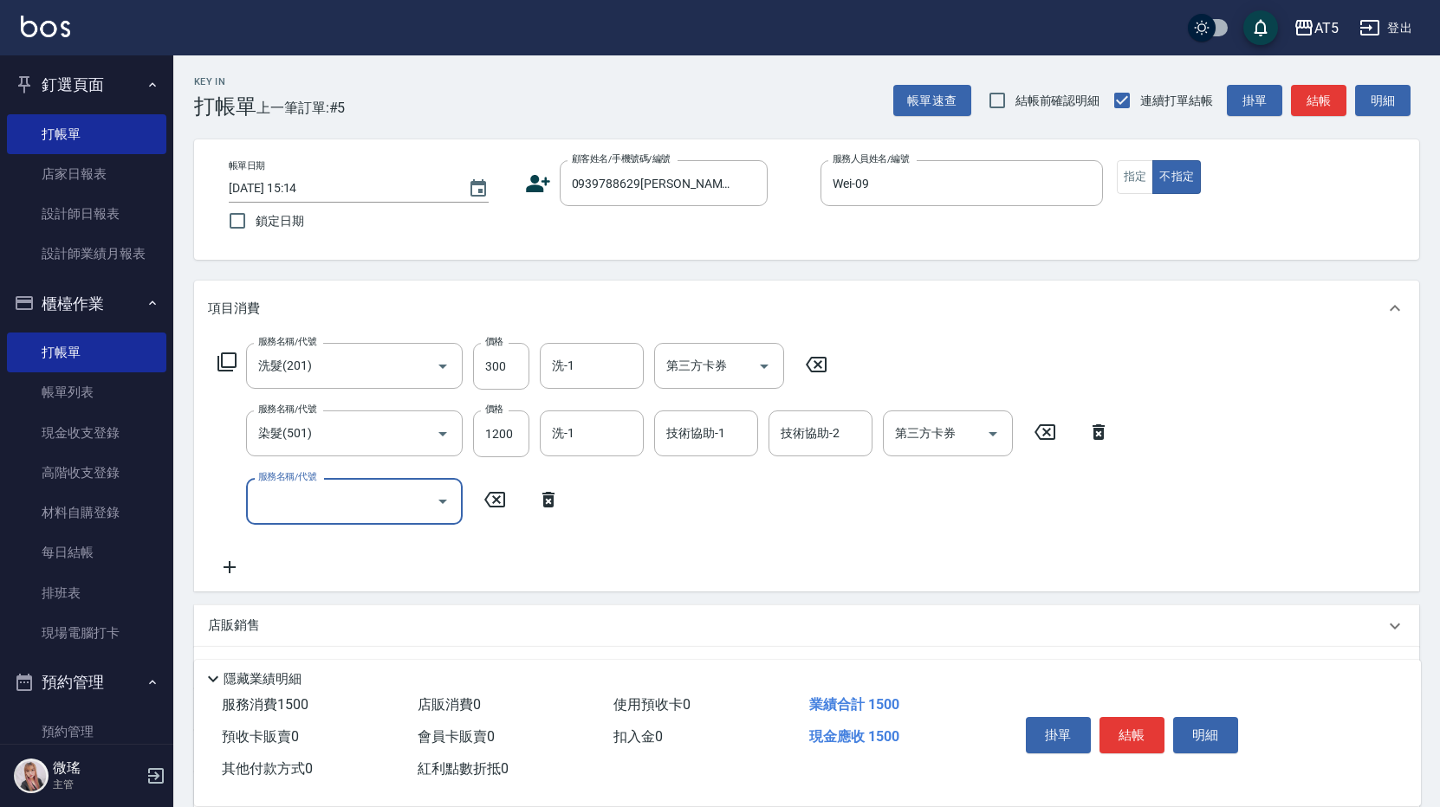
click at [310, 506] on input "服務名稱/代號" at bounding box center [341, 501] width 175 height 30
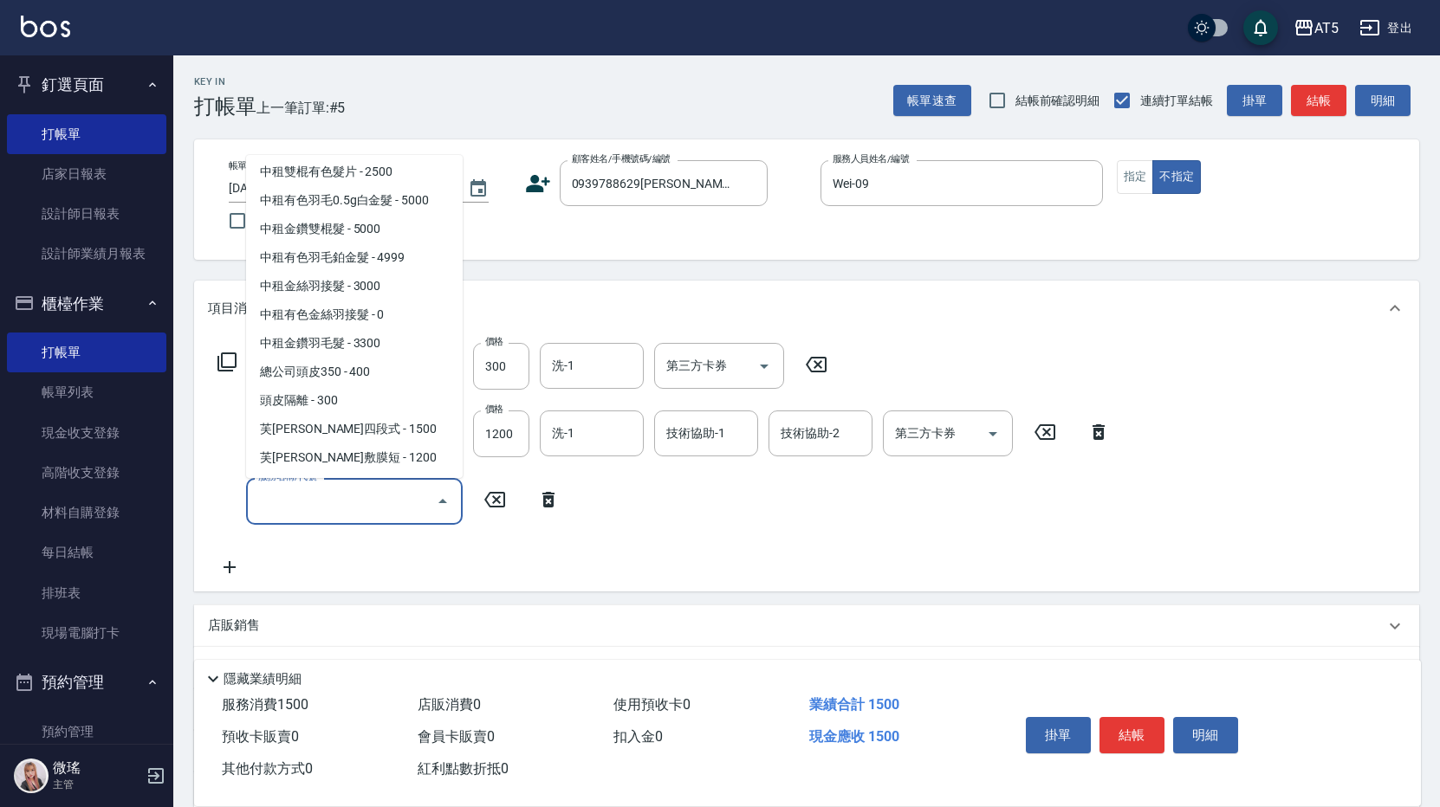
scroll to position [3378, 0]
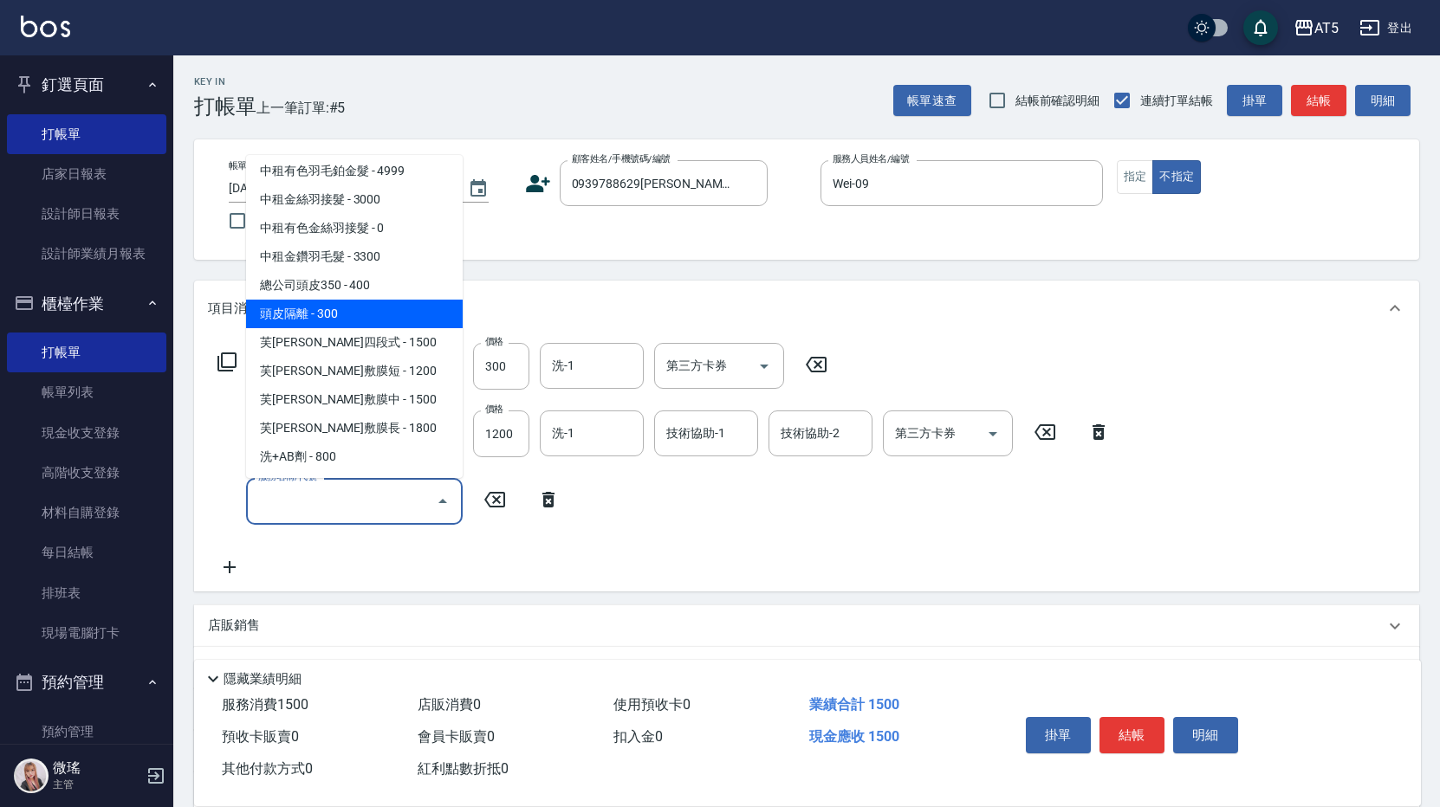
click at [353, 312] on span "頭皮隔離 - 300" at bounding box center [354, 314] width 217 height 29
type input "180"
type input "頭皮隔離(1002)"
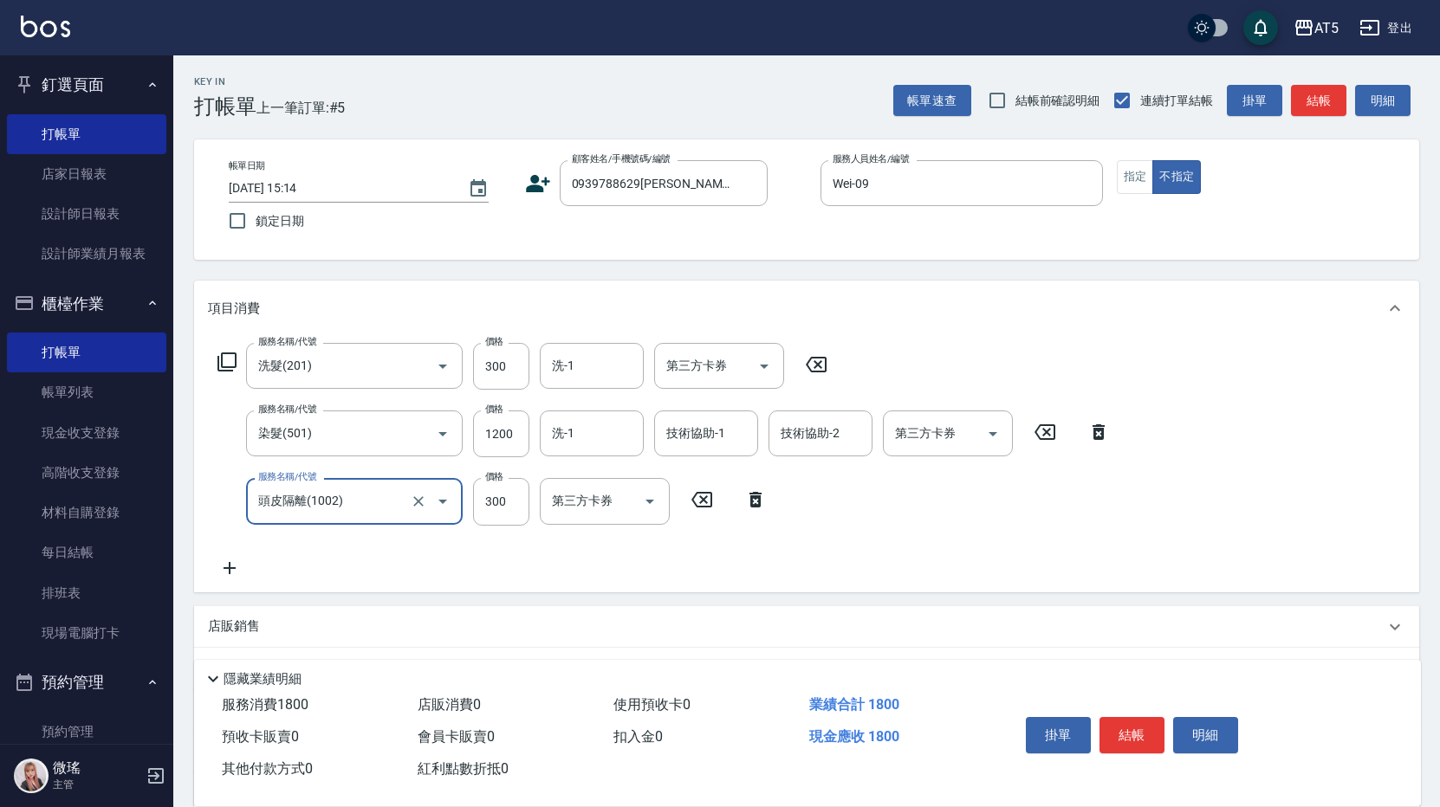
click at [942, 560] on div "服務名稱/代號 洗髮(201) 服務名稱/代號 價格 300 價格 洗-1 洗-1 第三方卡券 第三方卡券 服務名稱/代號 染髮(501) 服務名稱/代號 價…" at bounding box center [664, 460] width 912 height 235
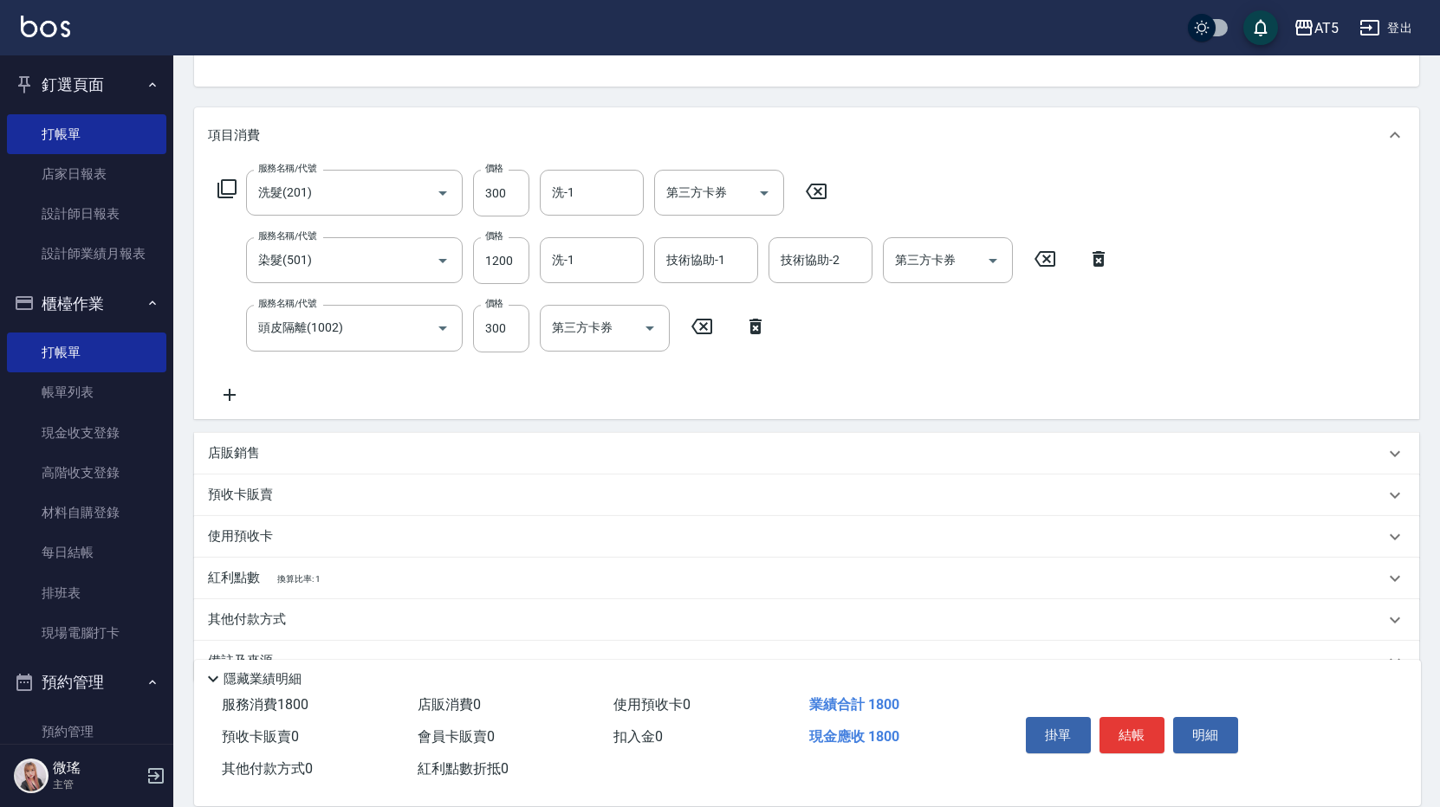
click at [257, 609] on div "其他付款方式" at bounding box center [806, 620] width 1225 height 42
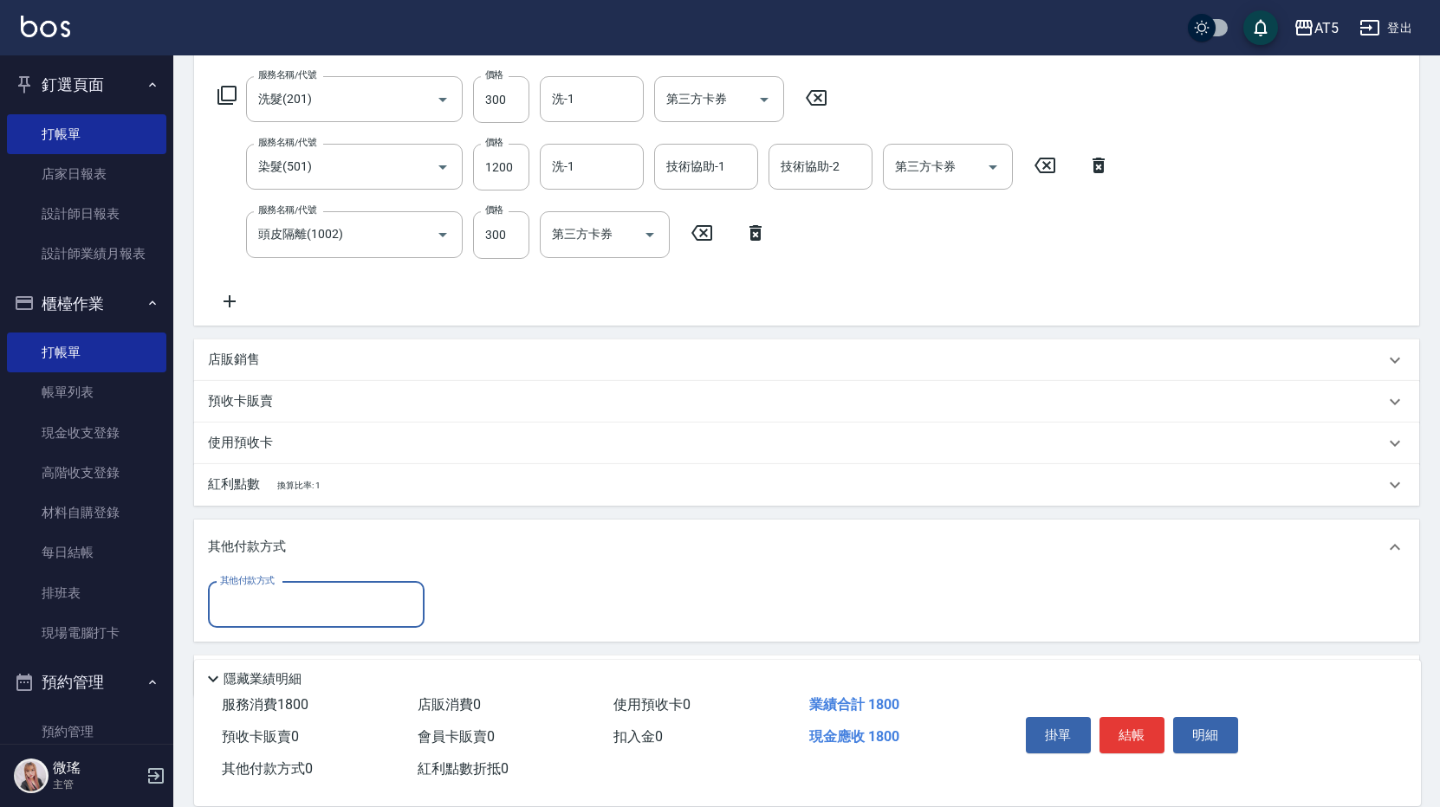
scroll to position [1, 0]
click at [262, 604] on input "其他付款方式" at bounding box center [316, 605] width 201 height 30
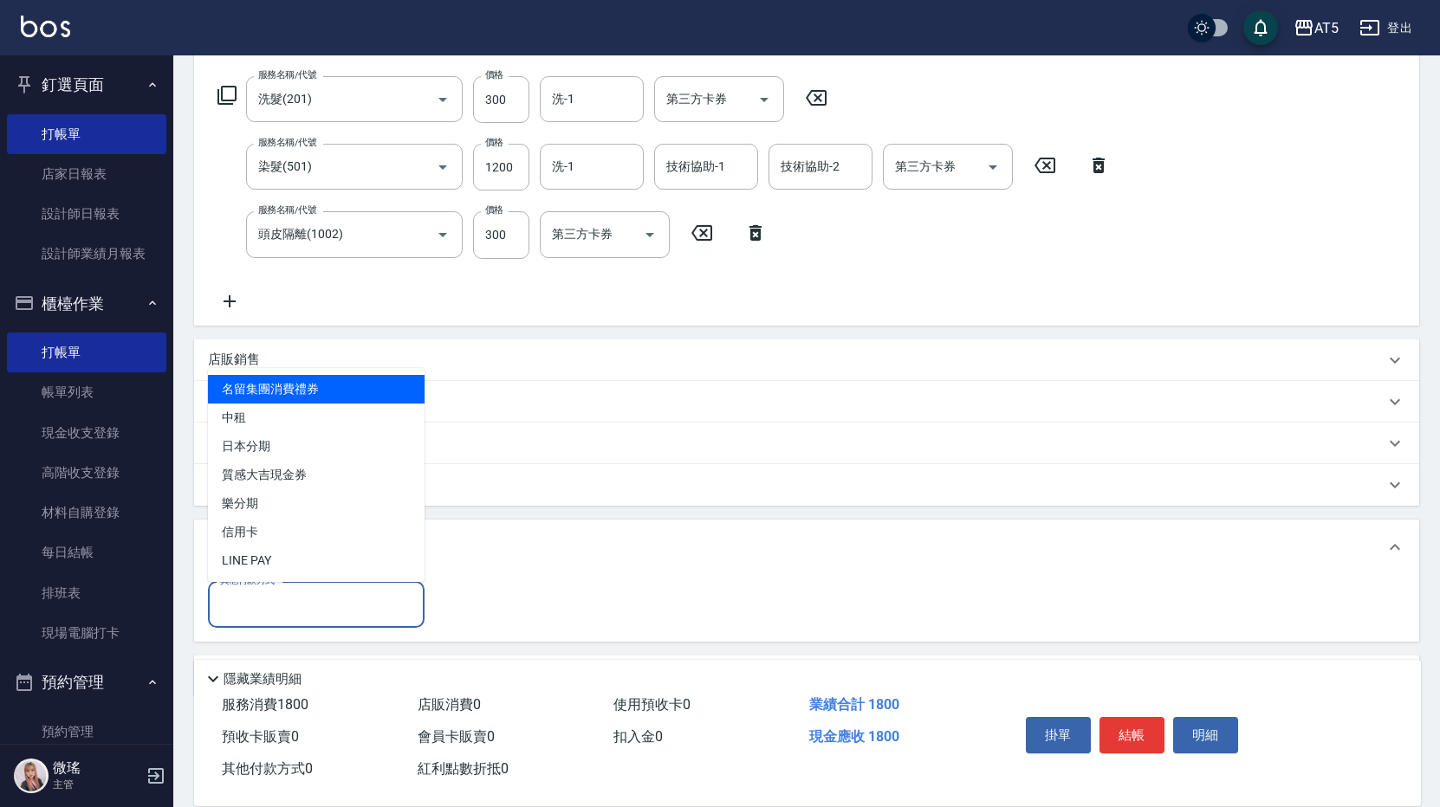
click at [262, 604] on input "其他付款方式" at bounding box center [316, 605] width 201 height 30
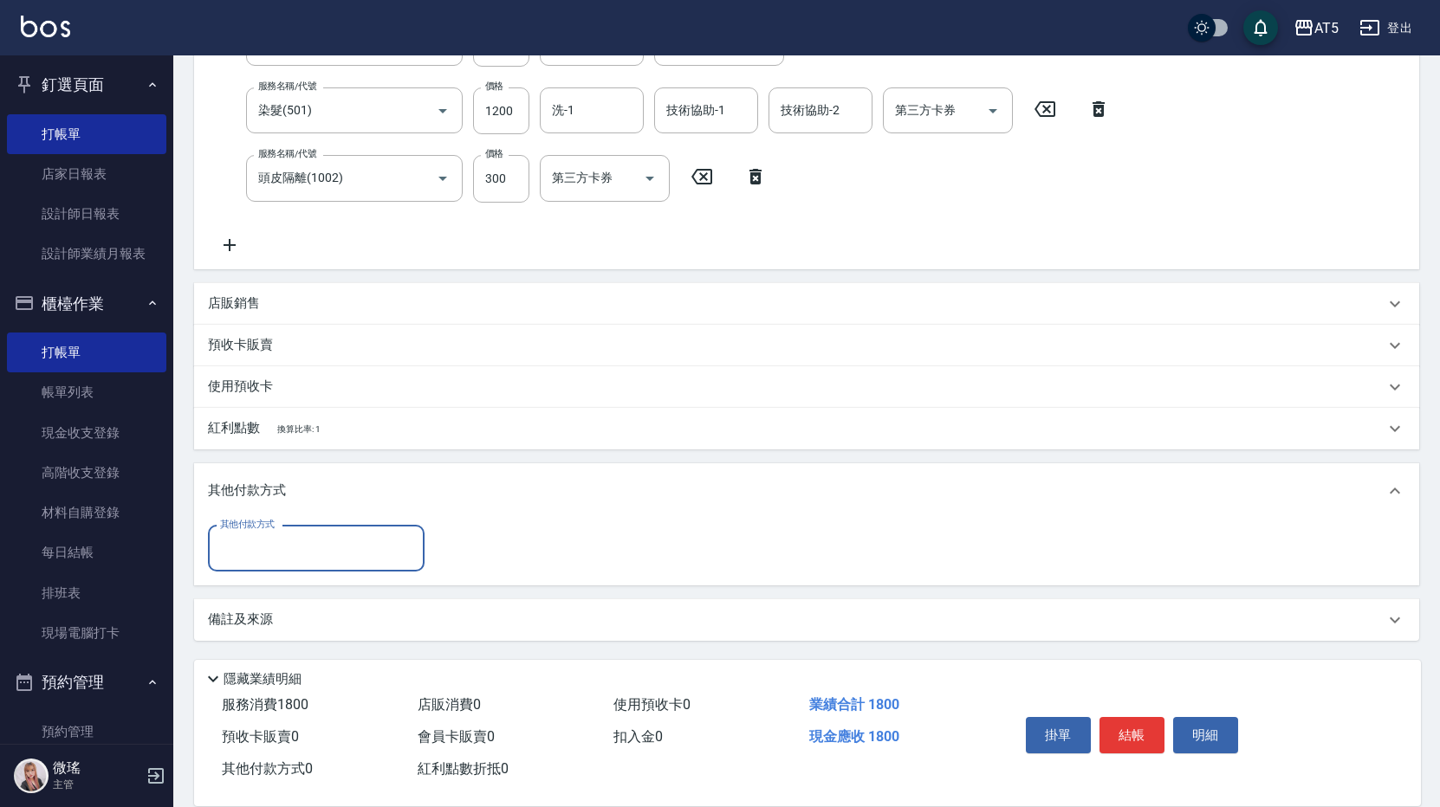
click at [278, 604] on div "備註及來源" at bounding box center [806, 620] width 1225 height 42
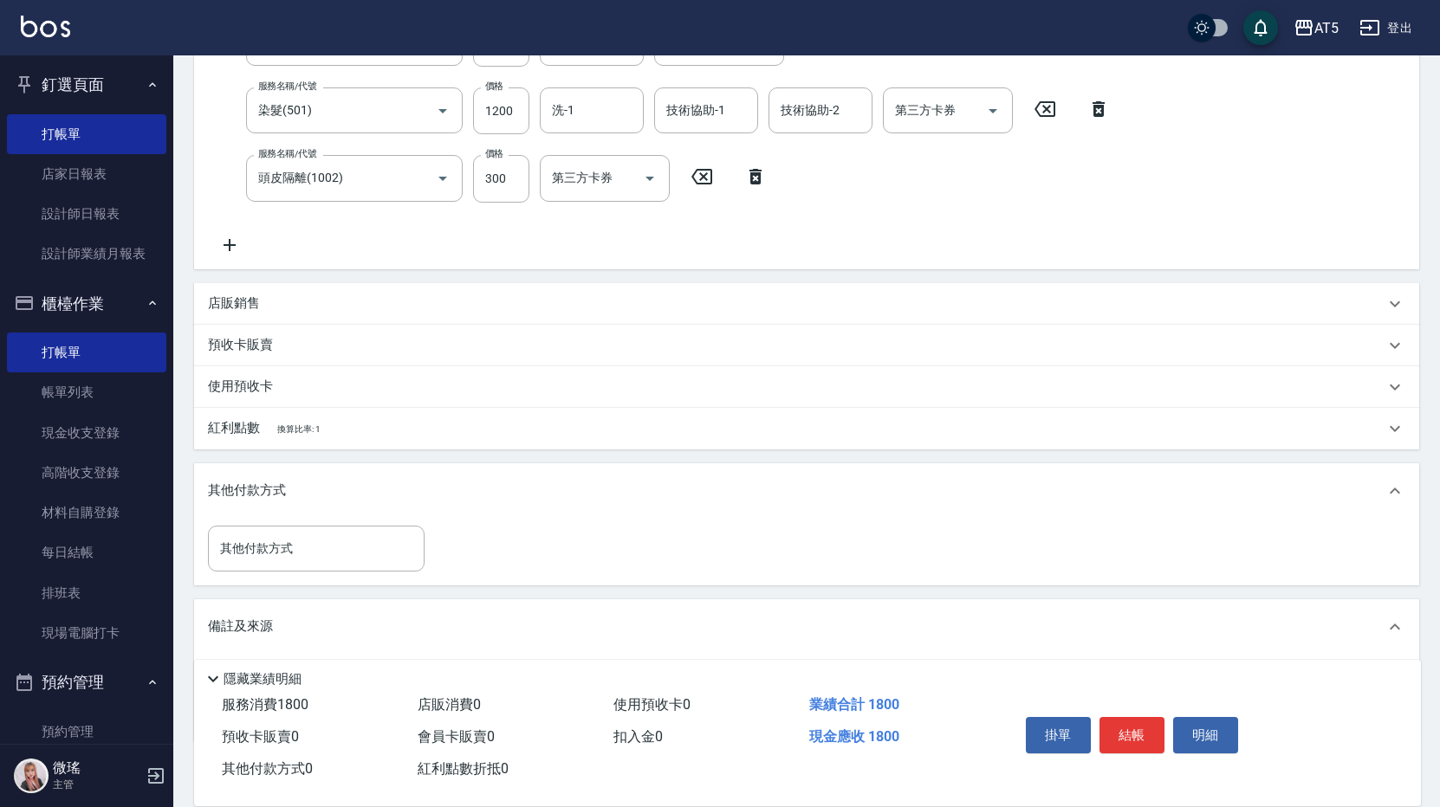
scroll to position [378, 0]
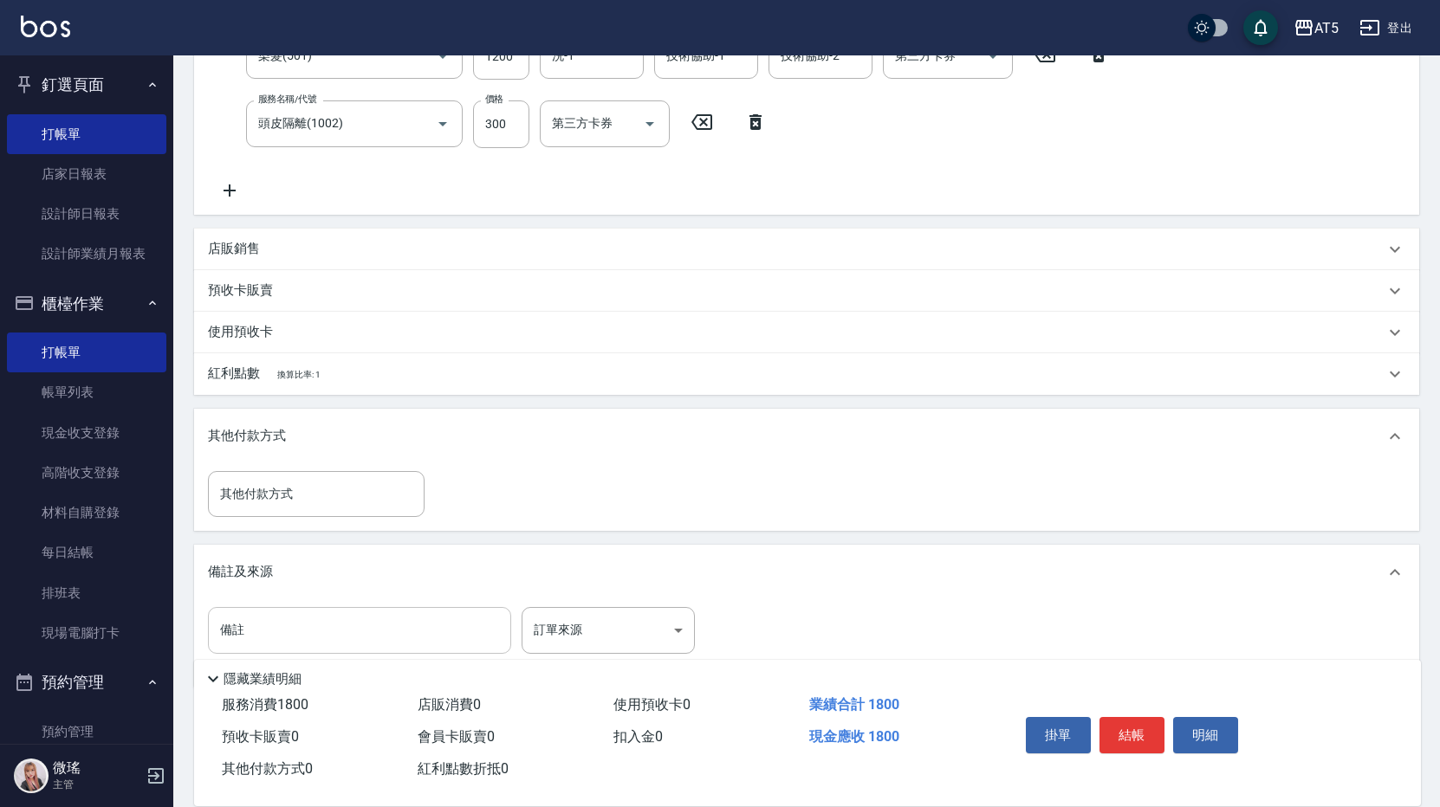
drag, startPoint x: 278, startPoint y: 604, endPoint x: 295, endPoint y: 638, distance: 38.4
click at [295, 638] on div "備註 備註 訂單來源 ​ 訂單來源" at bounding box center [806, 644] width 1225 height 88
click at [295, 630] on input "備註" at bounding box center [359, 630] width 303 height 47
click at [342, 634] on input "6-3G+7-0+-7-7+8-3*12%" at bounding box center [359, 630] width 303 height 47
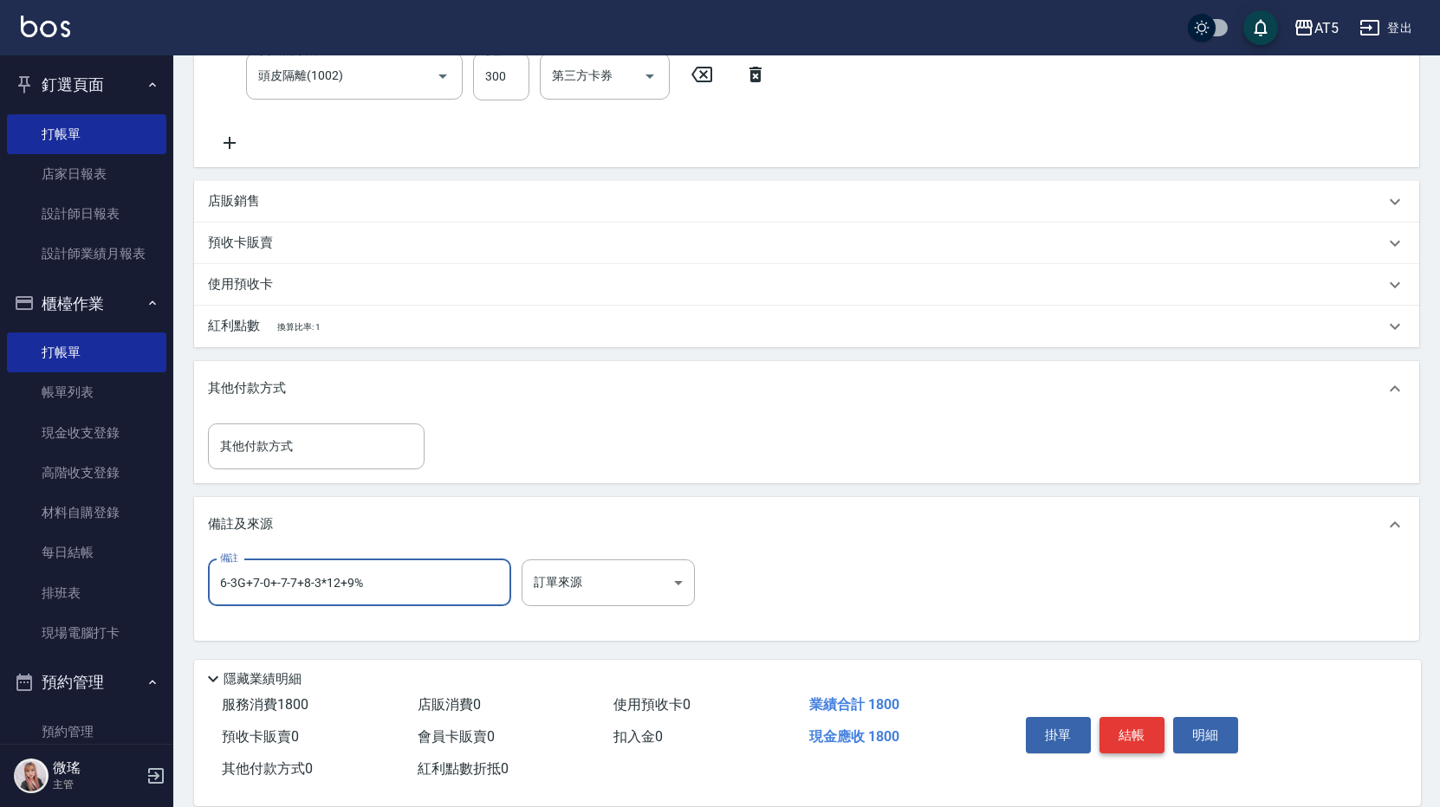
type input "6-3G+7-0+-7-7+8-3*12+9%"
click at [1147, 727] on button "結帳" at bounding box center [1131, 735] width 65 height 36
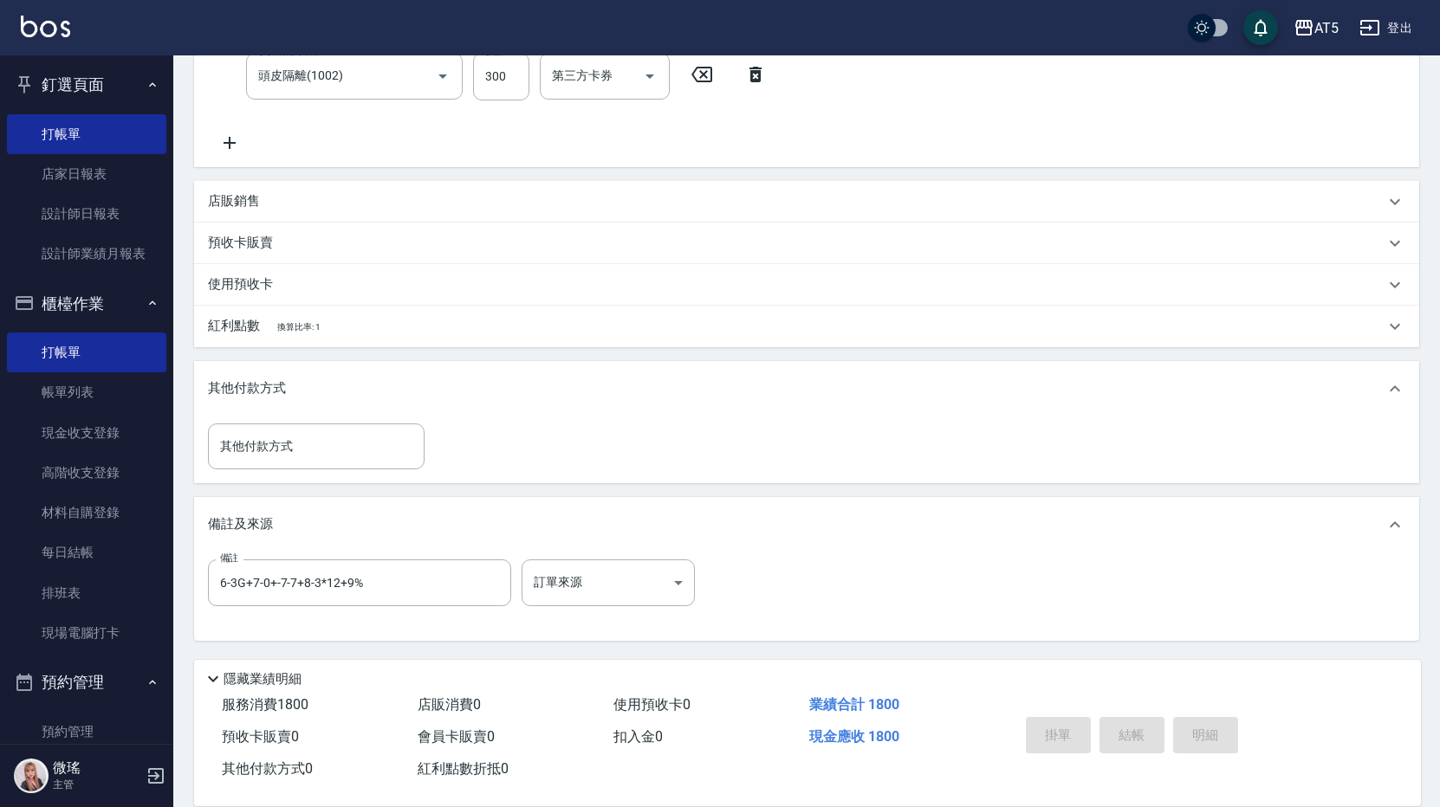
type input "[DATE] 15:43"
type input "0"
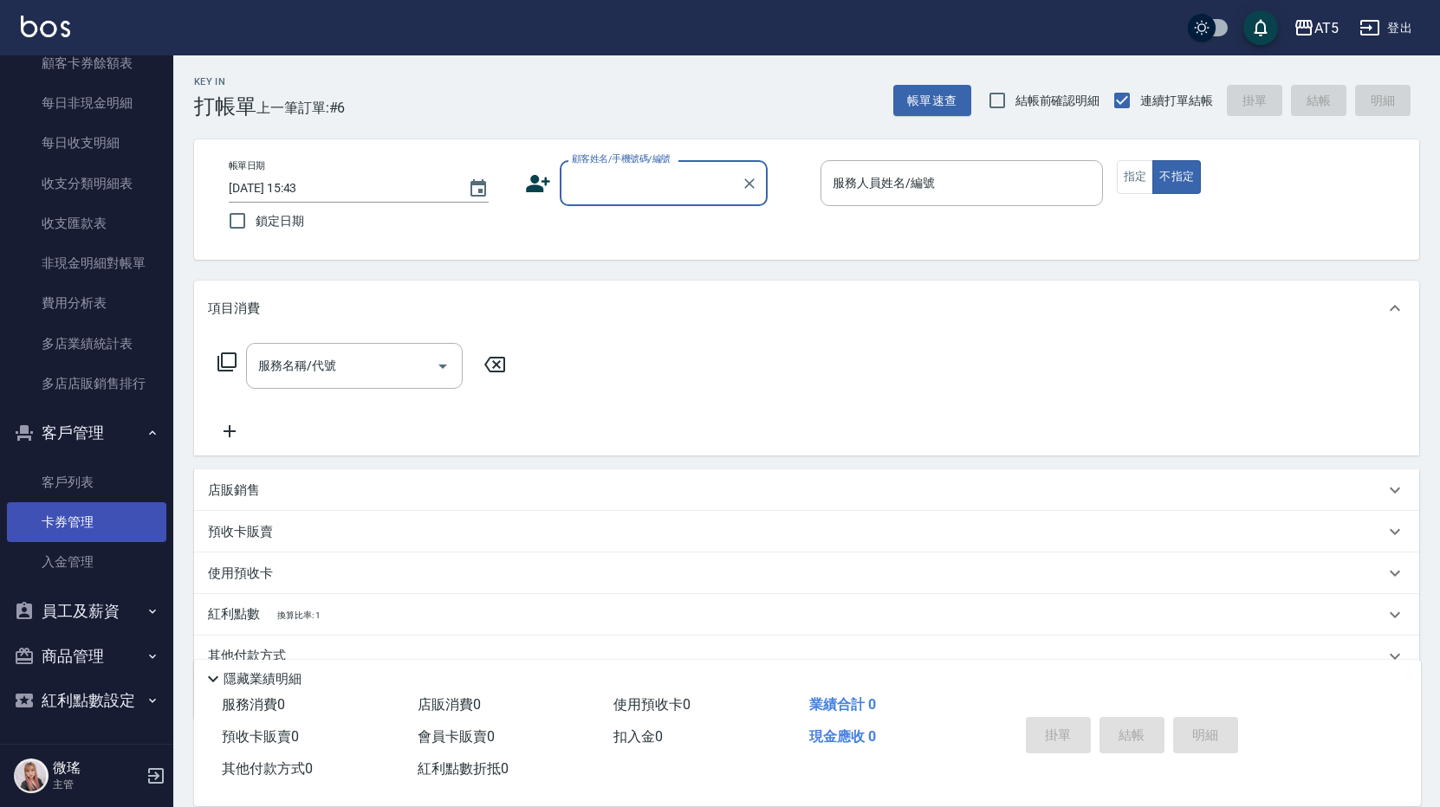
scroll to position [78, 0]
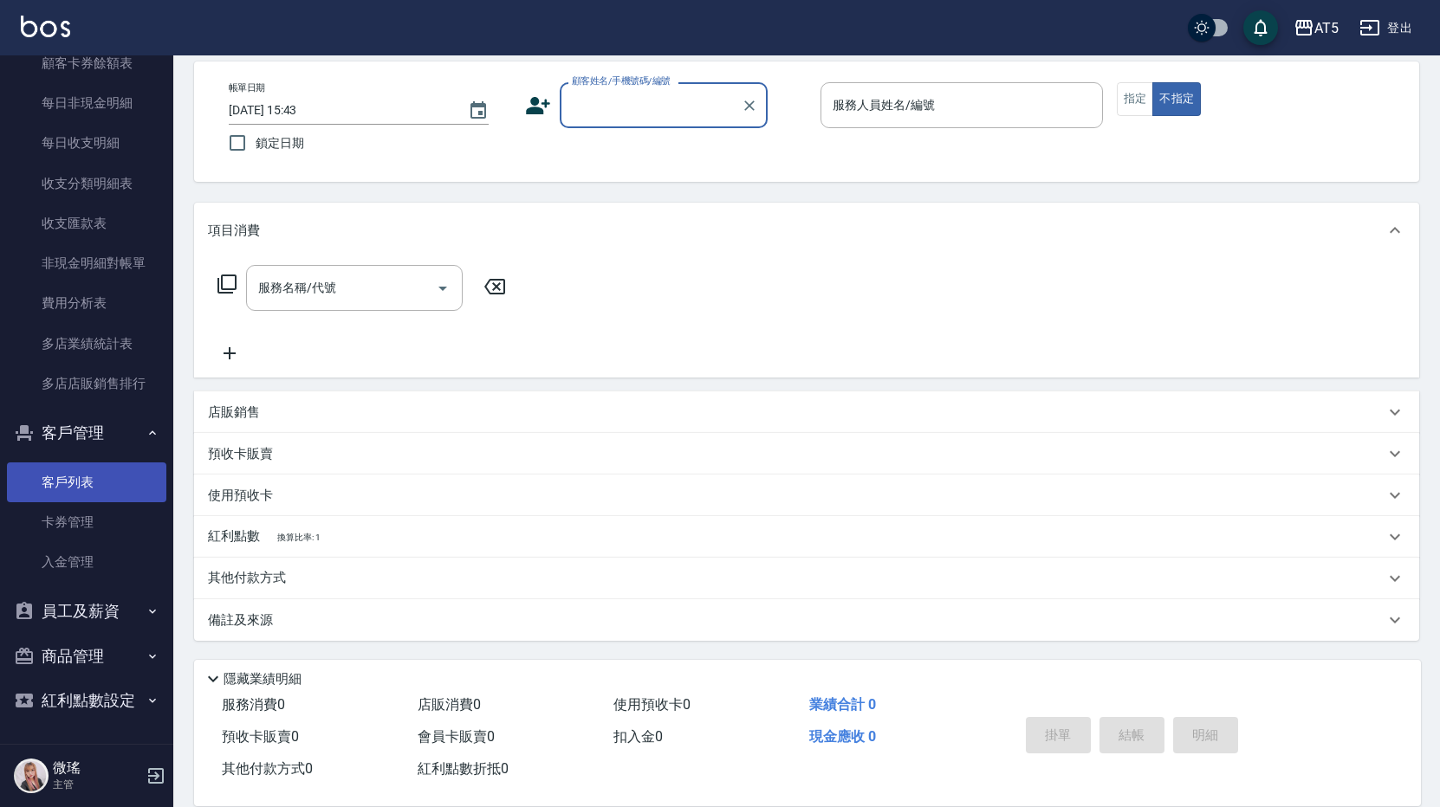
click at [87, 479] on link "客戶列表" at bounding box center [86, 483] width 159 height 40
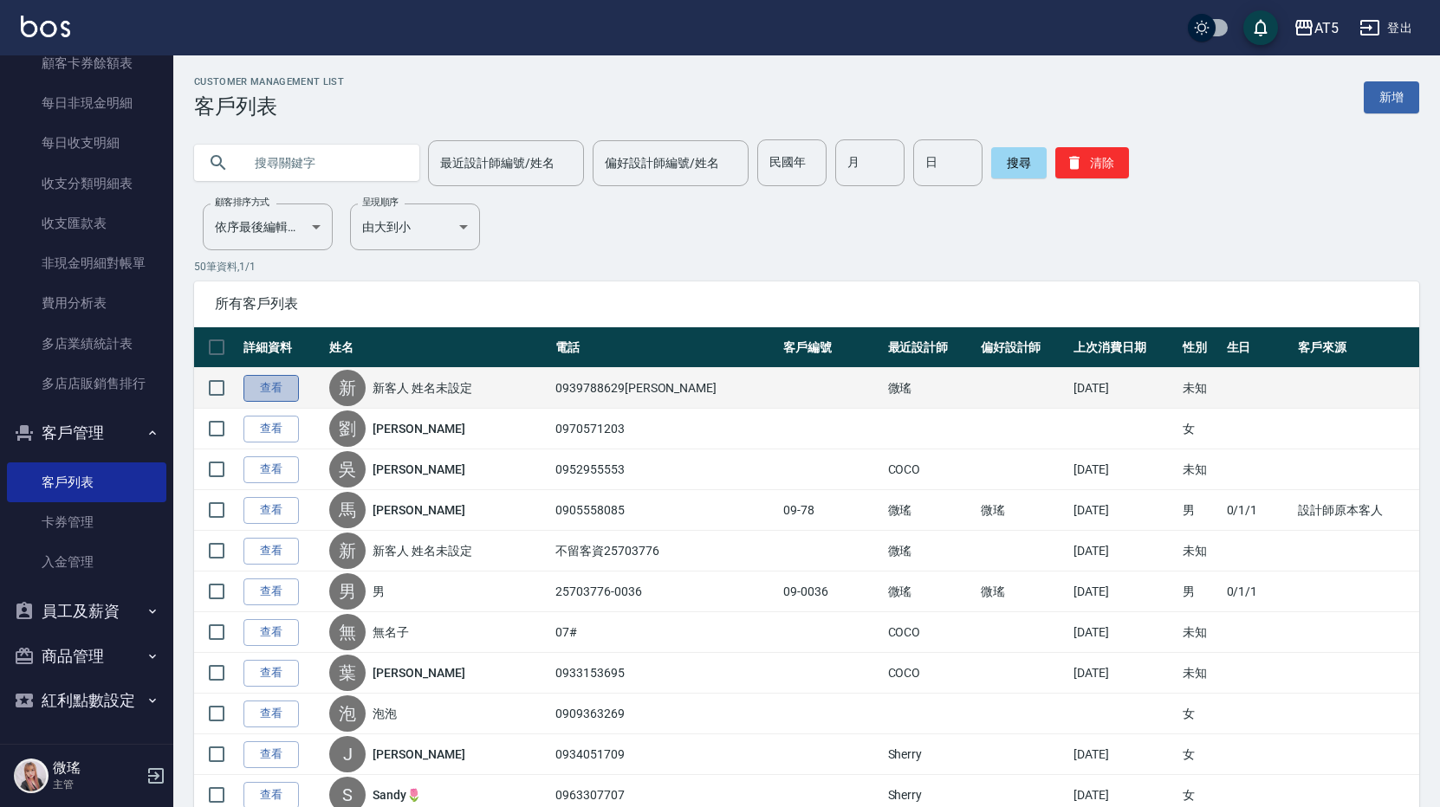
click at [281, 390] on link "查看" at bounding box center [270, 388] width 55 height 27
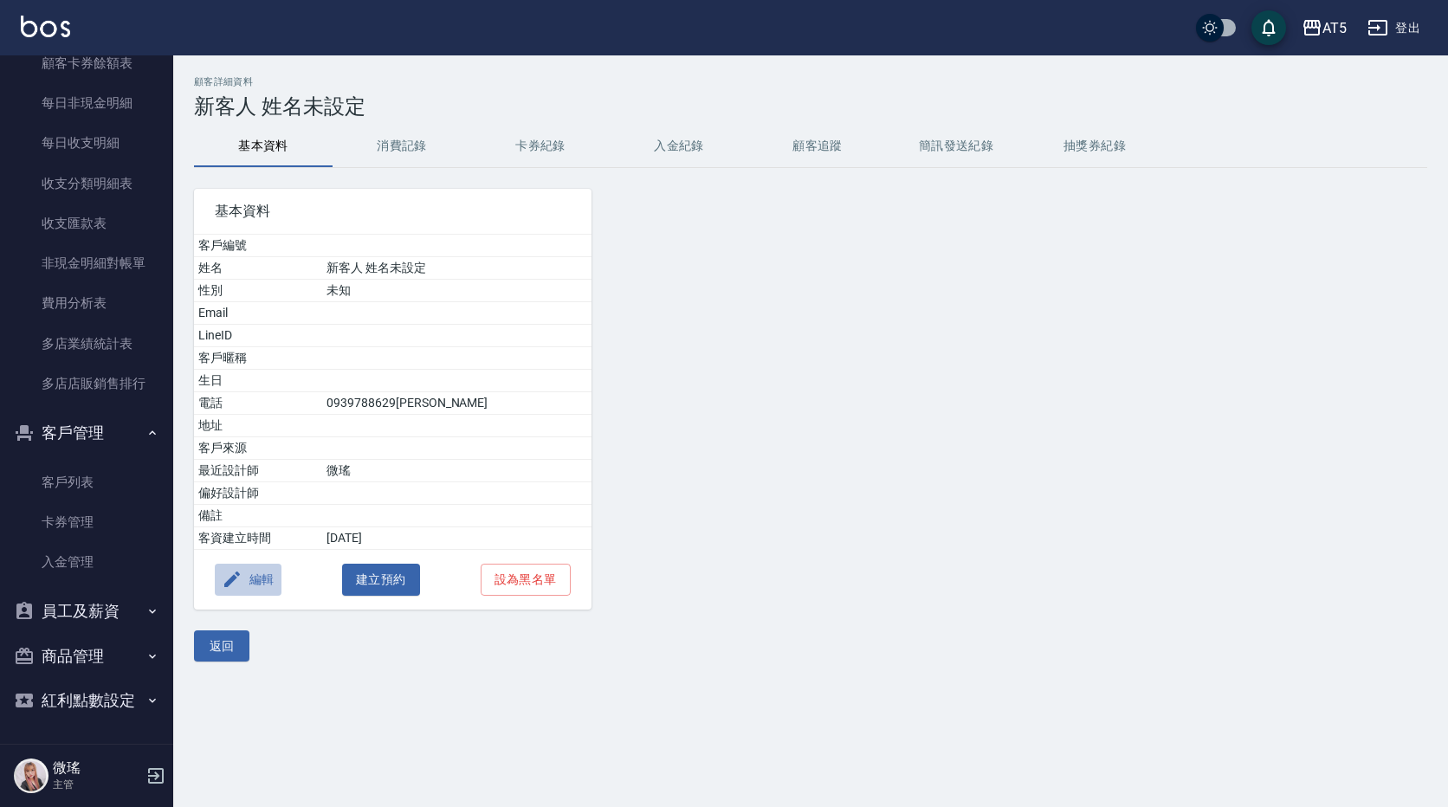
click at [256, 579] on button "編輯" at bounding box center [248, 580] width 67 height 32
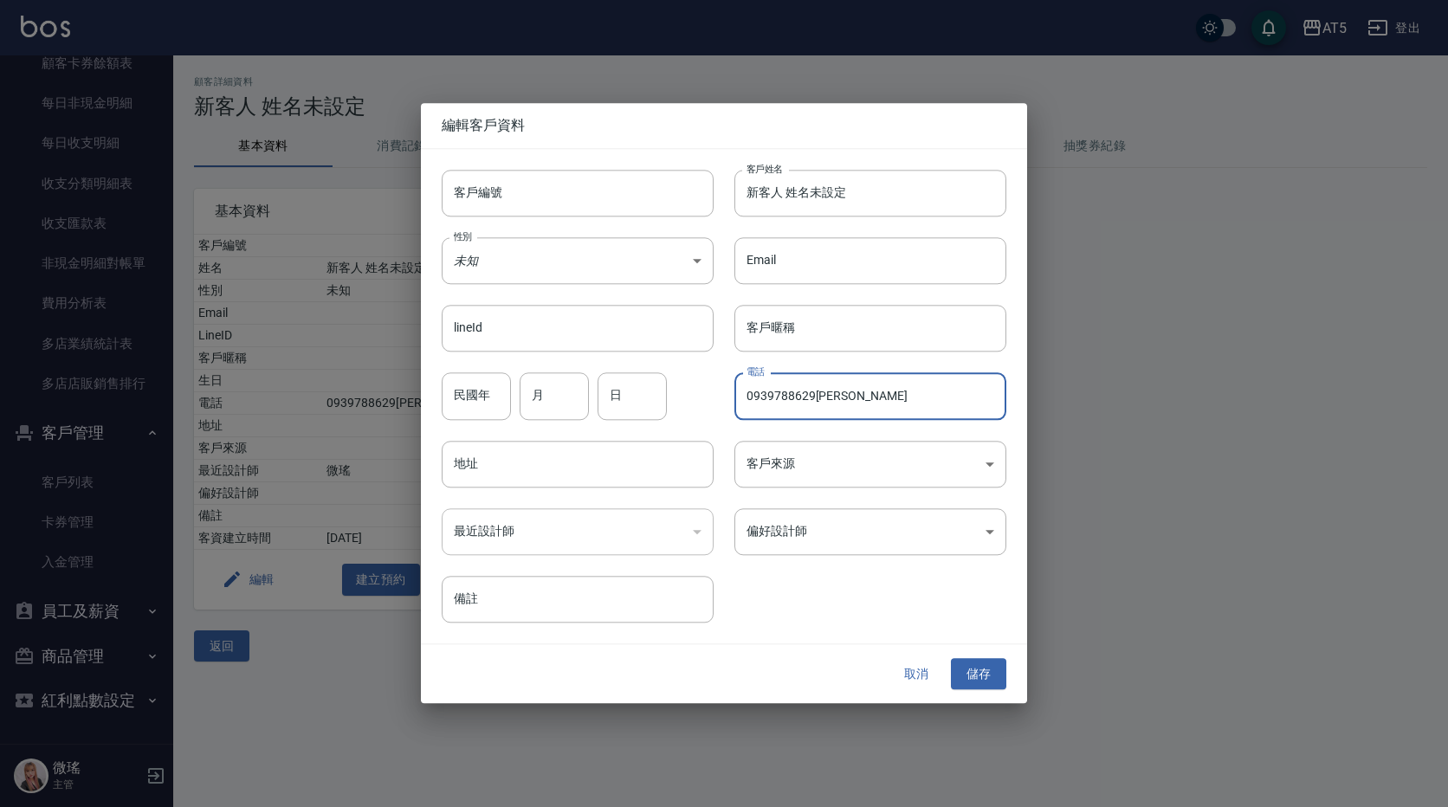
drag, startPoint x: 851, startPoint y: 390, endPoint x: 820, endPoint y: 391, distance: 30.3
click at [820, 391] on input "0939788629[PERSON_NAME]" at bounding box center [871, 396] width 272 height 47
type input "0939788629"
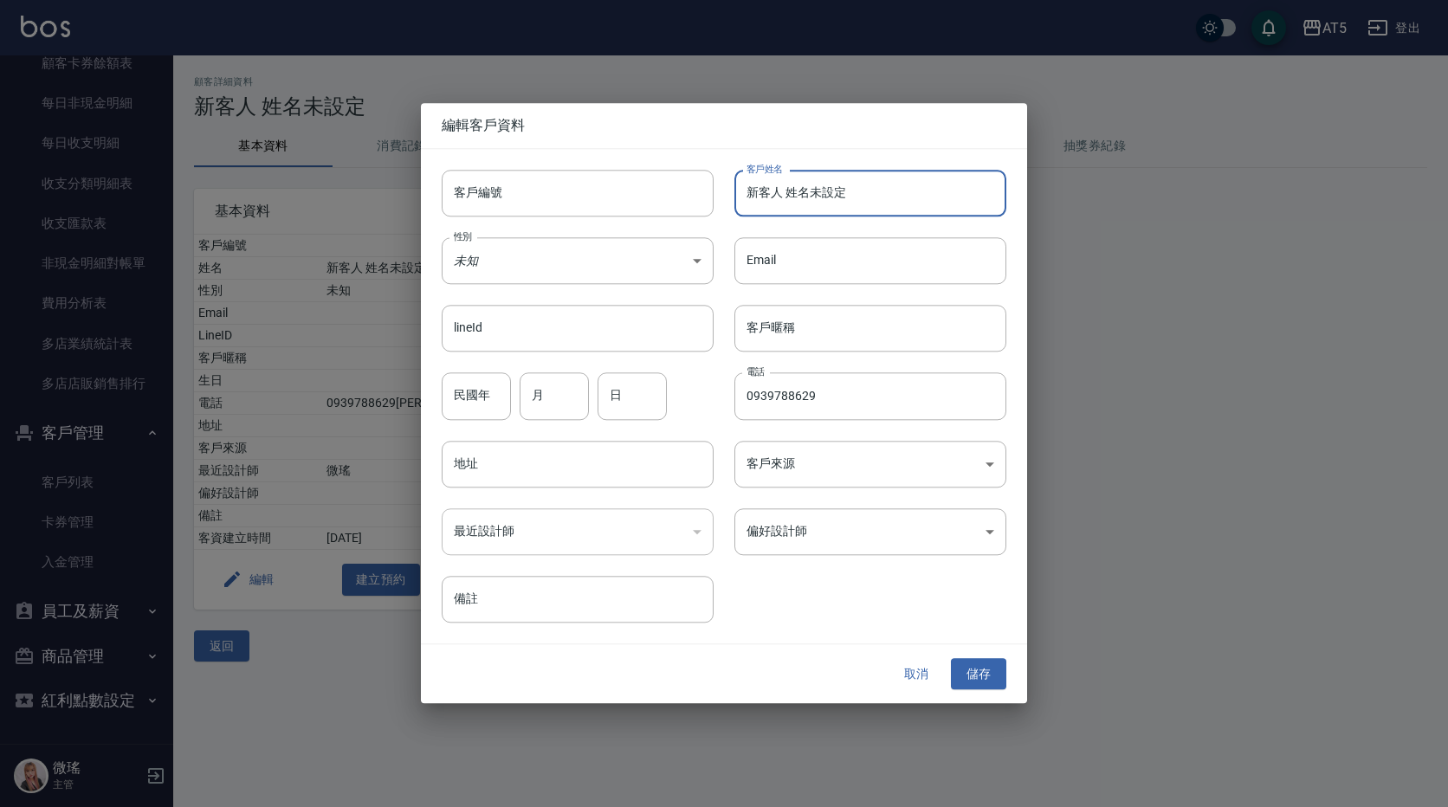
click at [855, 191] on input "新客人 姓名未設定" at bounding box center [871, 193] width 272 height 47
type input "新"
paste input "[PERSON_NAME]"
type input "[PERSON_NAME]"
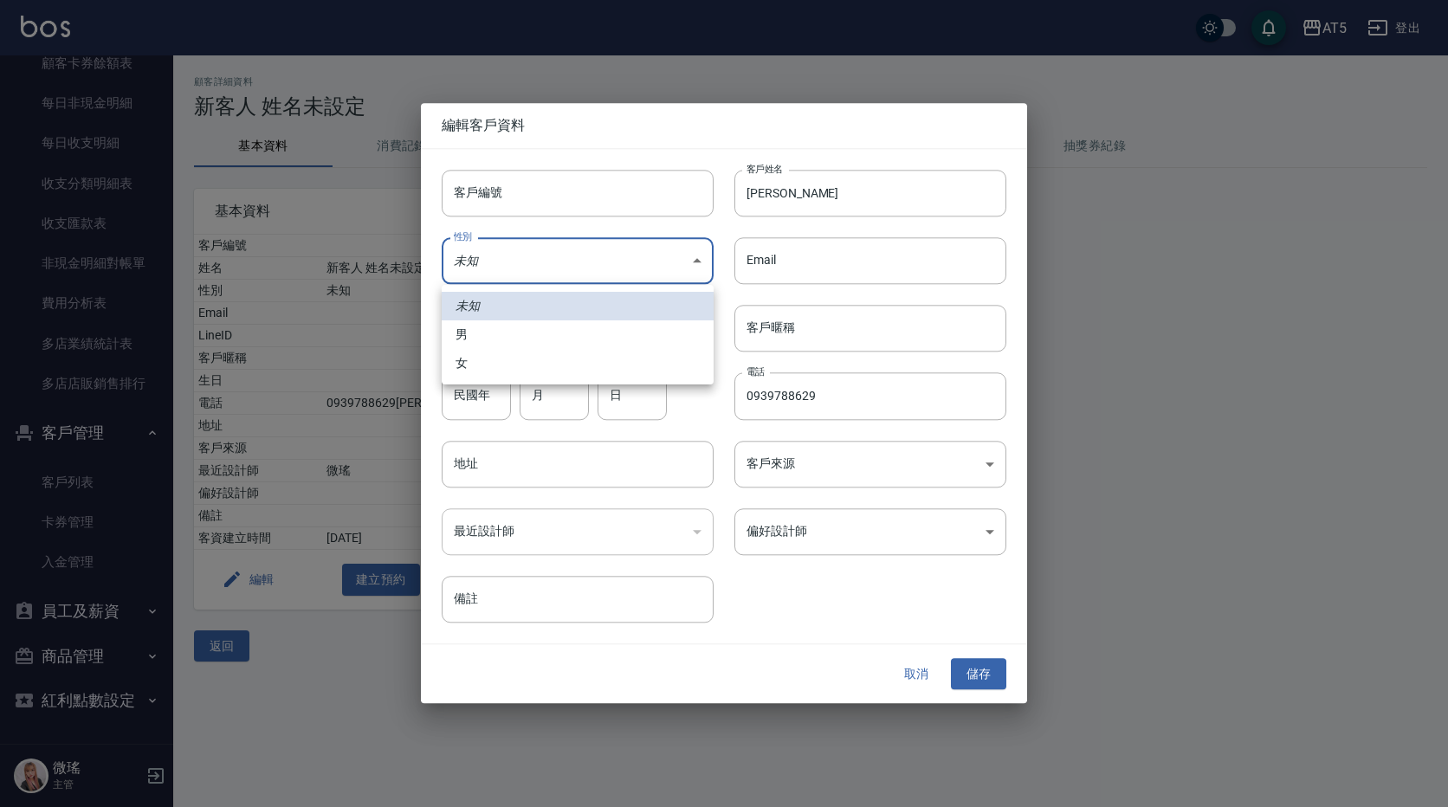
click at [512, 276] on body "AT5 登出 釘選頁面 打帳單 店家日報表 設計師日報表 設計師業績月報表 櫃檯作業 打帳單 帳單列表 現金收支登錄 高階收支登錄 材料自購登錄 每日結帳 排…" at bounding box center [724, 403] width 1448 height 807
click at [483, 359] on li "女" at bounding box center [578, 363] width 272 height 29
type input "[DEMOGRAPHIC_DATA]"
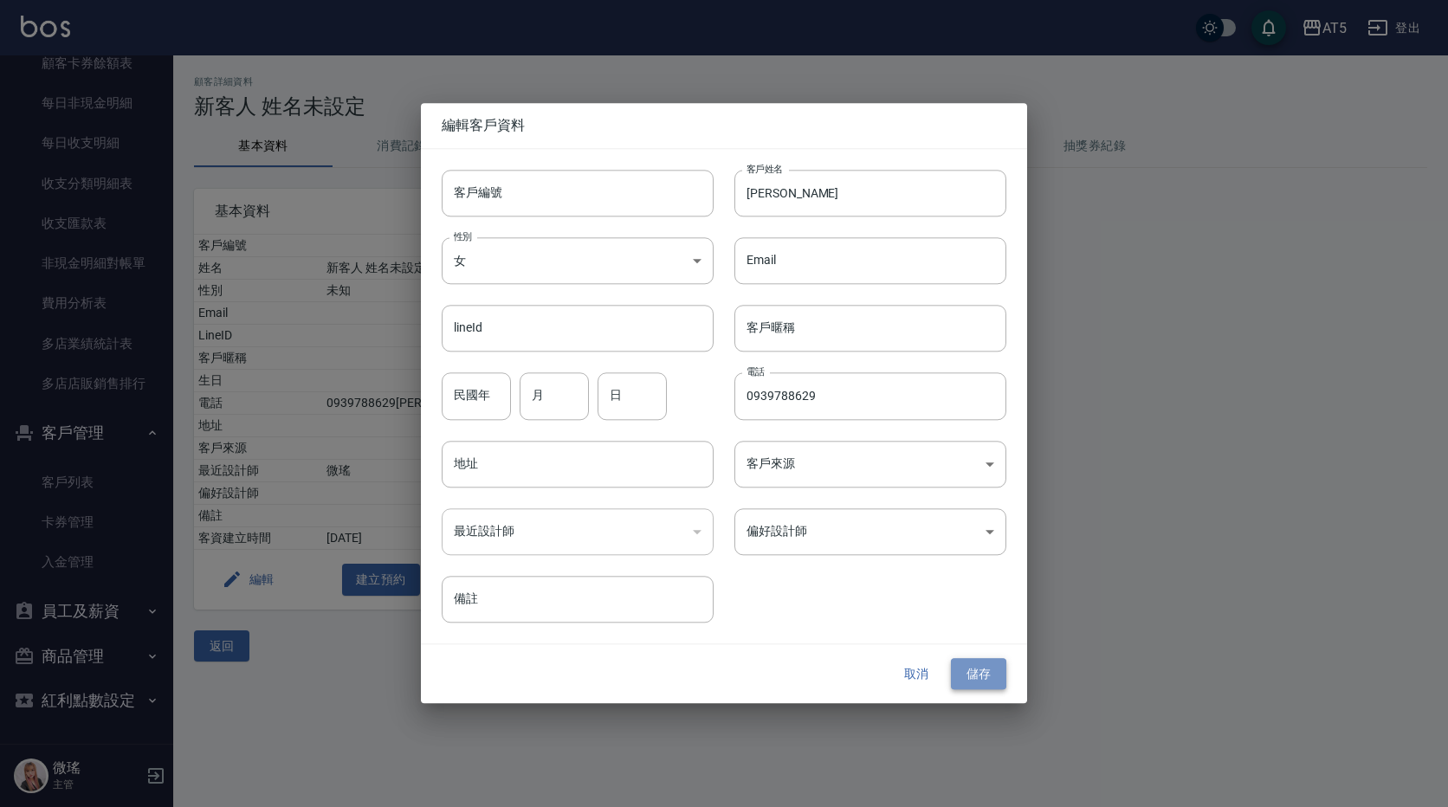
click at [981, 671] on button "儲存" at bounding box center [978, 674] width 55 height 32
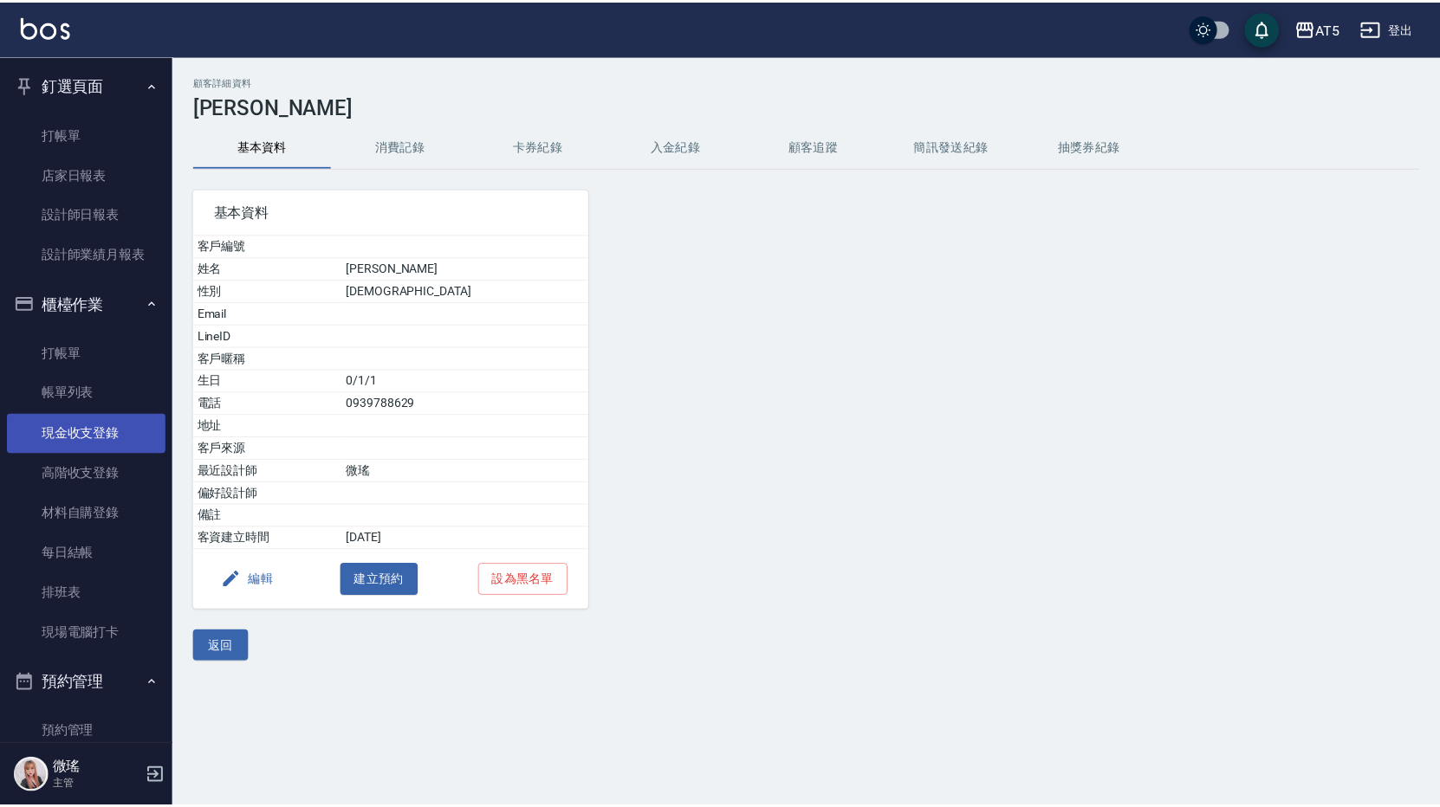
scroll to position [260, 0]
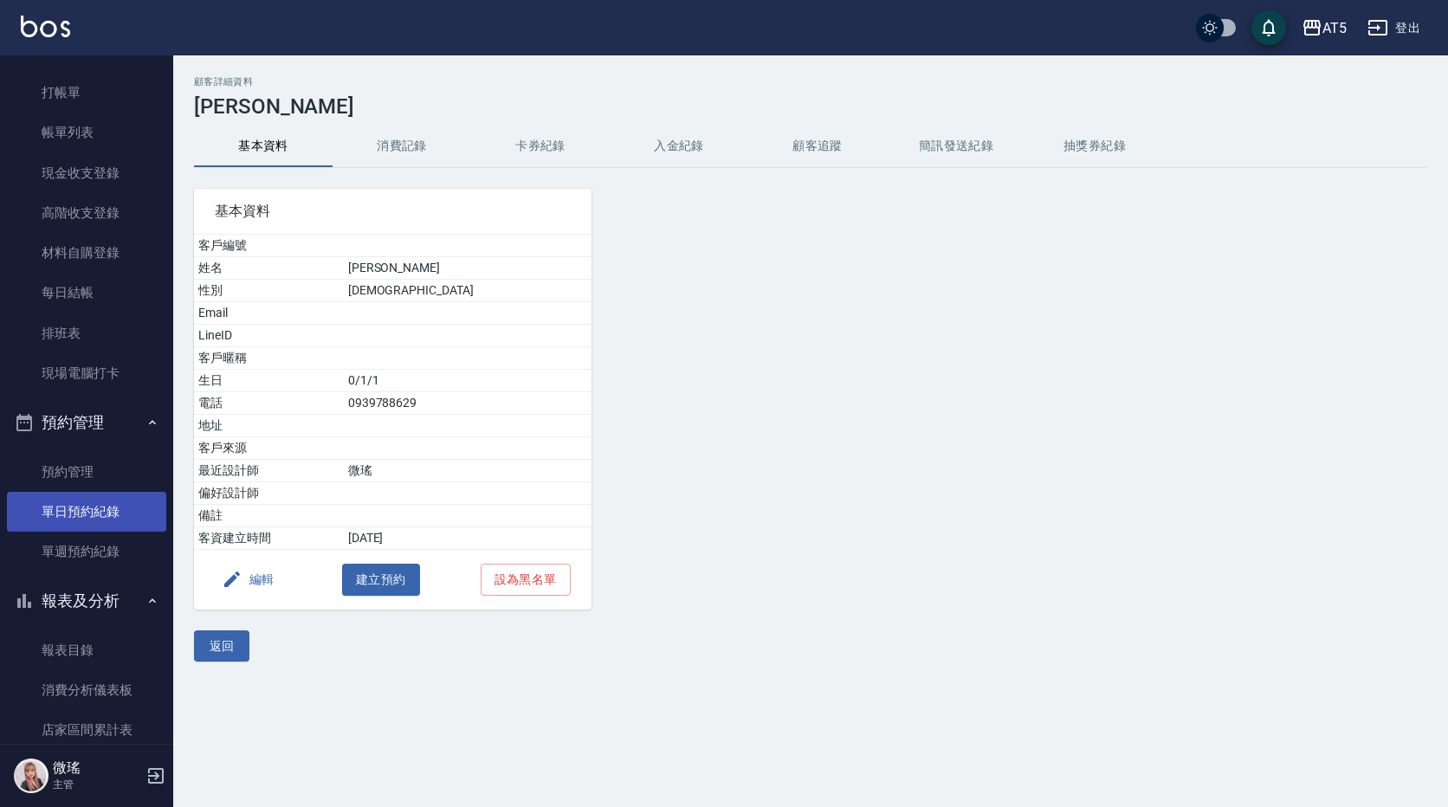
click at [111, 514] on link "單日預約紀錄" at bounding box center [86, 512] width 159 height 40
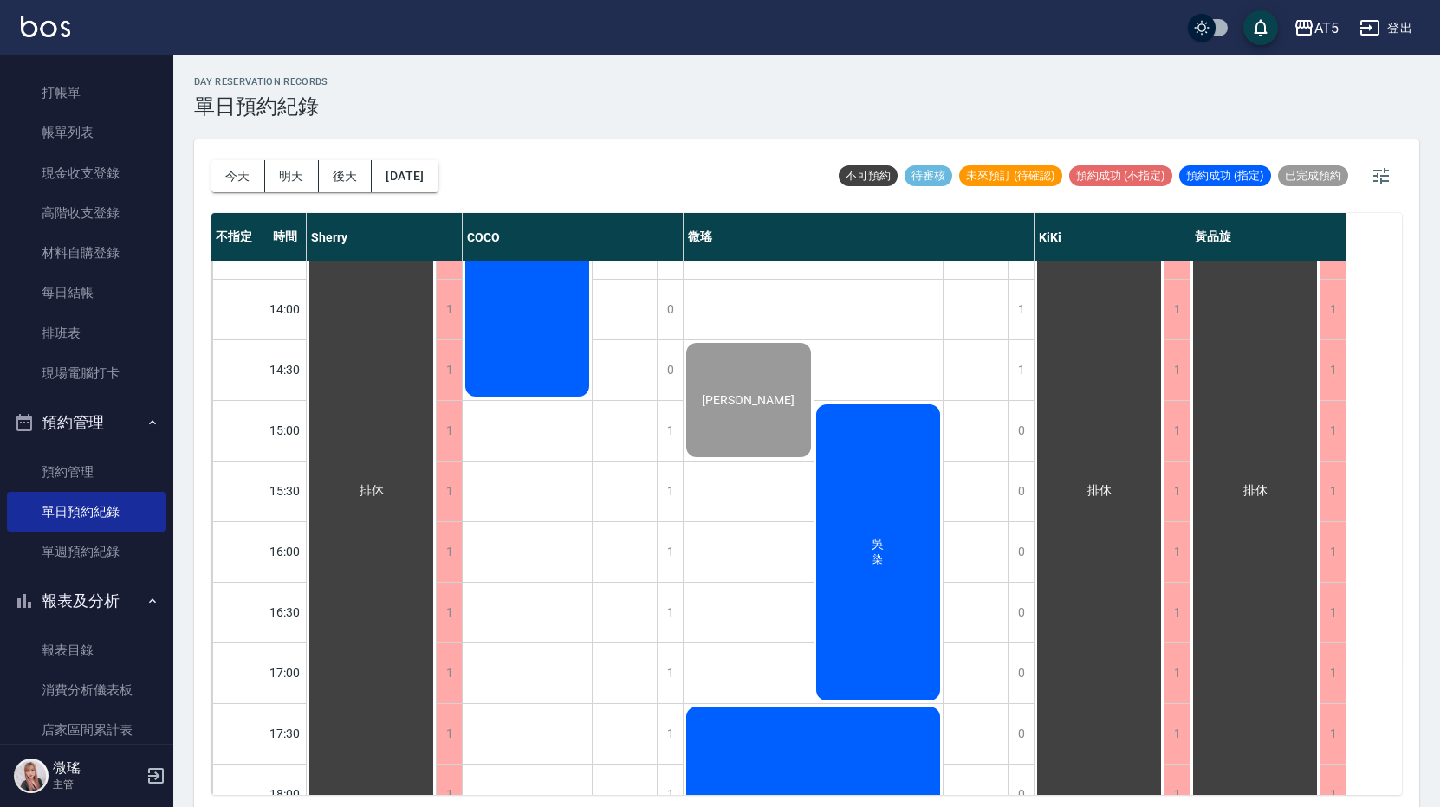
scroll to position [572, 0]
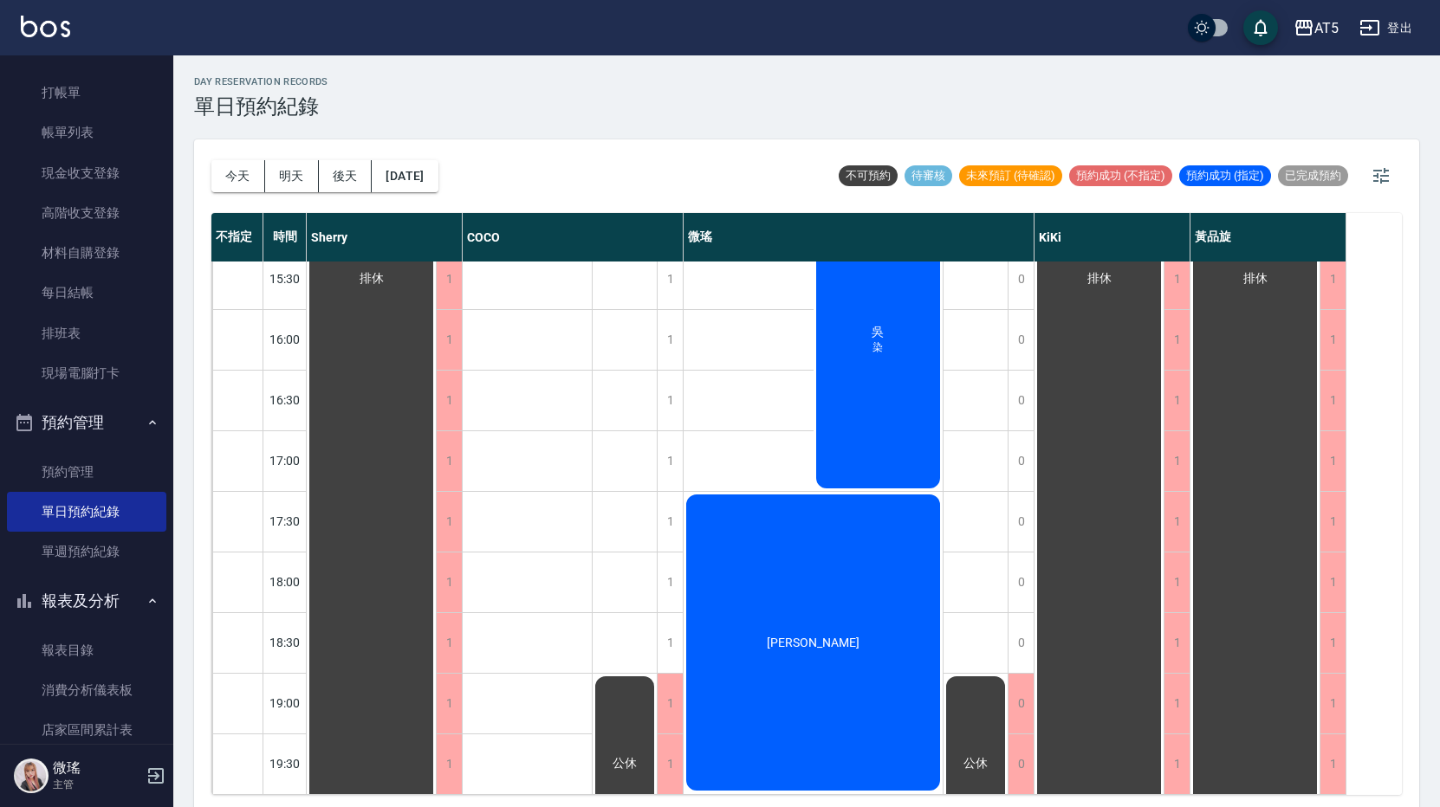
drag, startPoint x: 904, startPoint y: 425, endPoint x: 879, endPoint y: 377, distance: 54.6
click at [879, 377] on div "[PERSON_NAME]" at bounding box center [878, 340] width 130 height 301
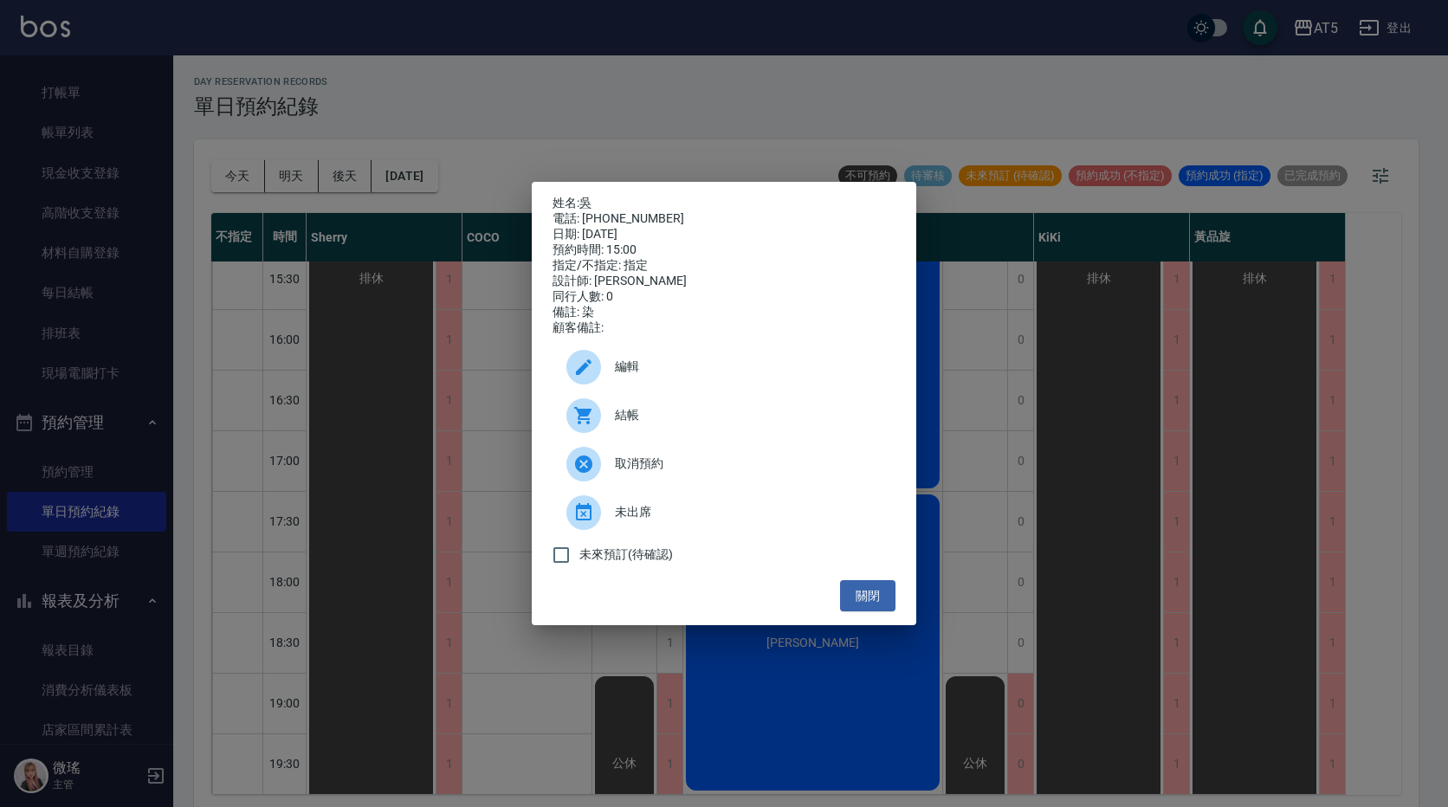
click at [668, 516] on span "未出席" at bounding box center [748, 512] width 267 height 18
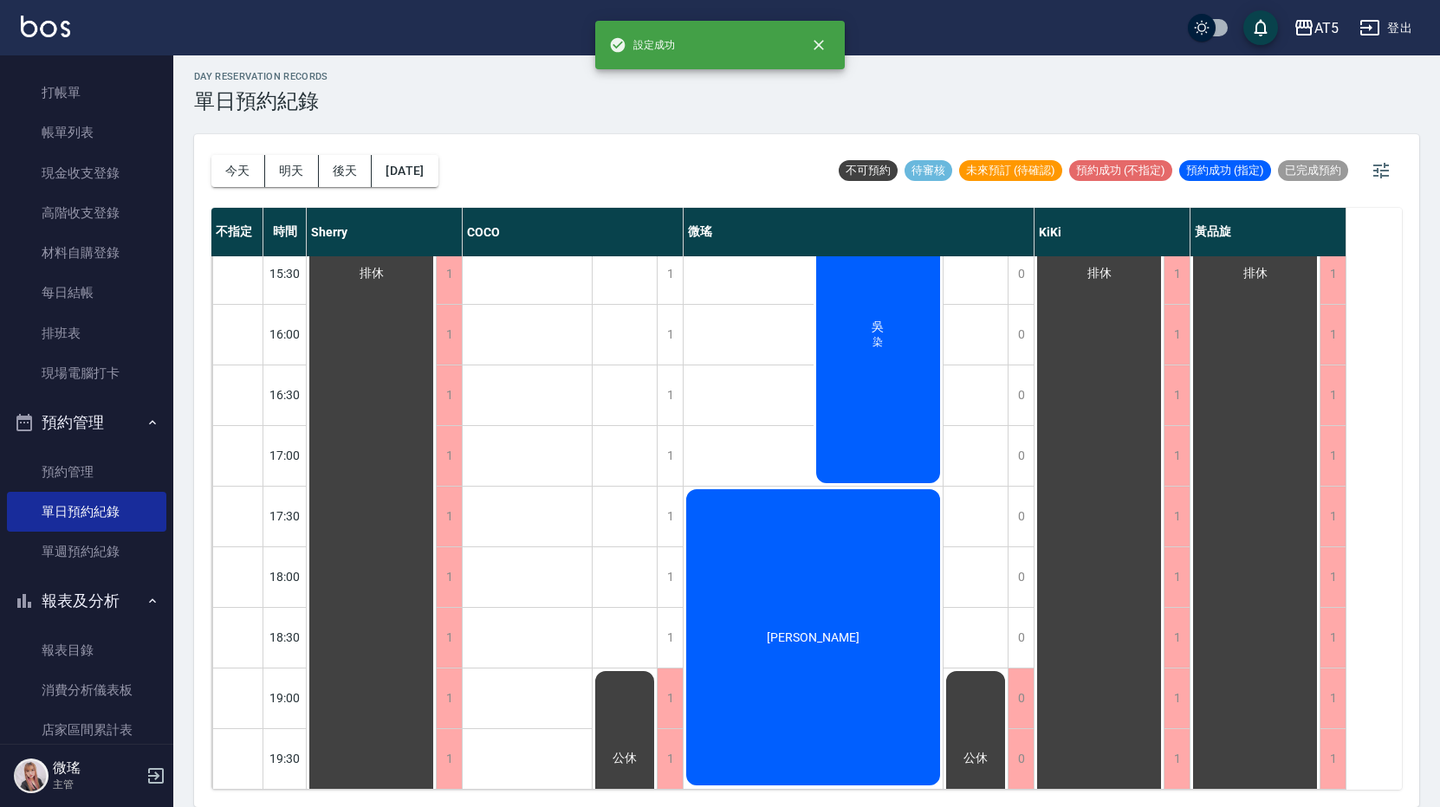
scroll to position [0, 0]
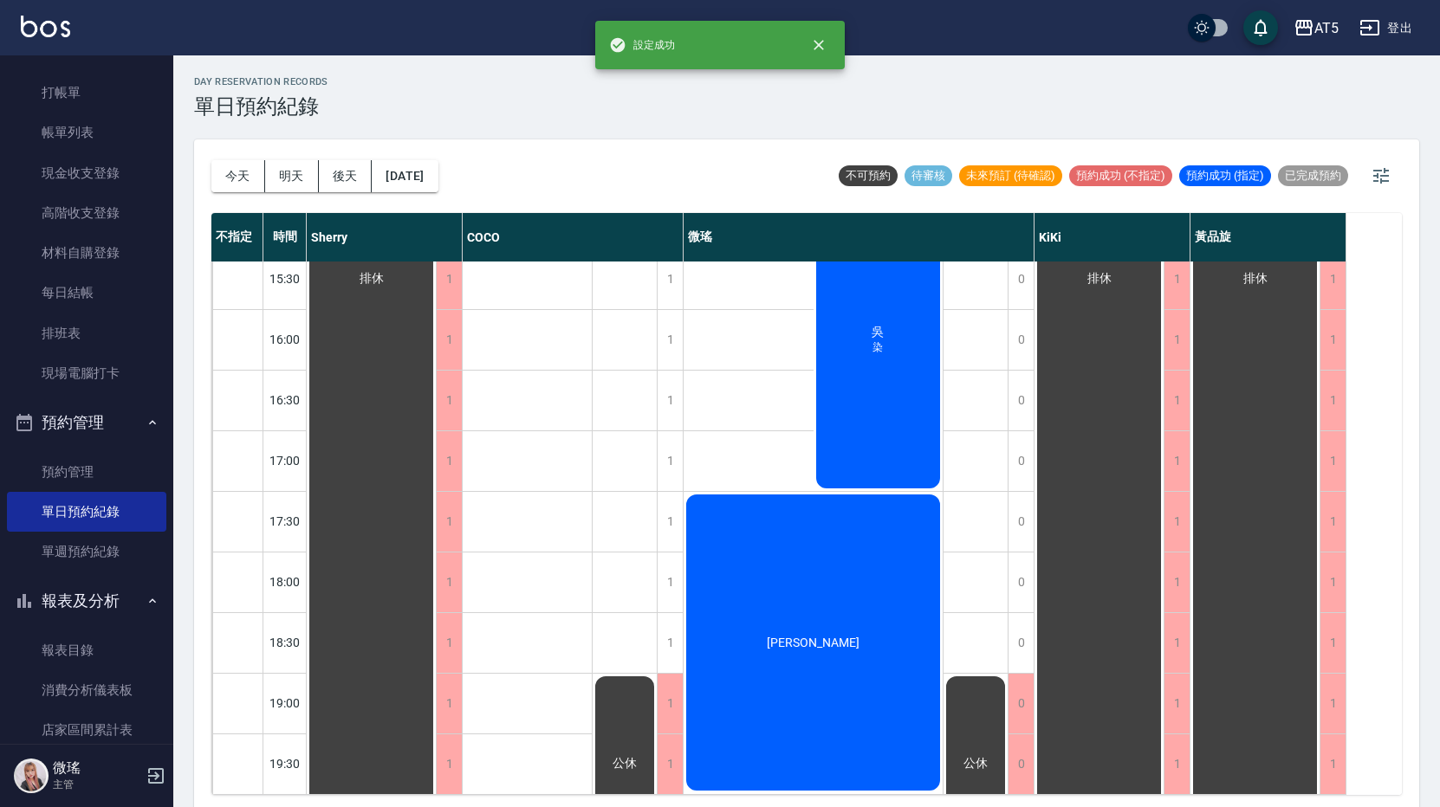
click at [905, 448] on div "[PERSON_NAME]" at bounding box center [878, 340] width 130 height 301
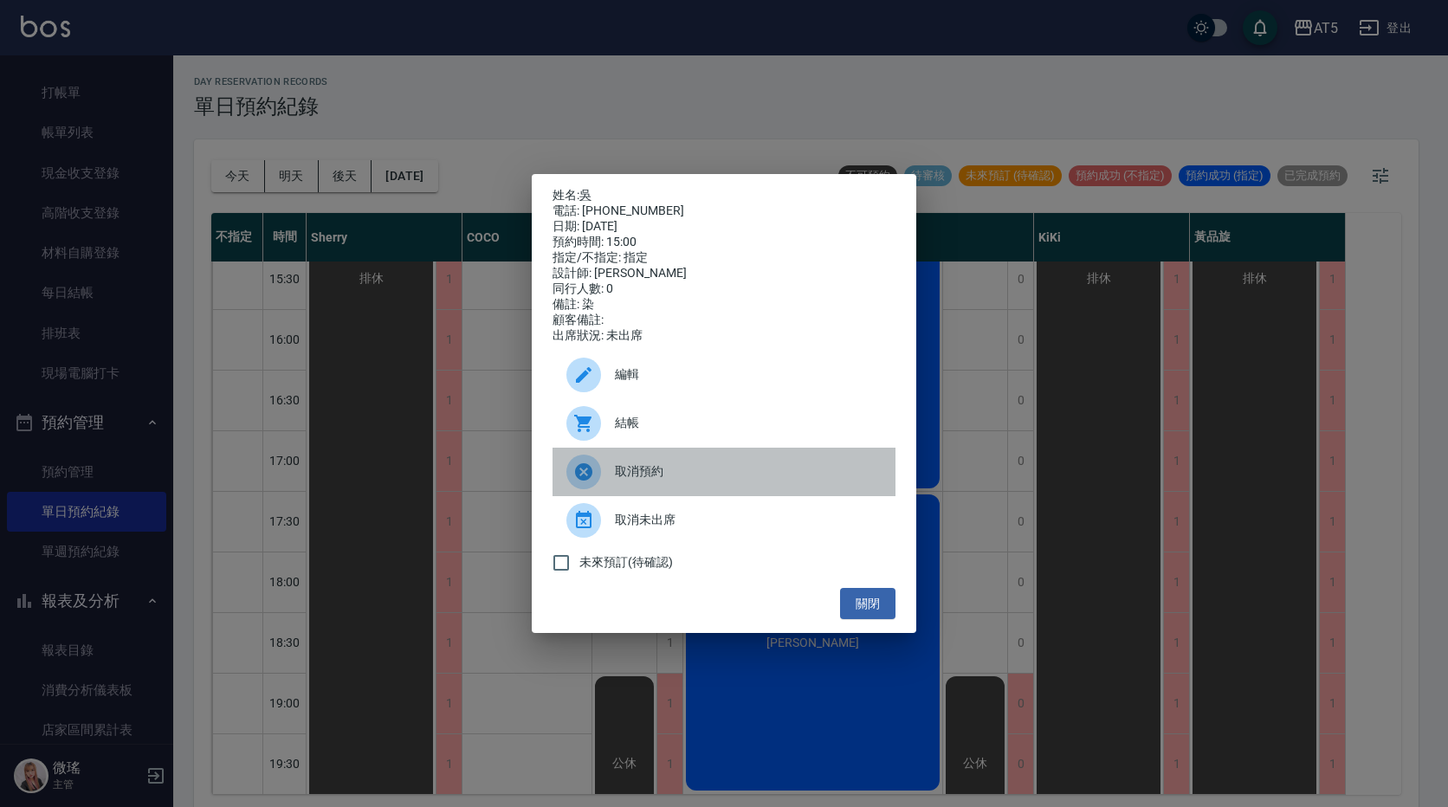
click at [816, 481] on span "取消預約" at bounding box center [748, 472] width 267 height 18
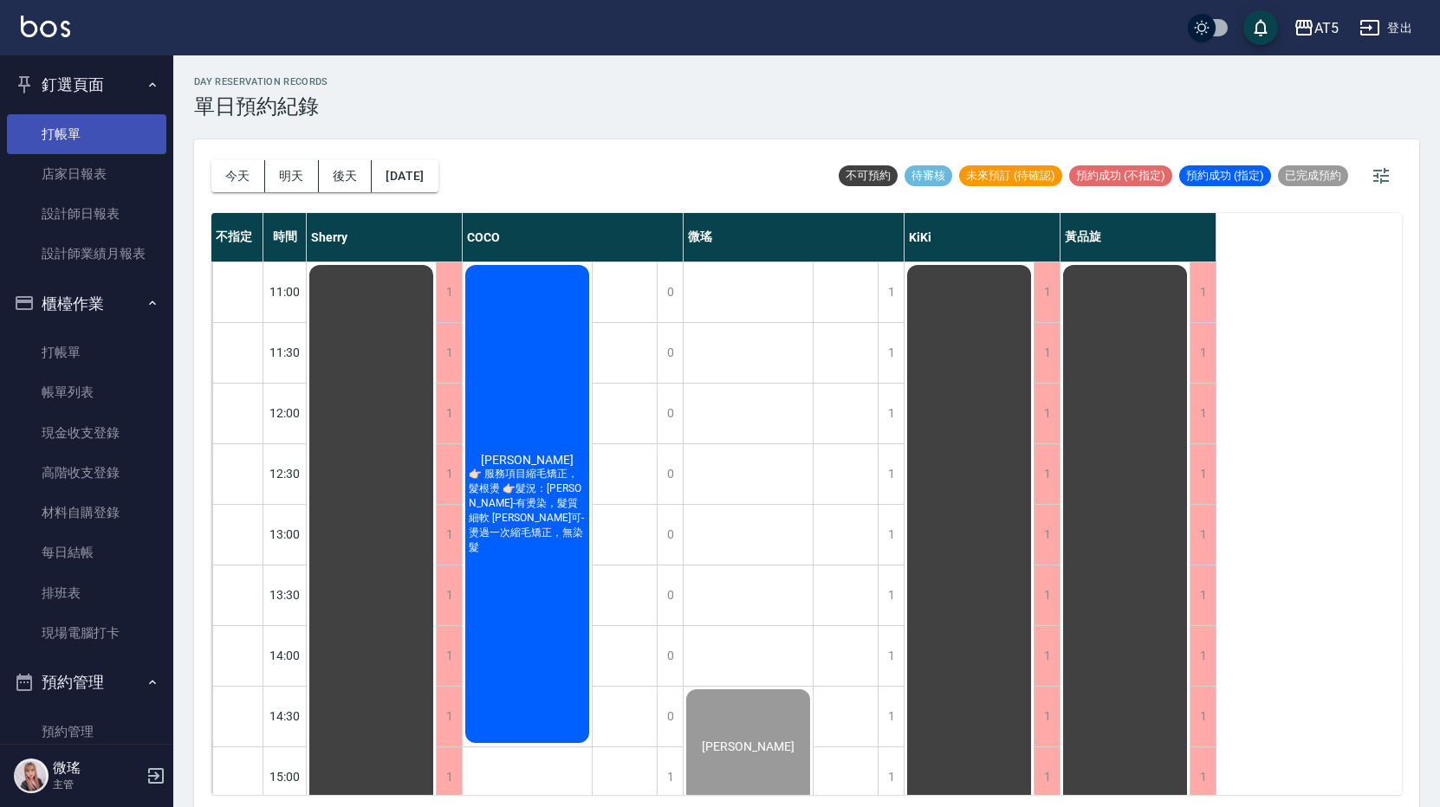
click at [69, 114] on link "打帳單" at bounding box center [86, 134] width 159 height 40
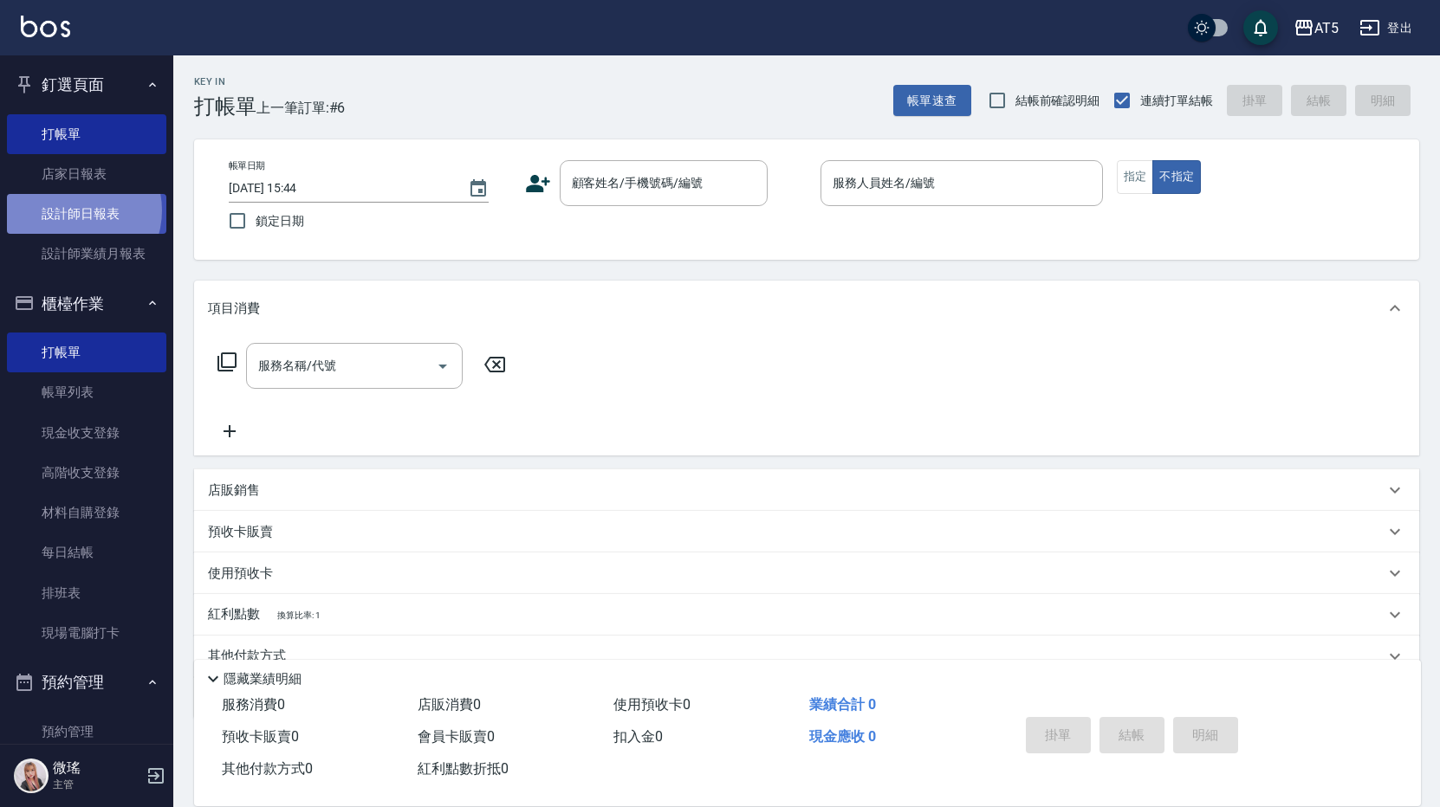
click at [74, 210] on link "設計師日報表" at bounding box center [86, 214] width 159 height 40
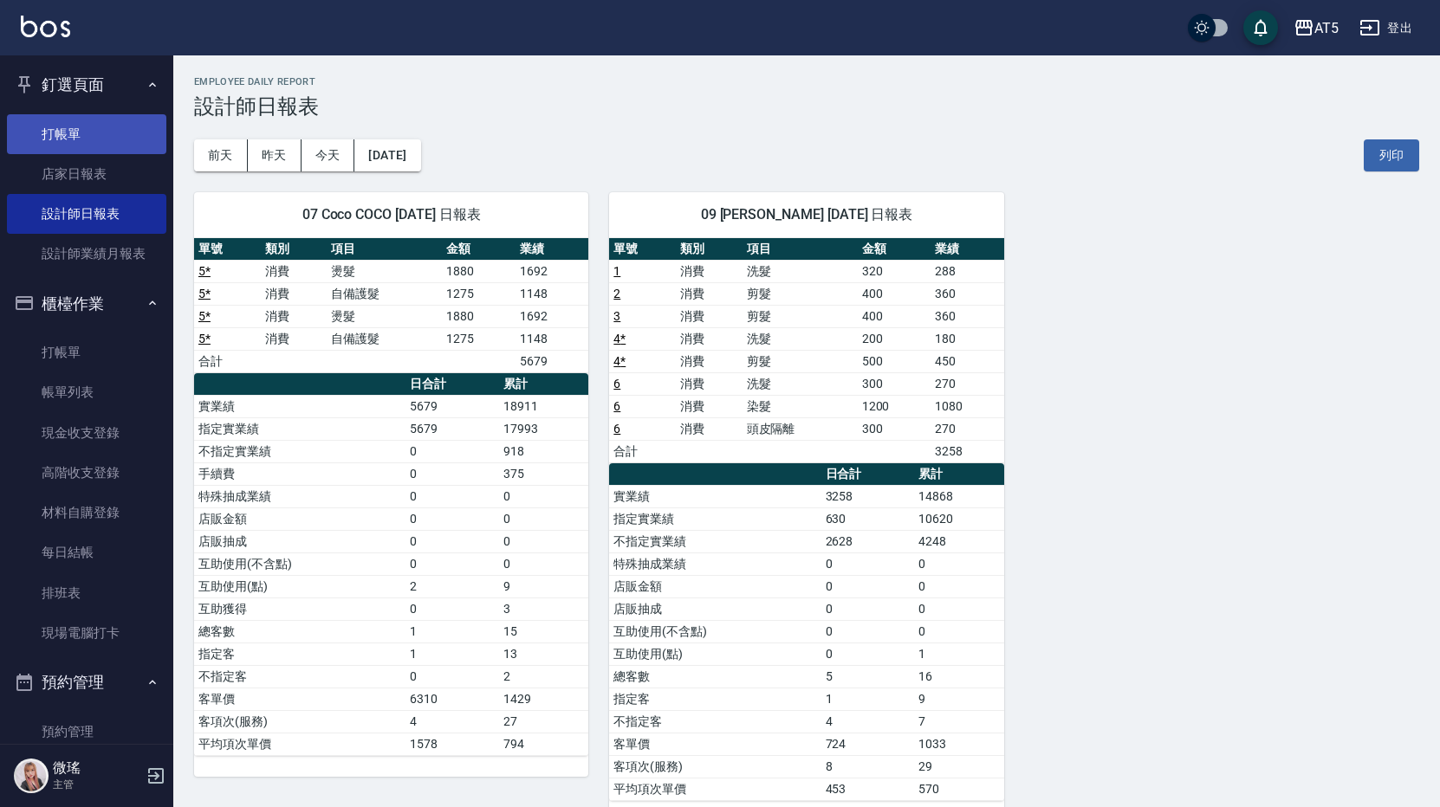
click at [96, 146] on link "打帳單" at bounding box center [86, 134] width 159 height 40
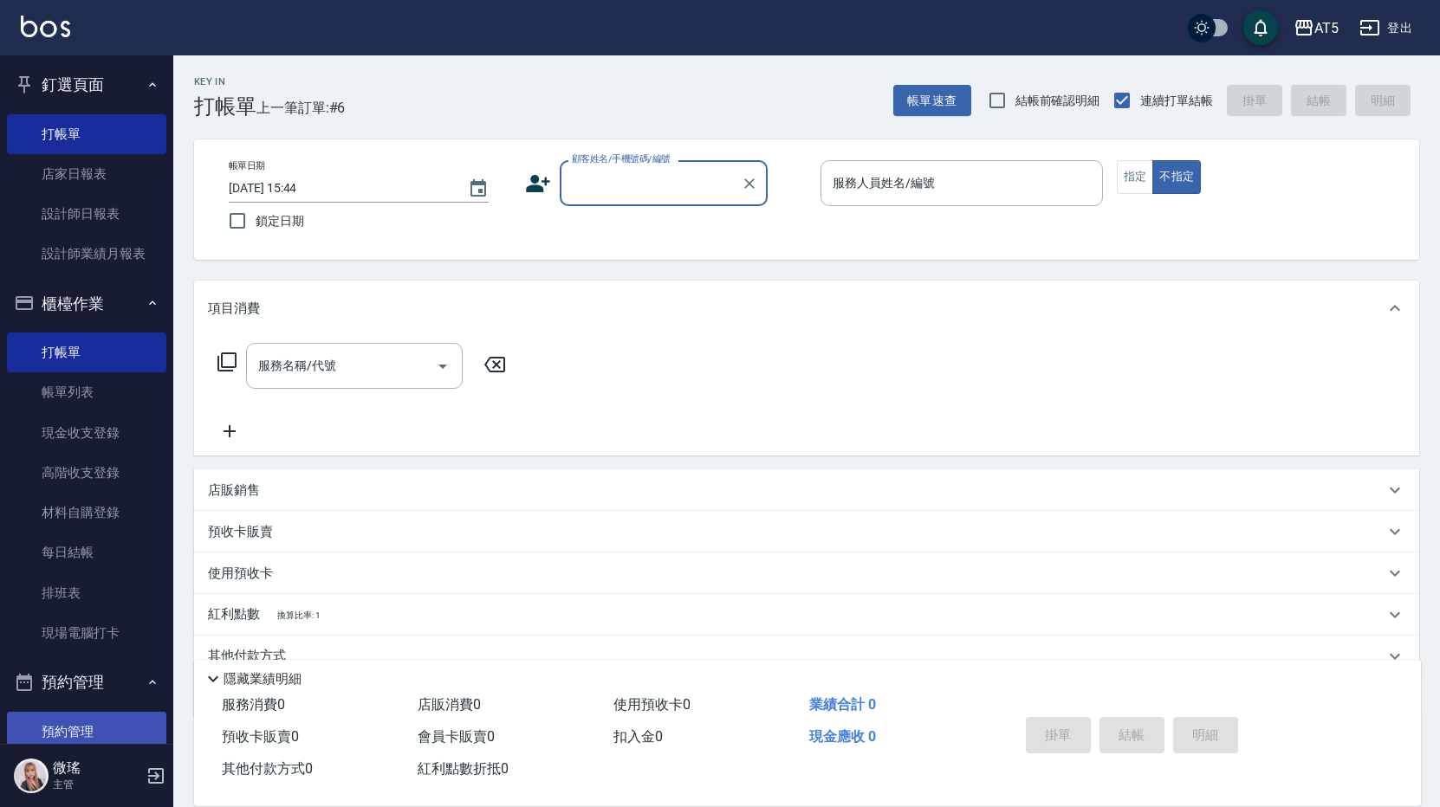
scroll to position [173, 0]
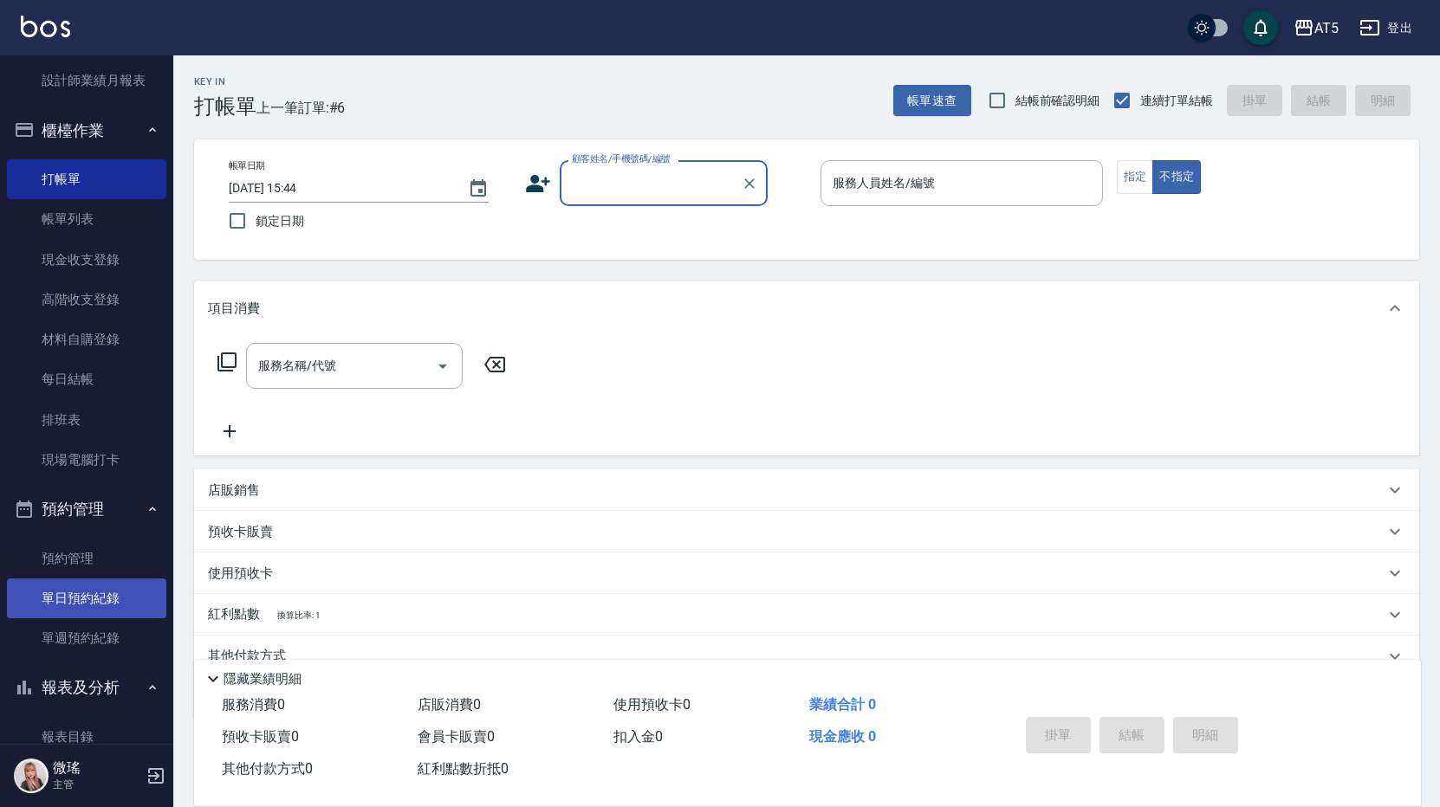
click at [120, 603] on link "單日預約紀錄" at bounding box center [86, 599] width 159 height 40
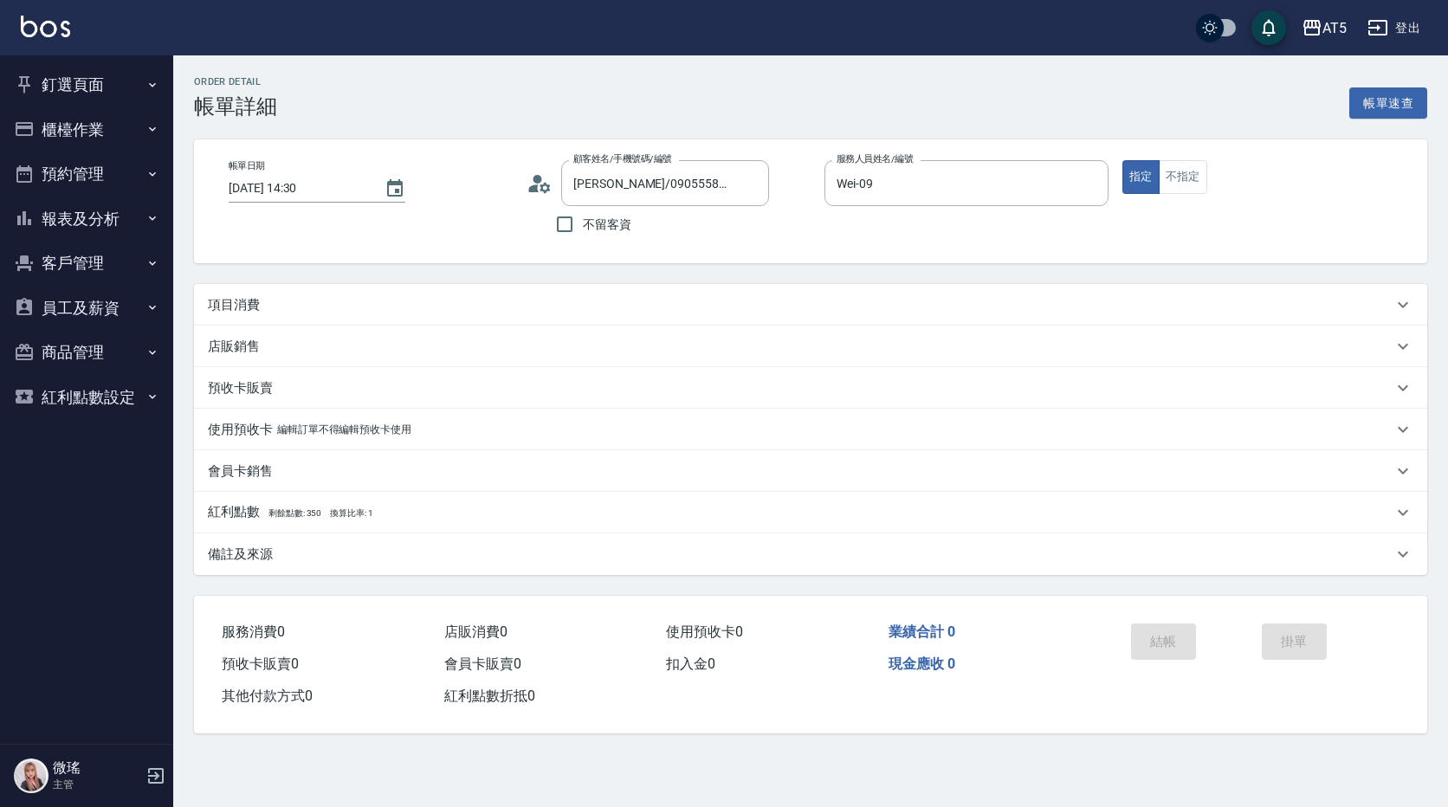
click at [235, 302] on p "項目消費" at bounding box center [234, 305] width 52 height 18
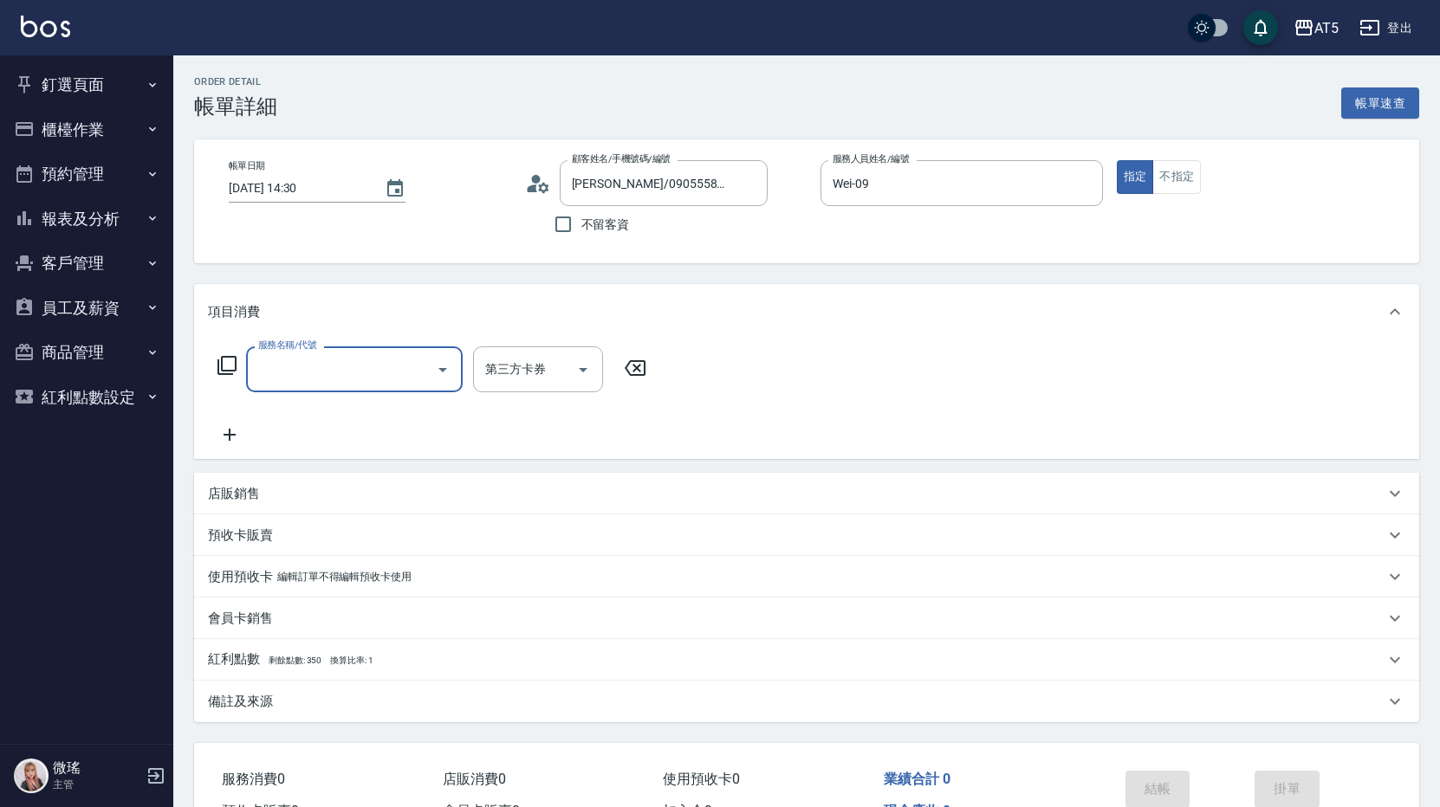
click at [308, 385] on input "服務名稱/代號" at bounding box center [341, 369] width 175 height 30
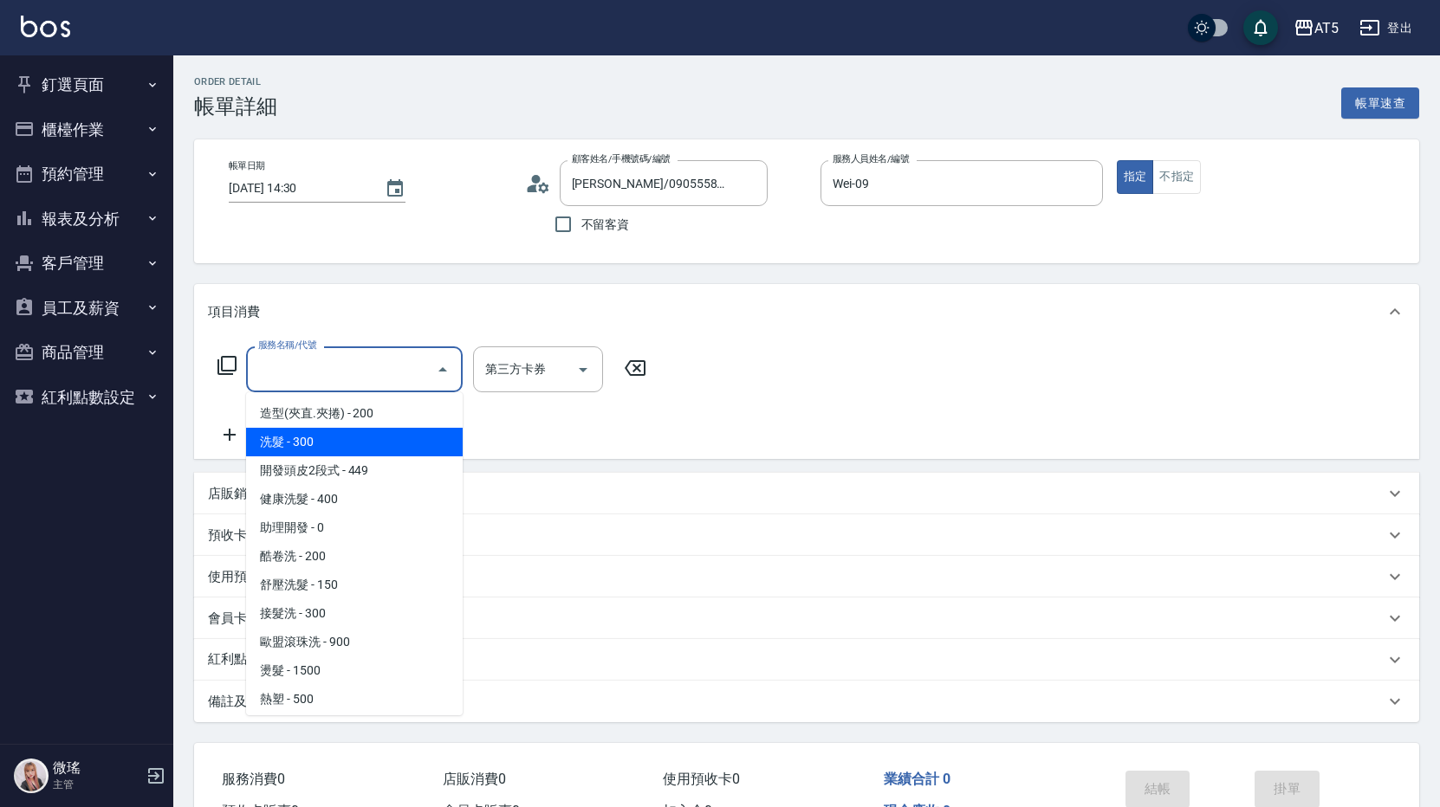
click at [308, 446] on span "洗髮 - 300" at bounding box center [354, 442] width 217 height 29
type input "洗髮(201)"
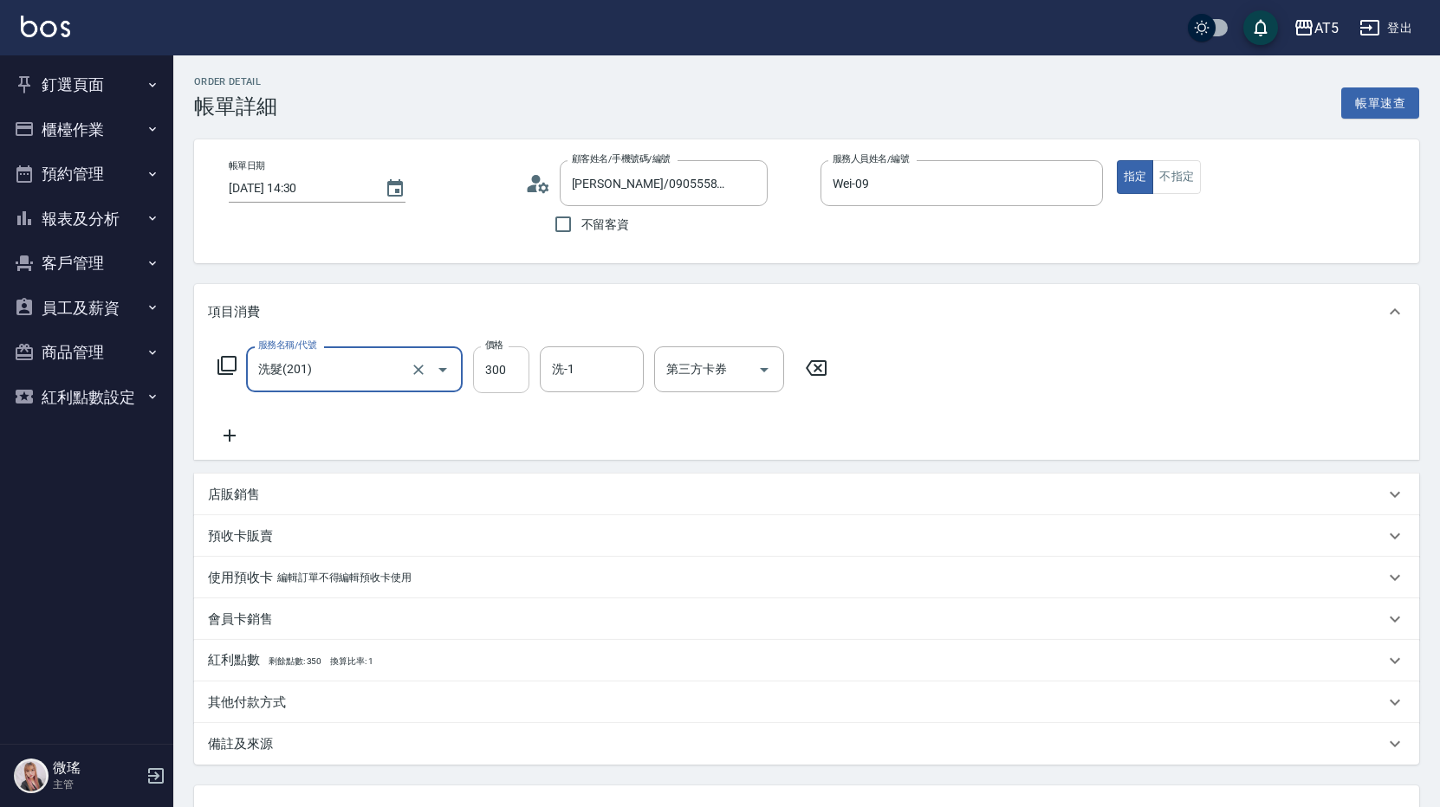
click at [489, 359] on input "300" at bounding box center [501, 369] width 56 height 47
type input "0"
type input "20"
type input "200"
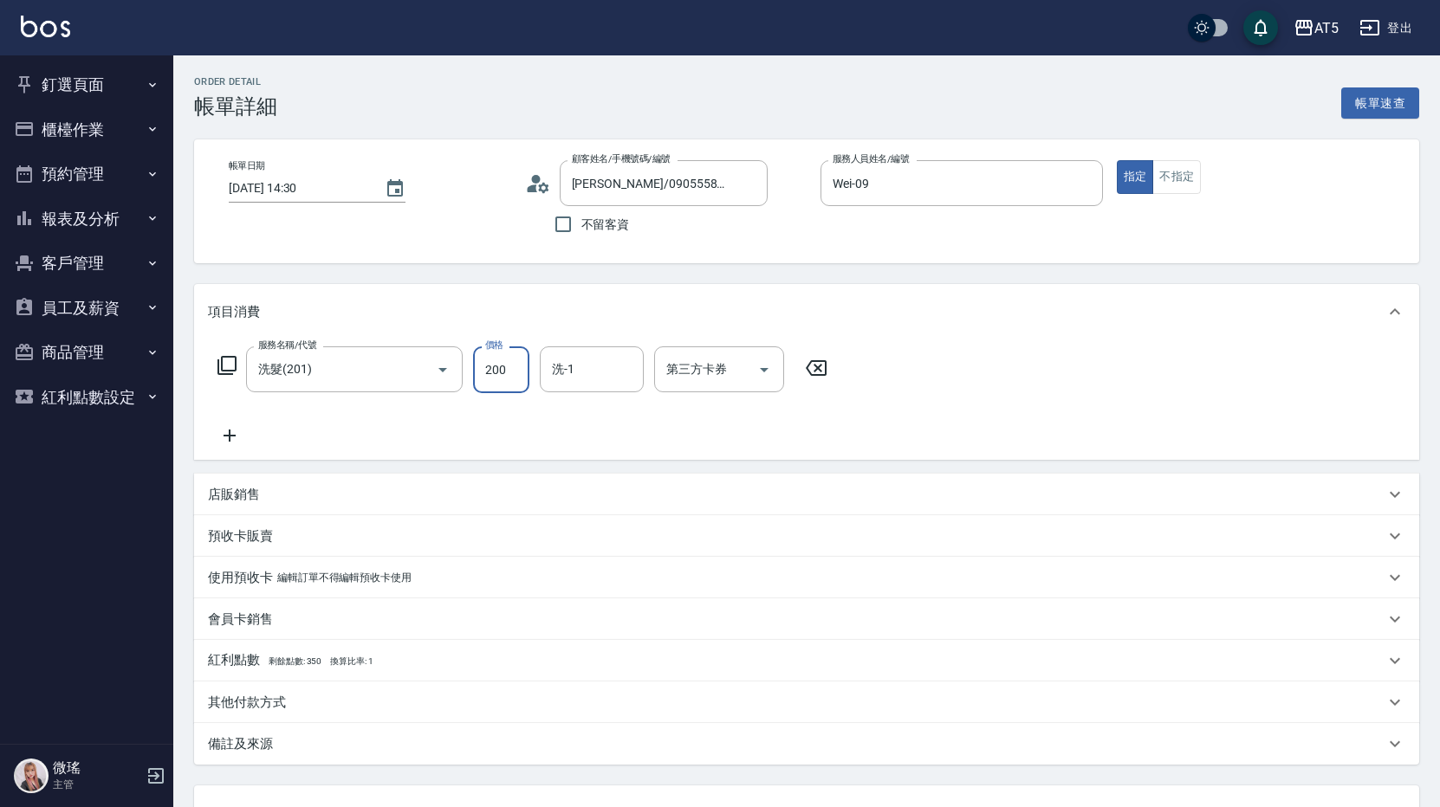
click at [341, 406] on div "服務名稱/代號 洗髮(201) 服務名稱/代號 價格 200 價格 洗-1 洗-1 第三方卡券 第三方卡券" at bounding box center [523, 396] width 630 height 100
click at [230, 437] on icon at bounding box center [229, 436] width 12 height 12
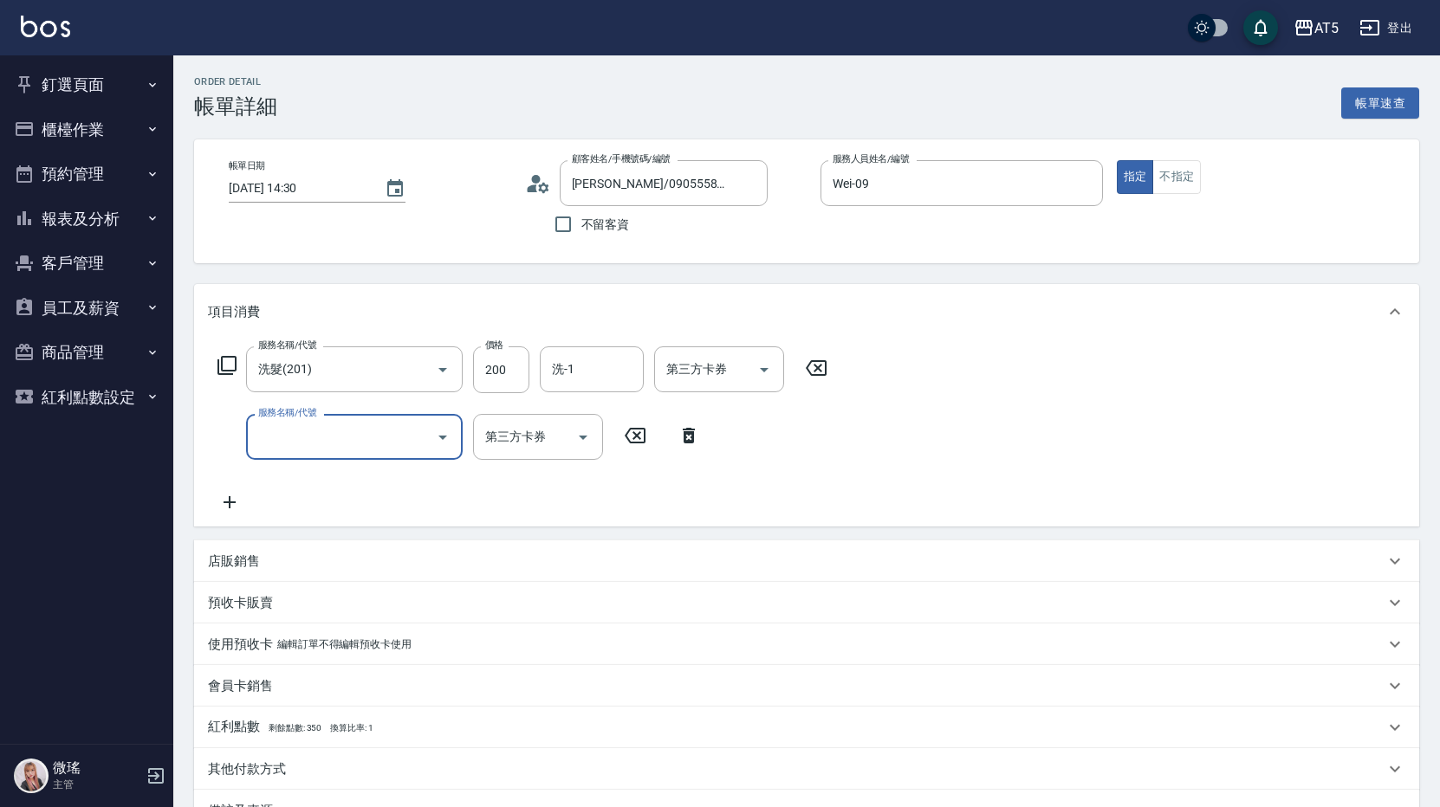
click at [286, 436] on input "服務名稱/代號" at bounding box center [341, 437] width 175 height 30
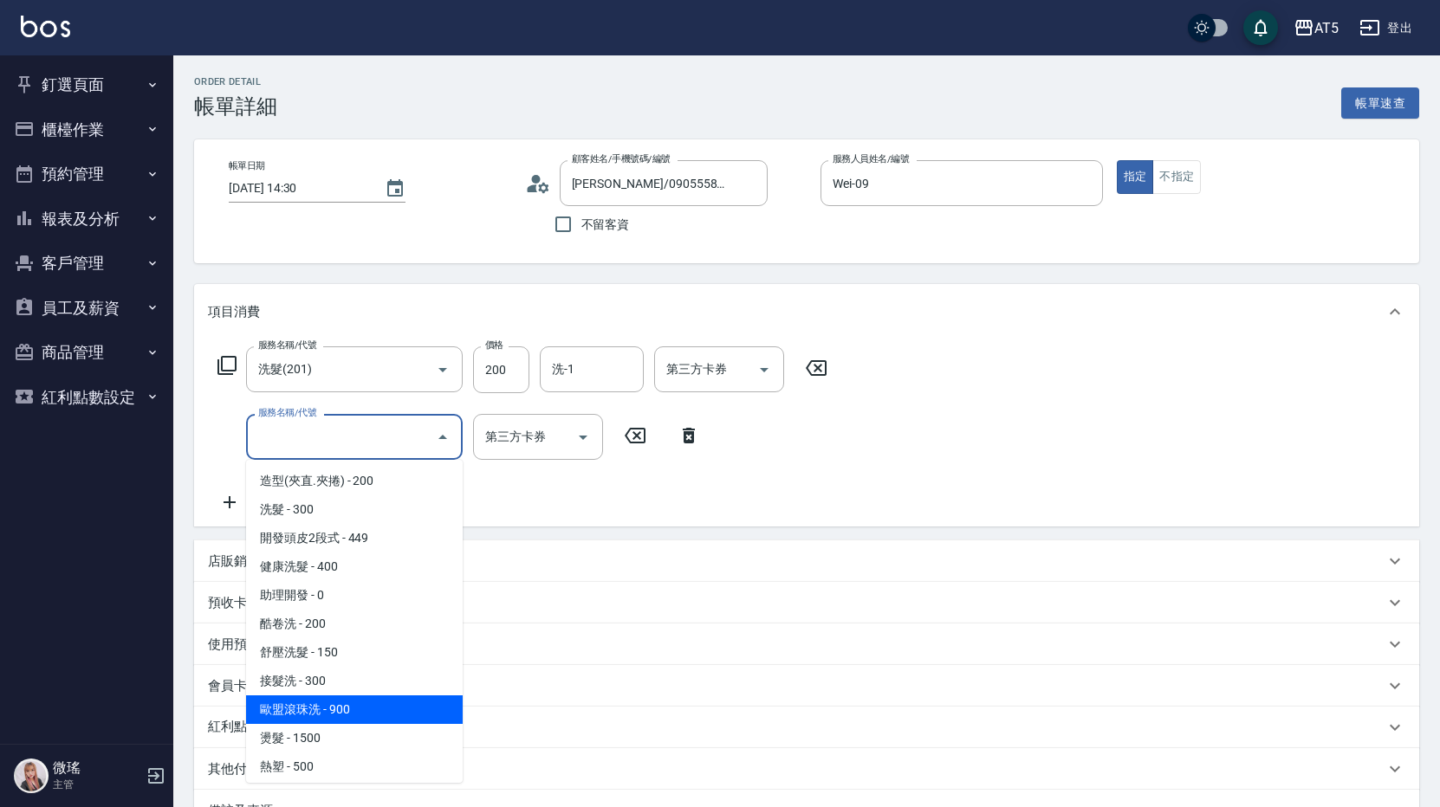
scroll to position [260, 0]
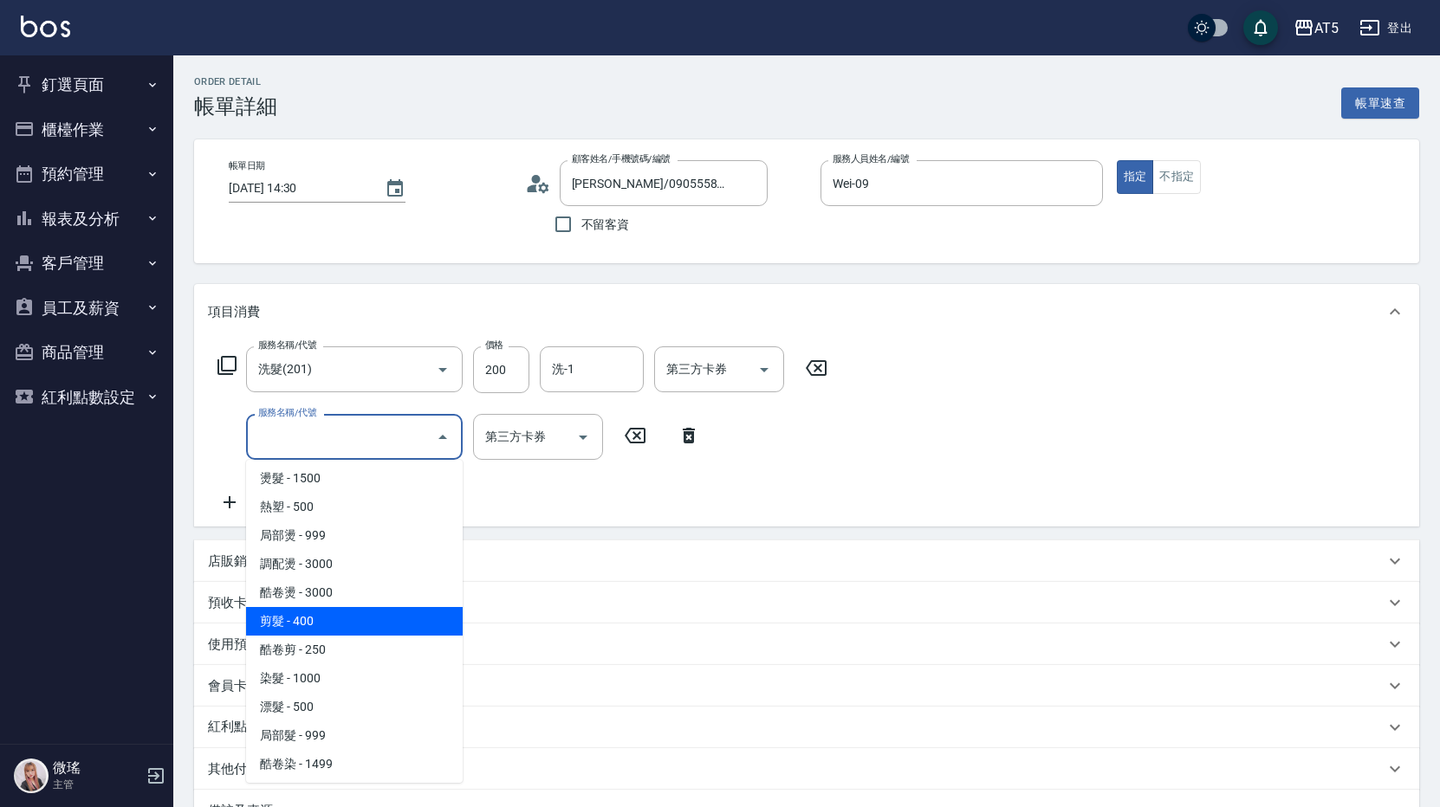
click at [350, 620] on span "剪髮 - 400" at bounding box center [354, 621] width 217 height 29
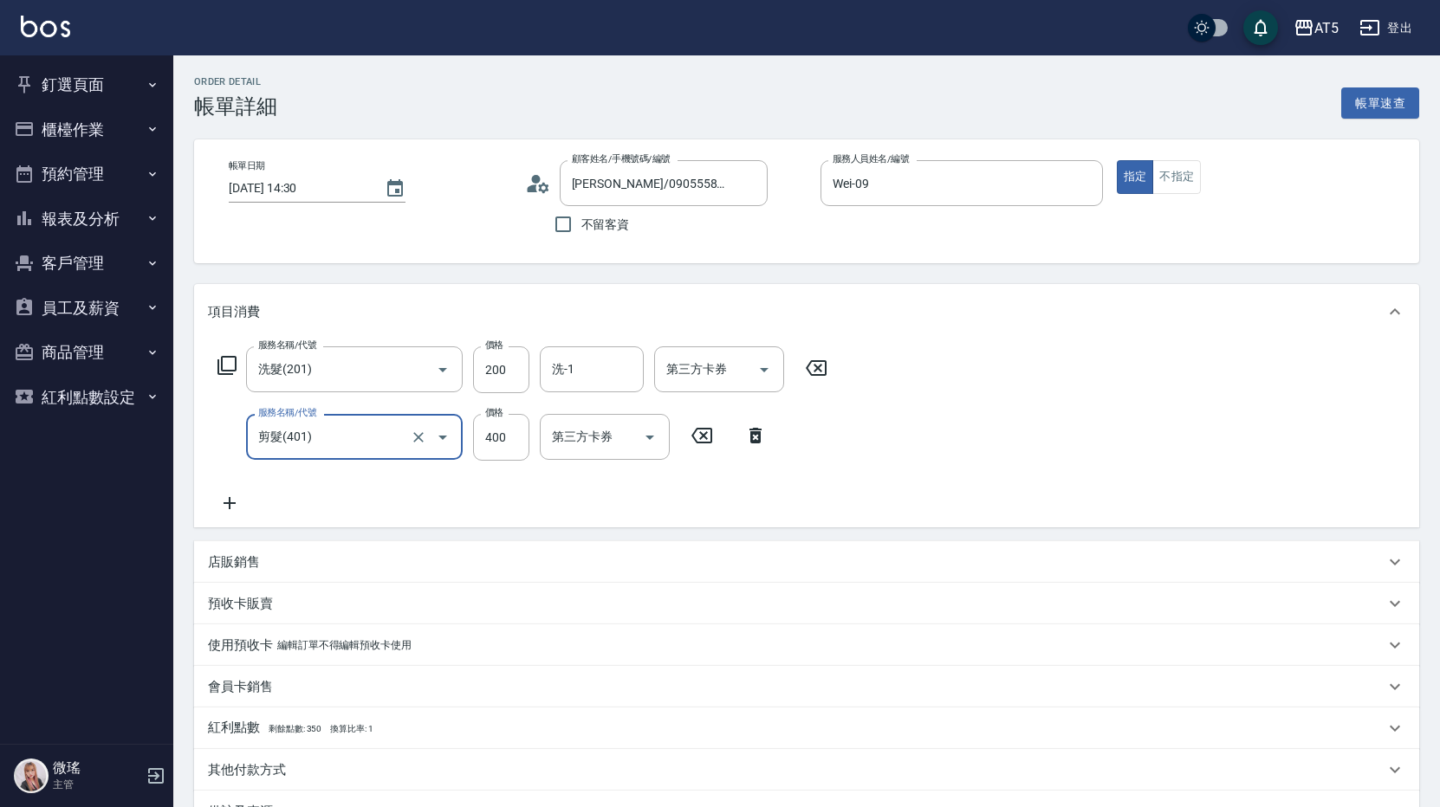
type input "60"
type input "剪髮(401)"
click at [493, 426] on input "400" at bounding box center [501, 437] width 56 height 47
type input "20"
type input "500"
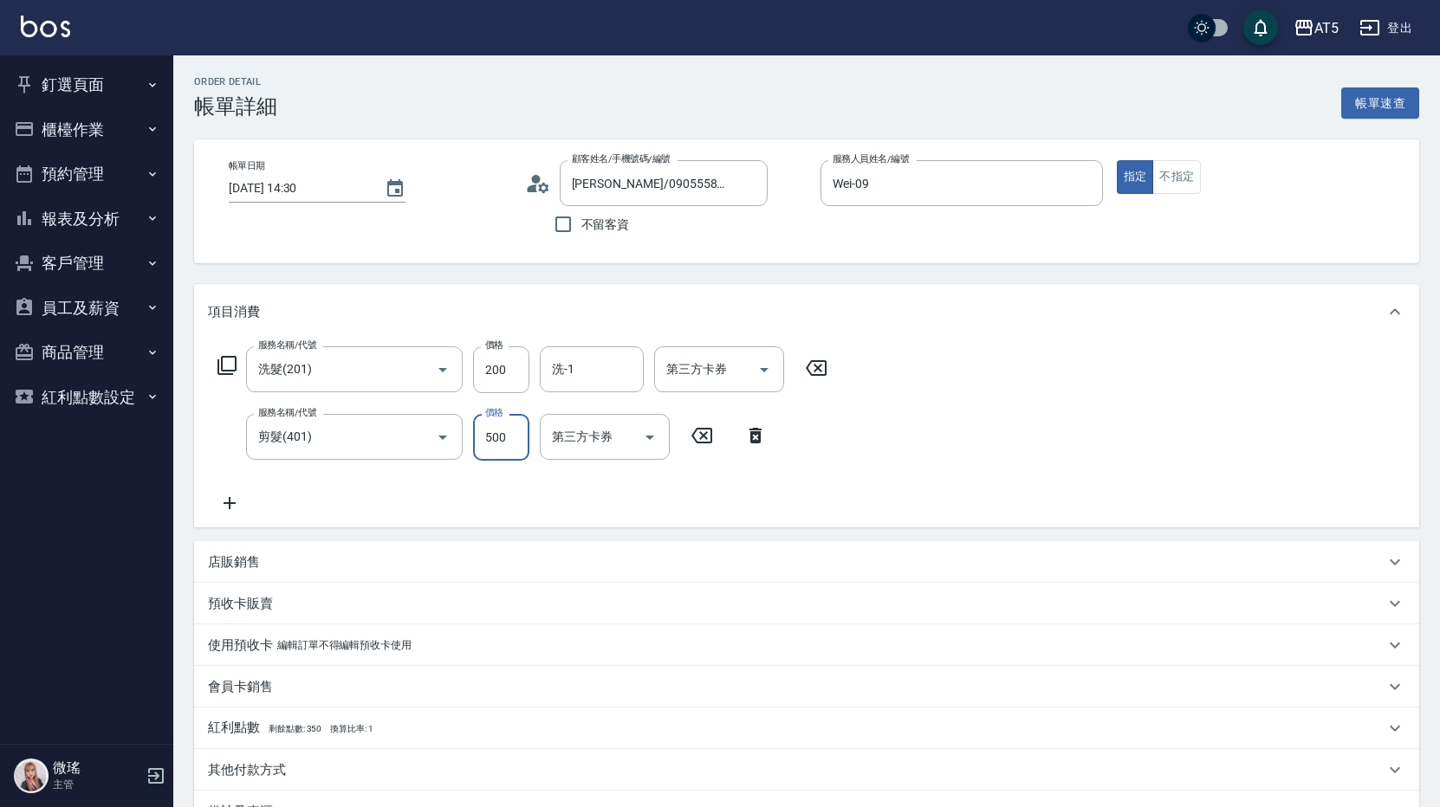
type input "70"
type input "500"
click at [1166, 476] on div "服務名稱/代號 洗髮(201) 服務名稱/代號 價格 200 價格 洗-1 洗-1 第三方卡券 第三方卡券 服務名稱/代號 剪髮(401) 服務名稱/代號 價…" at bounding box center [806, 434] width 1225 height 188
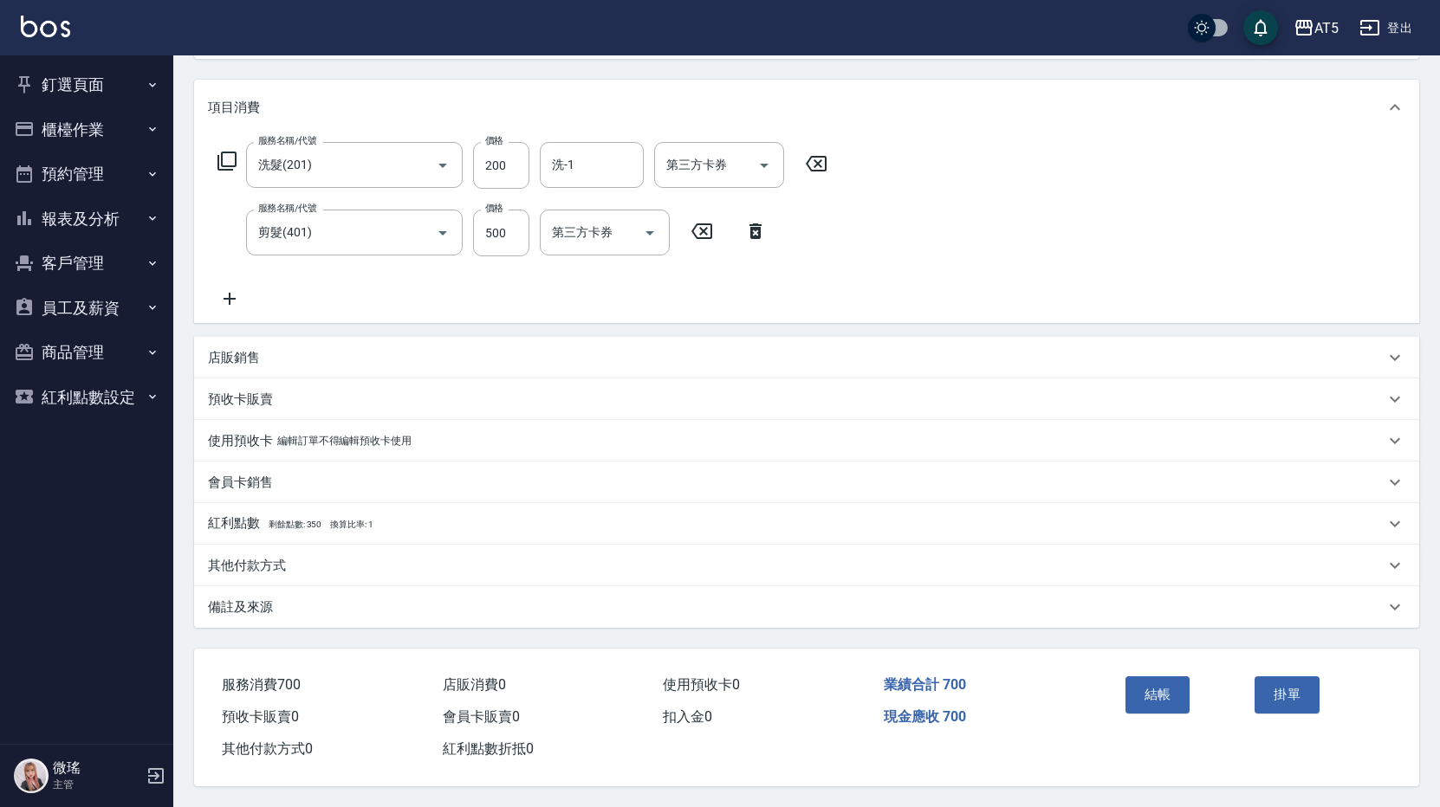
click at [1168, 670] on div "結帳" at bounding box center [1183, 707] width 130 height 75
click at [1167, 695] on button "結帳" at bounding box center [1157, 695] width 65 height 36
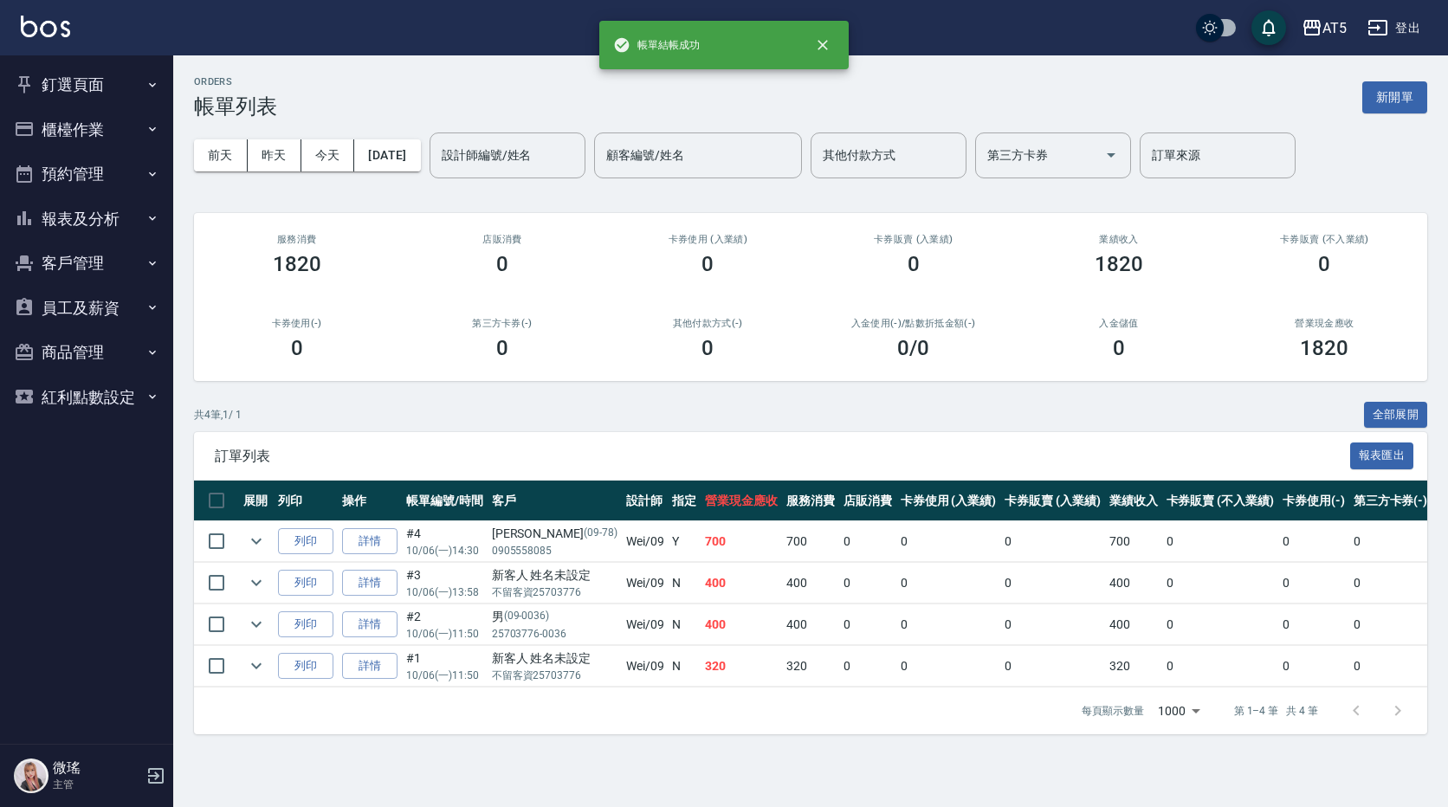
click at [84, 89] on button "釘選頁面" at bounding box center [86, 84] width 159 height 45
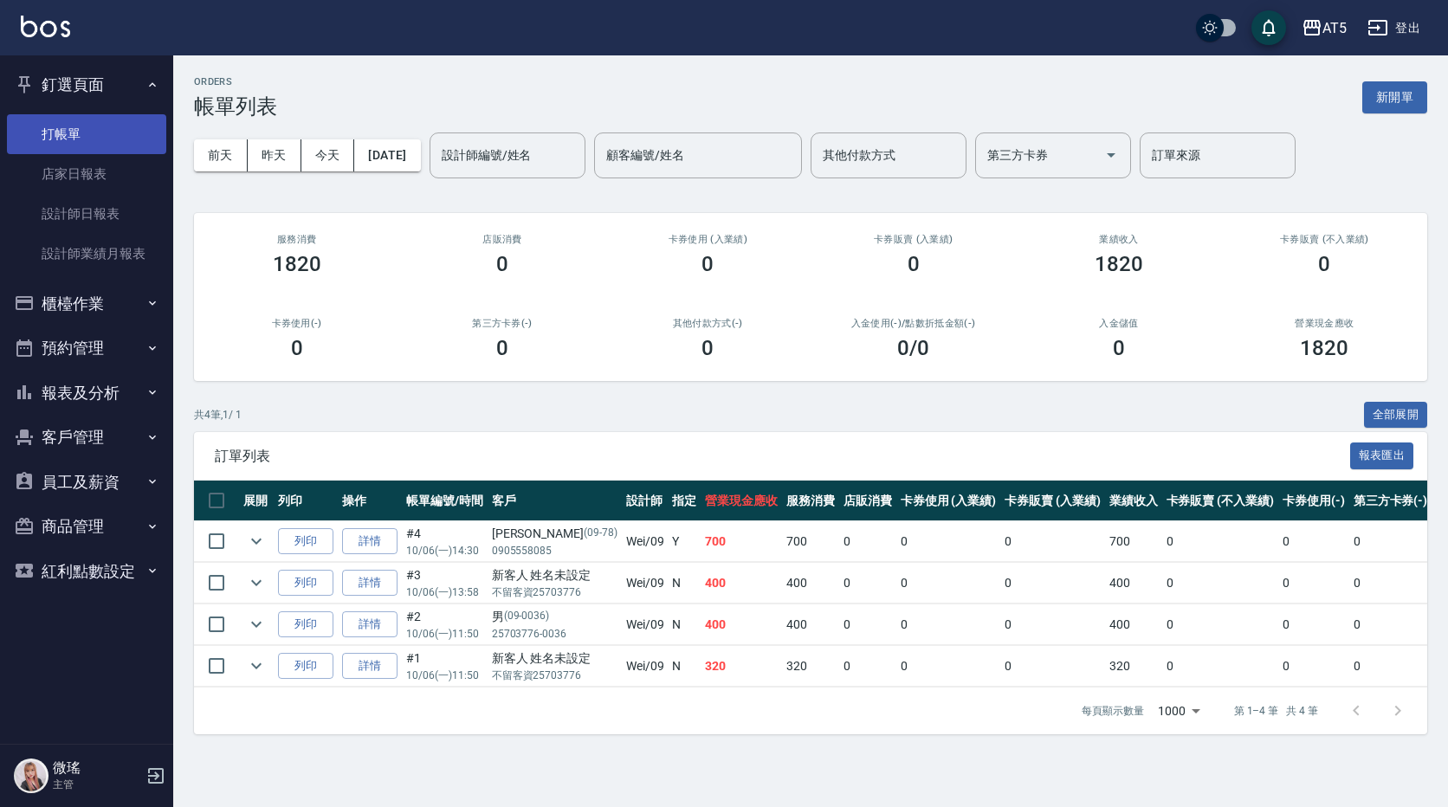
click at [106, 136] on link "打帳單" at bounding box center [86, 134] width 159 height 40
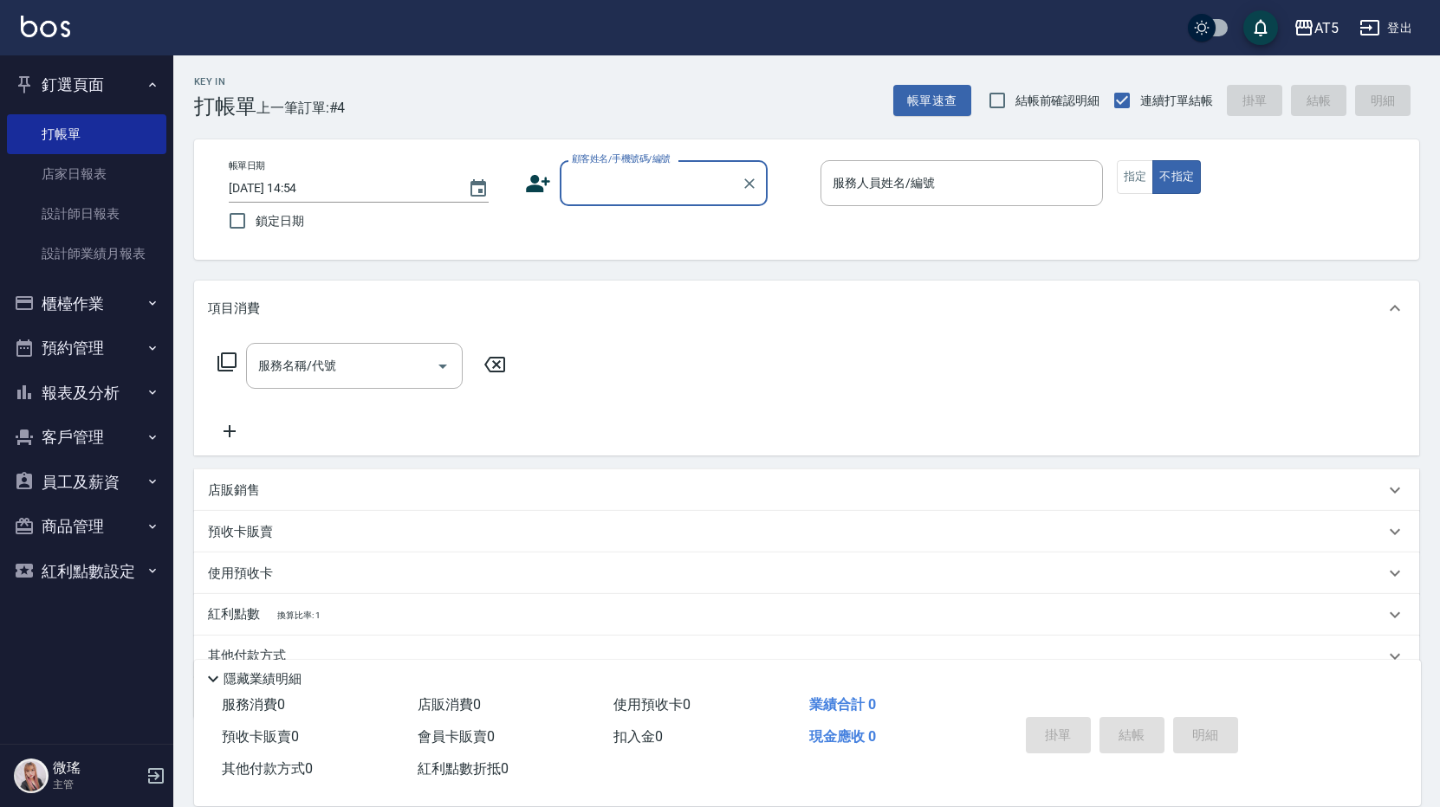
click at [80, 295] on button "櫃檯作業" at bounding box center [86, 304] width 159 height 45
